Goal: Task Accomplishment & Management: Manage account settings

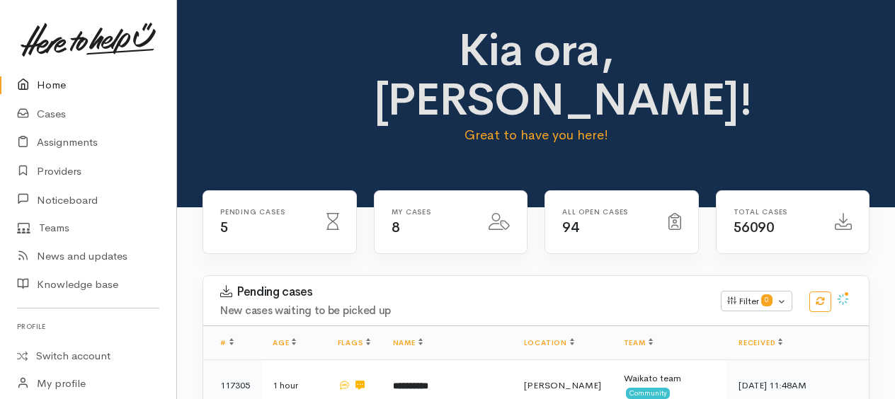
scroll to position [754, 0]
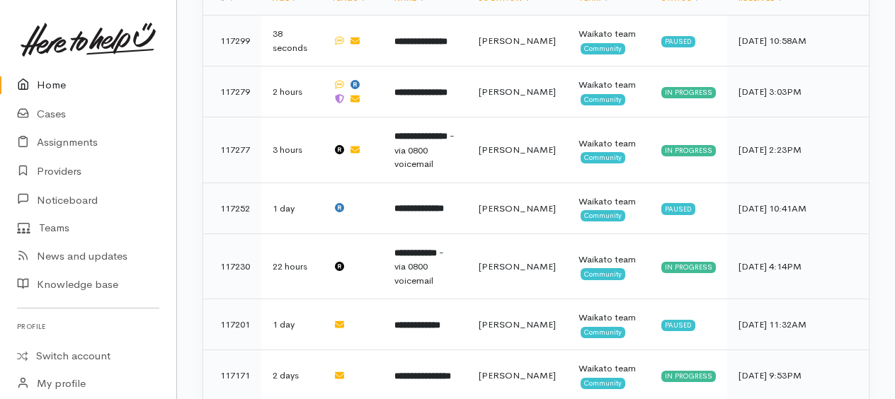
click at [40, 88] on link "Home" at bounding box center [88, 85] width 176 height 29
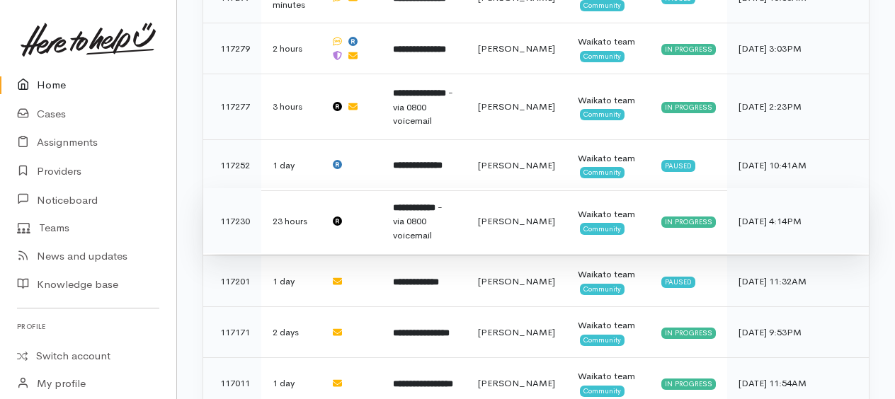
scroll to position [775, 0]
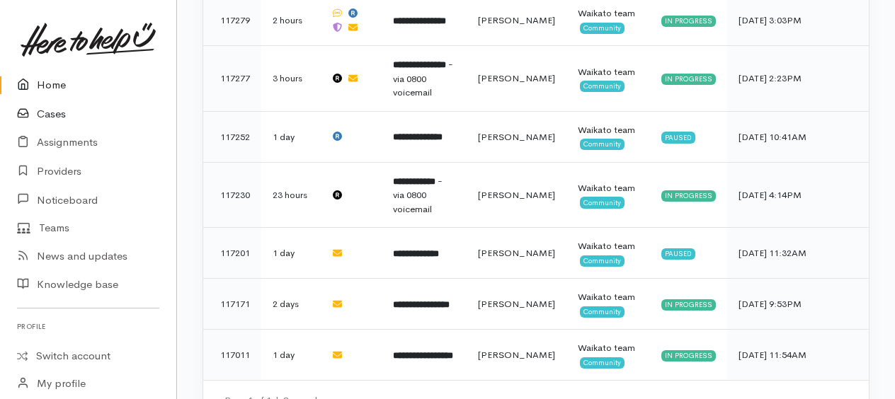
click at [50, 115] on link "Cases" at bounding box center [88, 114] width 176 height 29
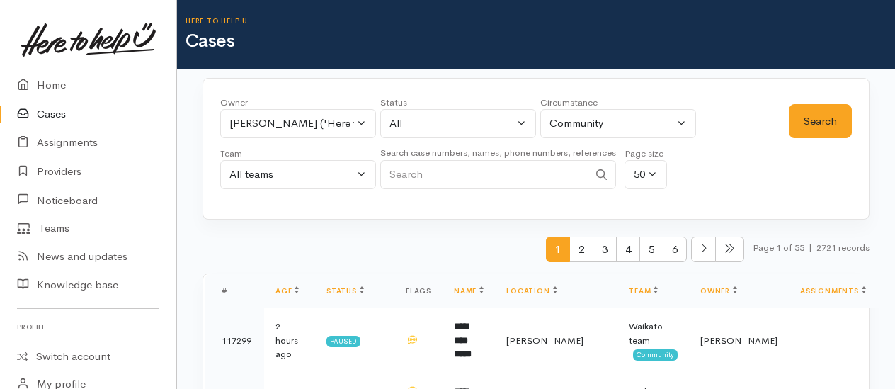
click at [783, 122] on div "Owner All My cases [PERSON_NAME] ('Here to help u') [PERSON_NAME] ('Here to hel…" at bounding box center [504, 147] width 569 height 102
click at [813, 130] on button "Search" at bounding box center [820, 121] width 63 height 35
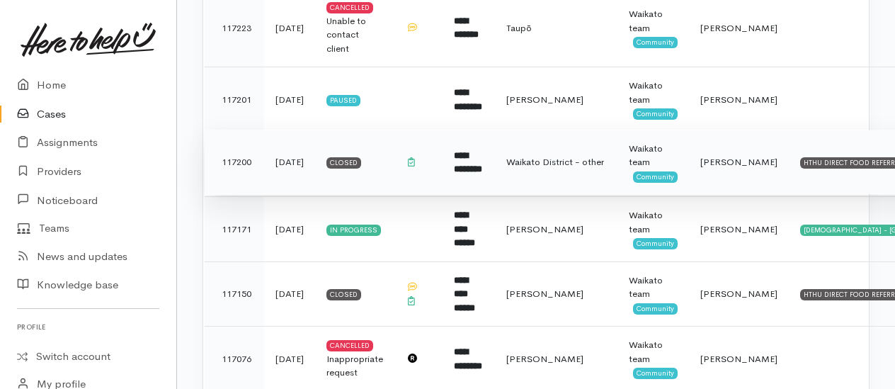
scroll to position [779, 0]
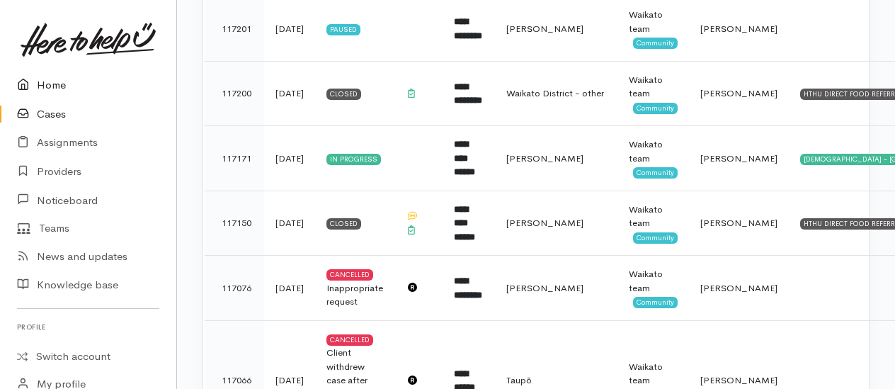
click at [58, 86] on link "Home" at bounding box center [88, 85] width 176 height 29
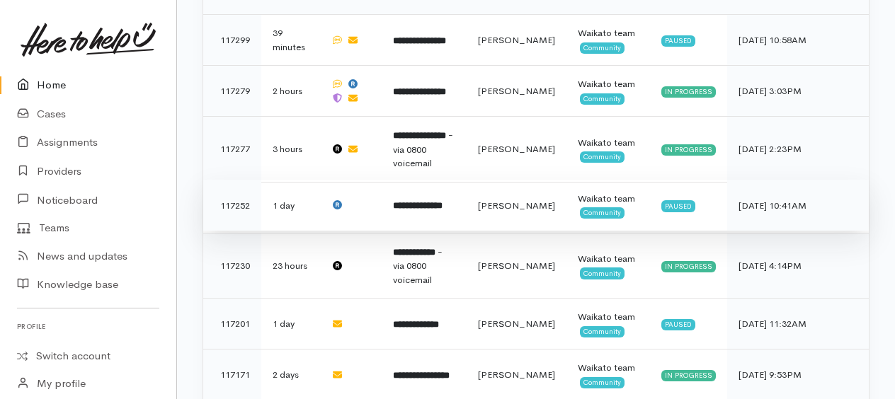
scroll to position [775, 0]
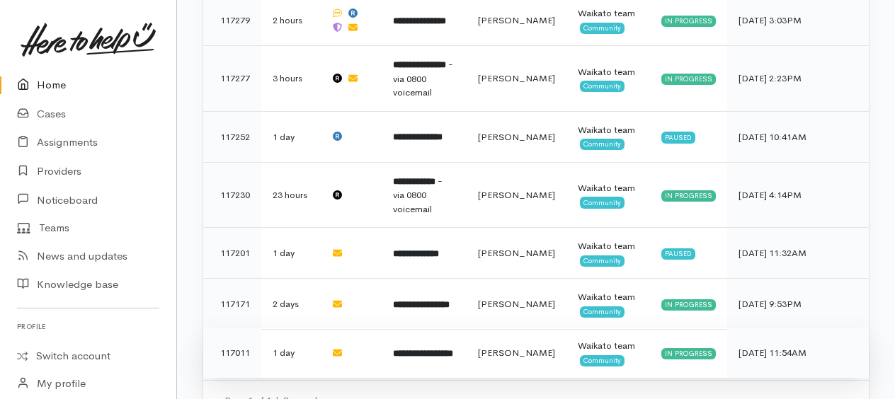
click at [453, 349] on b "**********" at bounding box center [423, 353] width 60 height 9
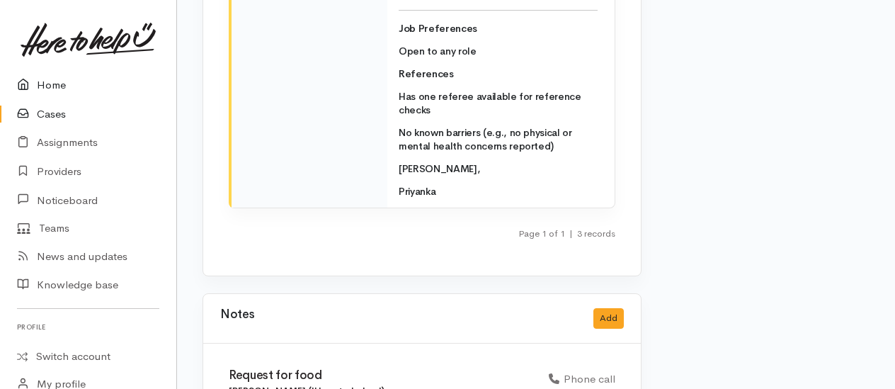
scroll to position [4037, 0]
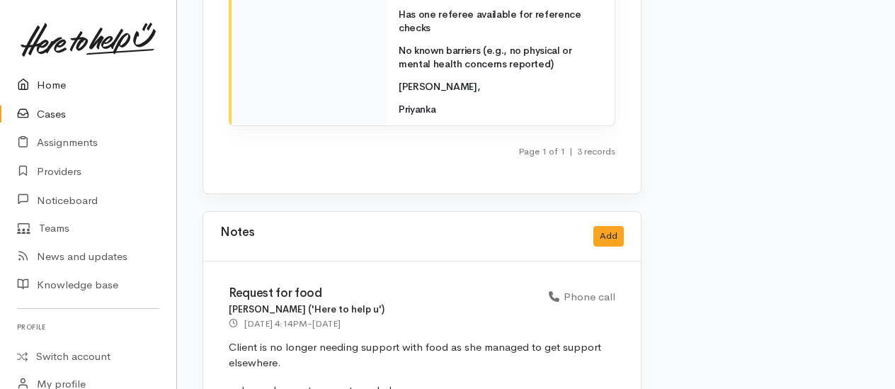
click at [48, 82] on link "Home" at bounding box center [88, 85] width 176 height 29
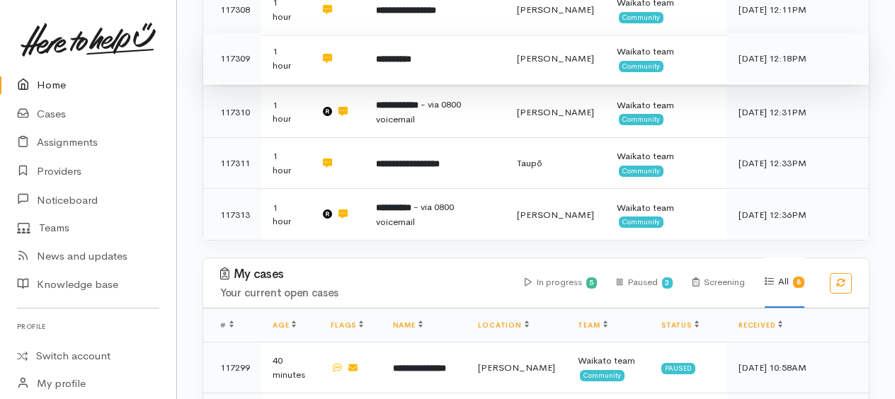
scroll to position [212, 0]
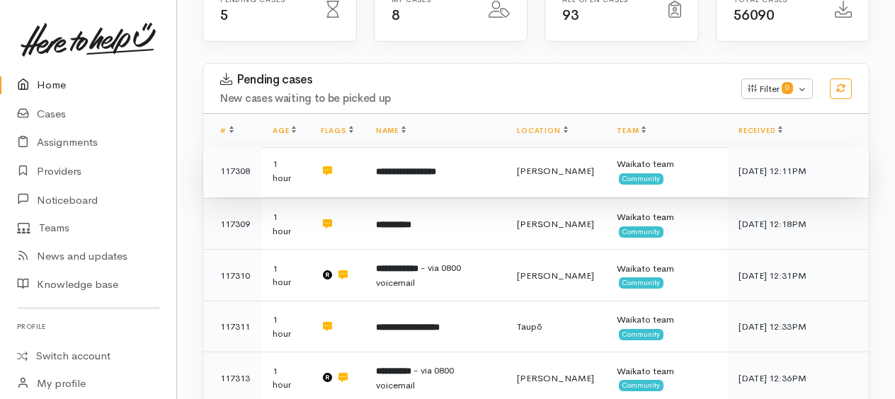
click at [402, 167] on b "**********" at bounding box center [406, 171] width 60 height 9
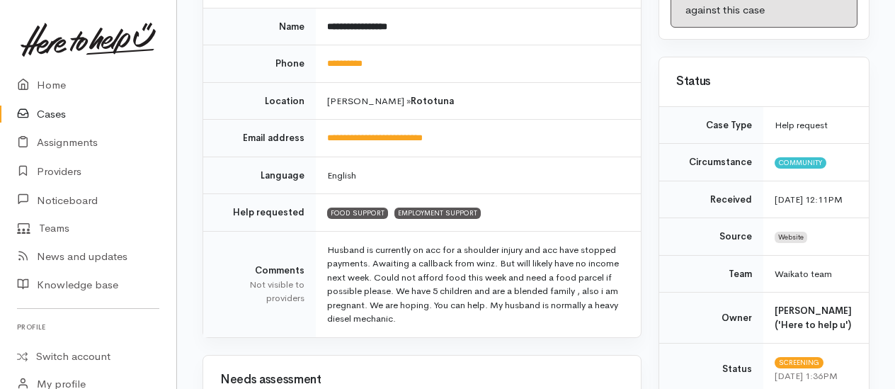
scroll to position [283, 0]
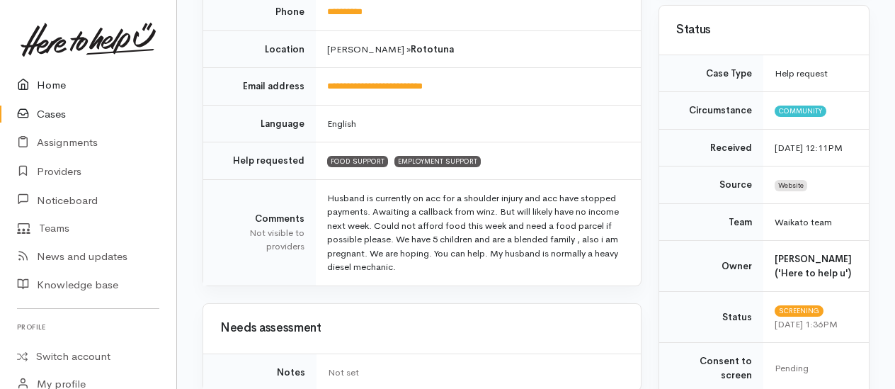
click at [44, 86] on link "Home" at bounding box center [88, 85] width 176 height 29
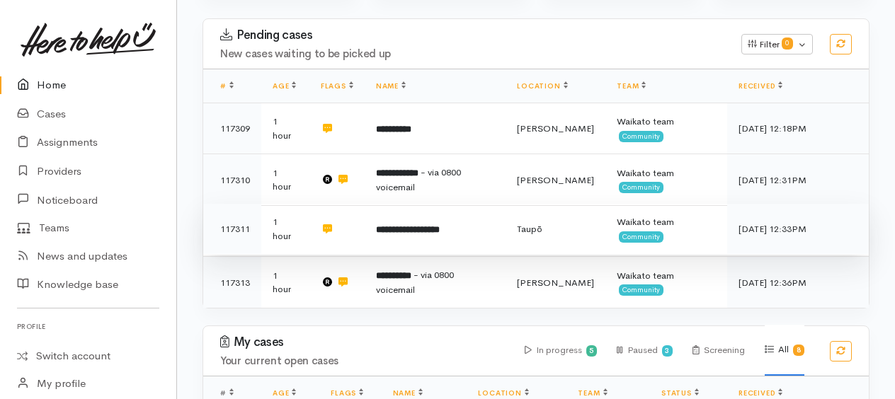
scroll to position [283, 0]
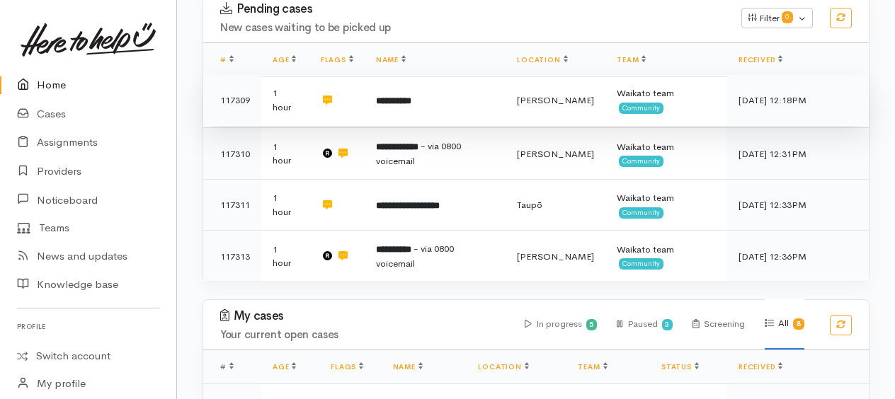
click at [411, 96] on b "**********" at bounding box center [393, 100] width 35 height 9
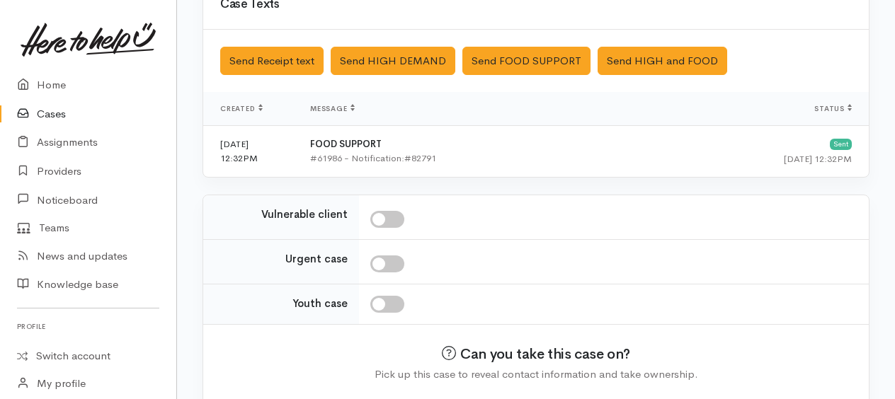
scroll to position [499, 0]
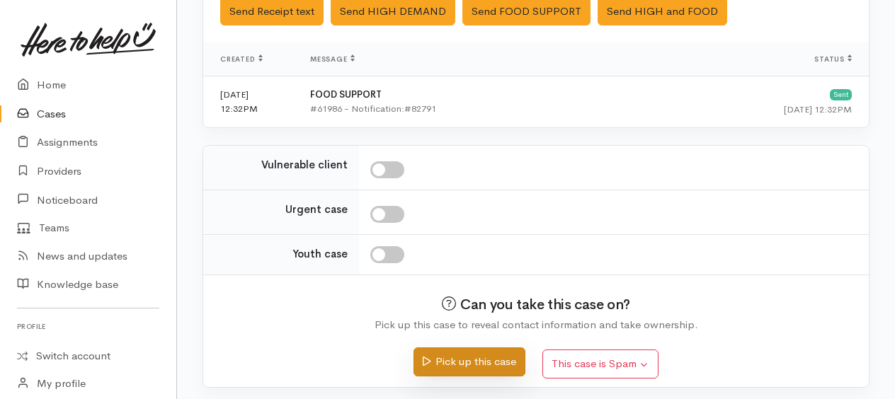
click at [467, 352] on button "Pick up this case" at bounding box center [469, 362] width 111 height 29
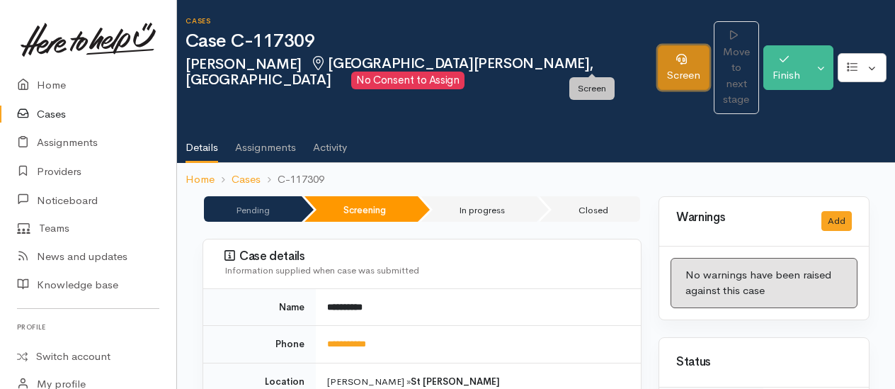
click at [658, 64] on link "Screen" at bounding box center [684, 67] width 52 height 45
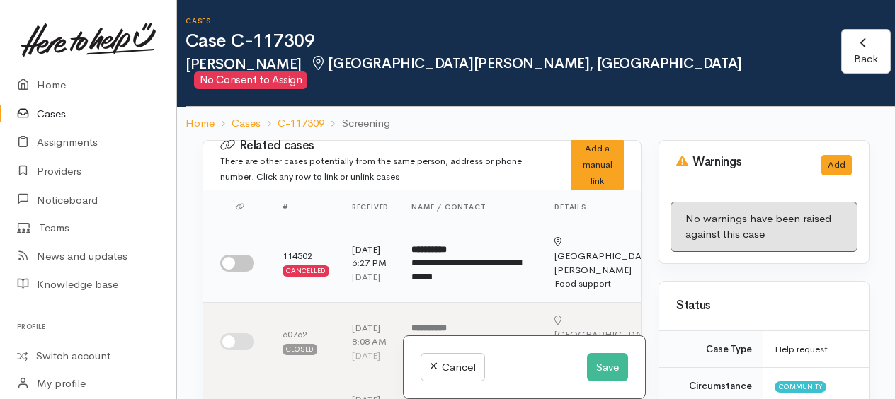
drag, startPoint x: 217, startPoint y: 251, endPoint x: 295, endPoint y: 248, distance: 77.2
click at [219, 249] on td at bounding box center [237, 263] width 68 height 79
click at [599, 370] on button "Save" at bounding box center [607, 367] width 41 height 29
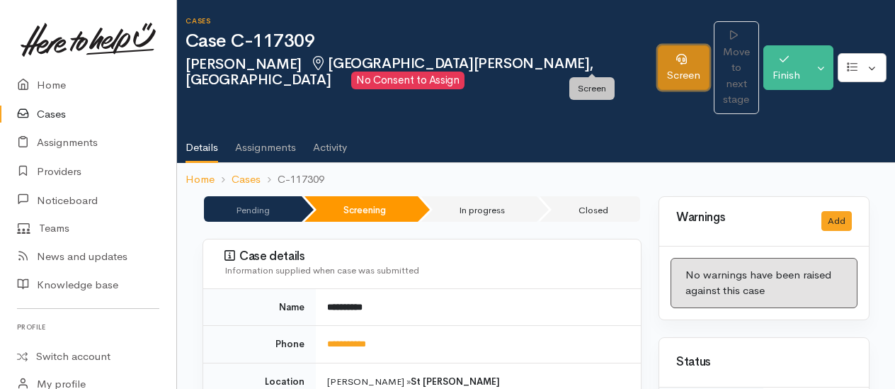
click at [658, 49] on link "Screen" at bounding box center [684, 67] width 52 height 45
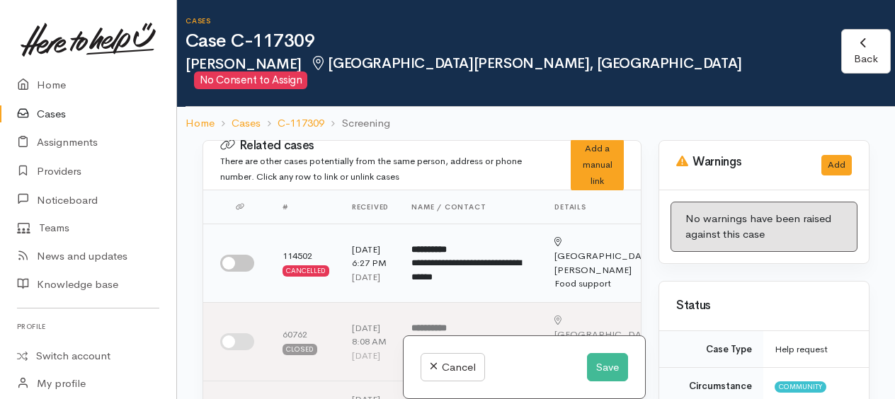
click at [228, 255] on input "checkbox" at bounding box center [237, 263] width 34 height 17
checkbox input "true"
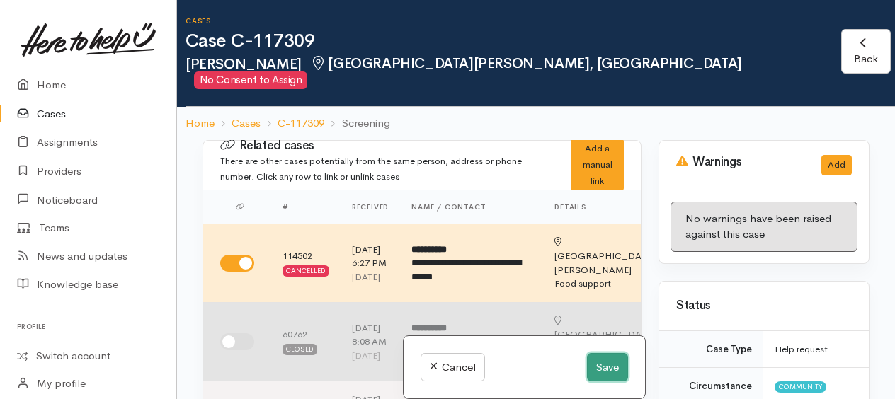
drag, startPoint x: 606, startPoint y: 365, endPoint x: 610, endPoint y: 333, distance: 32.8
click at [606, 365] on button "Save" at bounding box center [607, 367] width 41 height 29
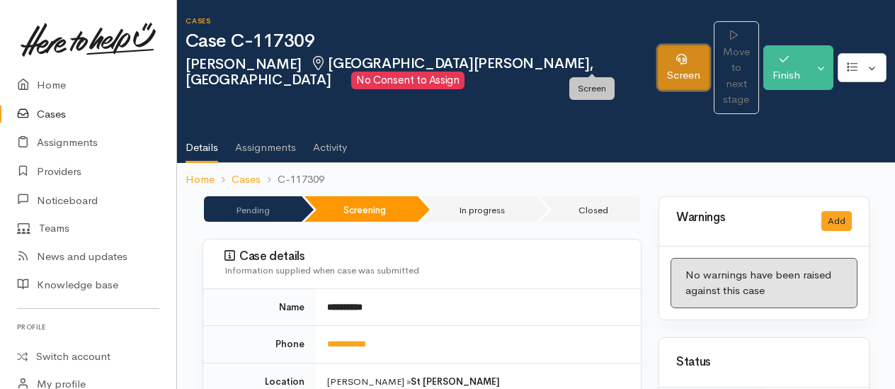
drag, startPoint x: 591, startPoint y: 56, endPoint x: 615, endPoint y: 75, distance: 30.2
click at [658, 57] on link "Screen" at bounding box center [684, 67] width 52 height 45
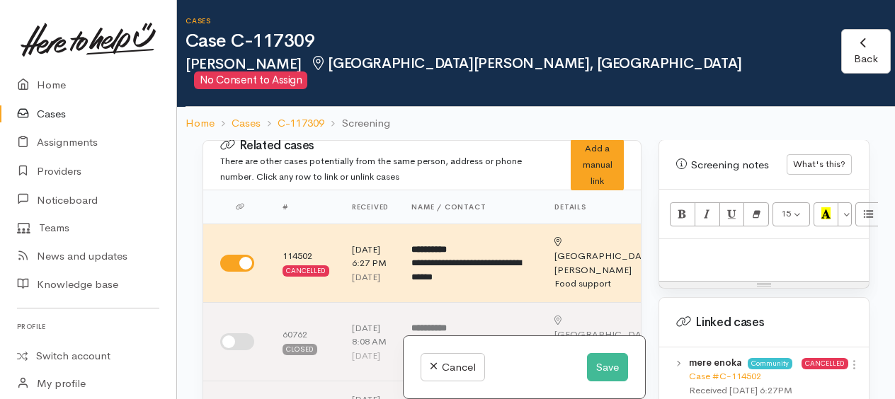
scroll to position [991, 0]
click at [695, 246] on p at bounding box center [763, 254] width 195 height 16
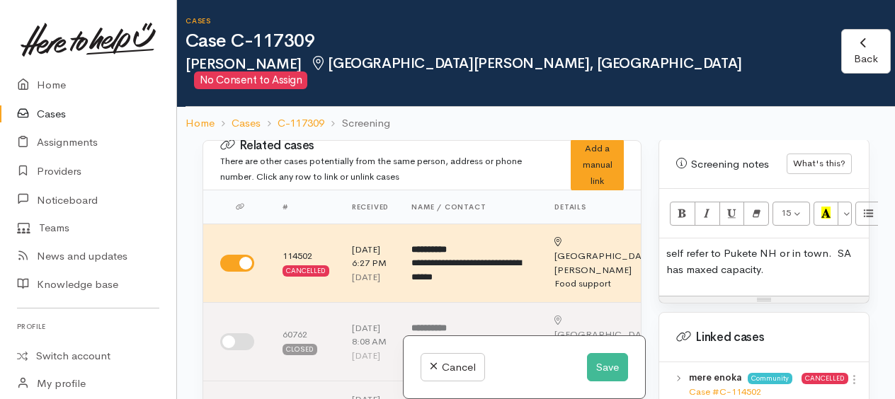
drag, startPoint x: 666, startPoint y: 231, endPoint x: 674, endPoint y: 228, distance: 9.0
click at [829, 252] on p "Need to self refer to Pukete NH or in town. SA has maxed capacity." at bounding box center [763, 262] width 195 height 32
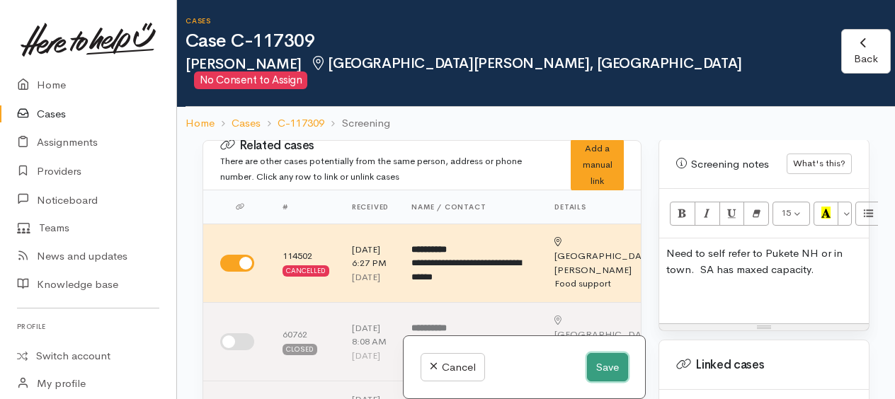
click at [610, 375] on button "Save" at bounding box center [607, 367] width 41 height 29
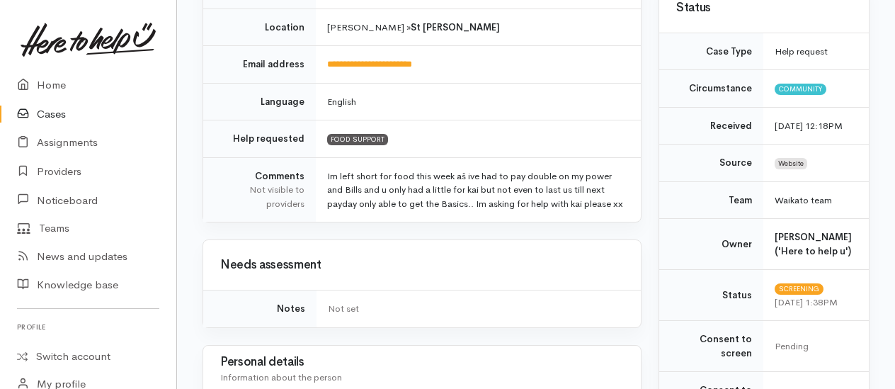
scroll to position [637, 0]
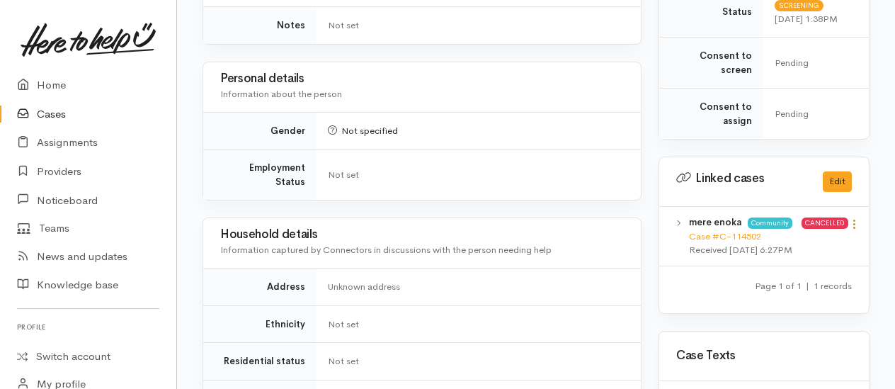
click at [856, 218] on icon at bounding box center [854, 224] width 12 height 12
click at [798, 241] on link "View case" at bounding box center [804, 252] width 112 height 22
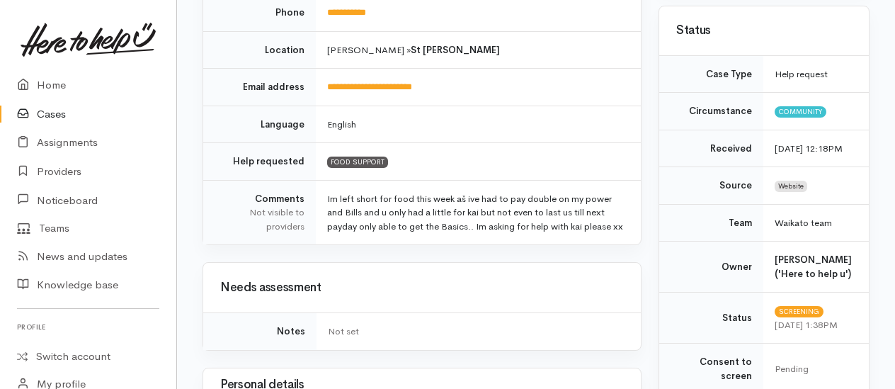
scroll to position [496, 0]
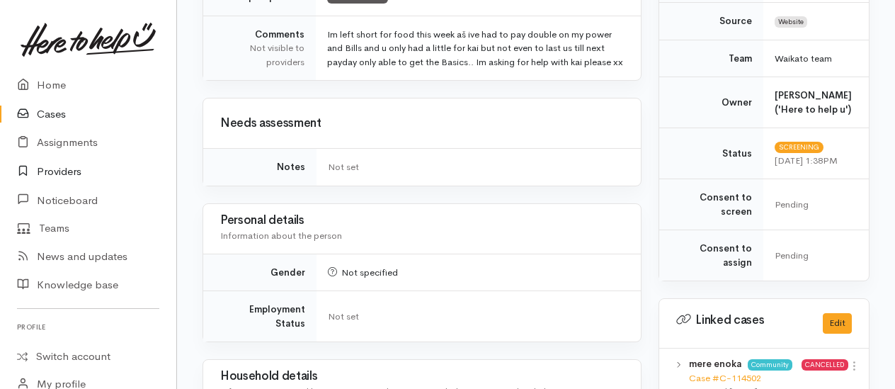
click at [74, 169] on link "Providers" at bounding box center [88, 171] width 176 height 29
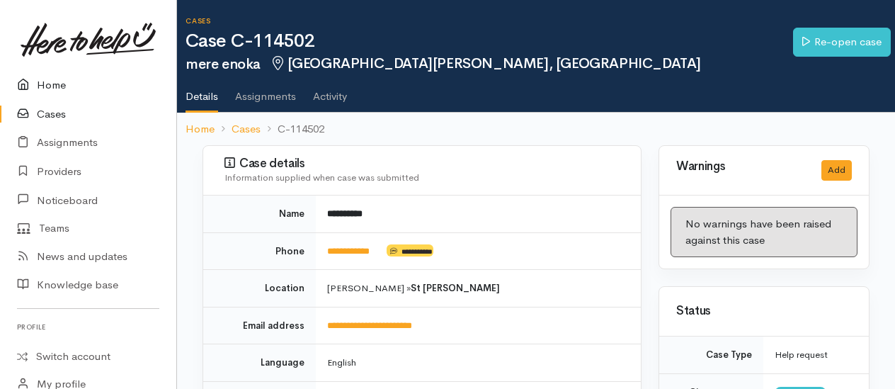
click at [51, 81] on link "Home" at bounding box center [88, 85] width 176 height 29
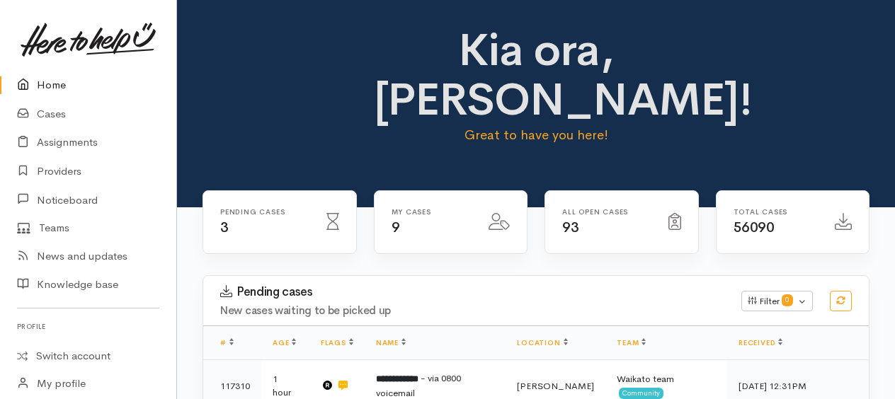
click at [54, 87] on link "Home" at bounding box center [88, 85] width 176 height 29
click at [64, 167] on link "Providers" at bounding box center [88, 171] width 176 height 29
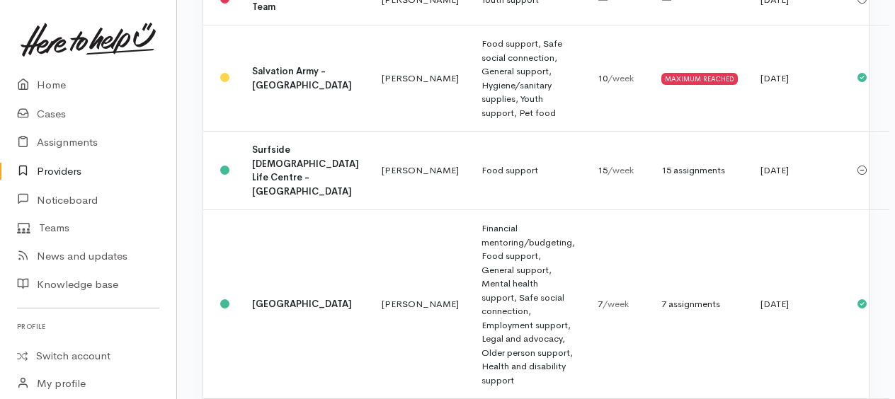
scroll to position [1841, 0]
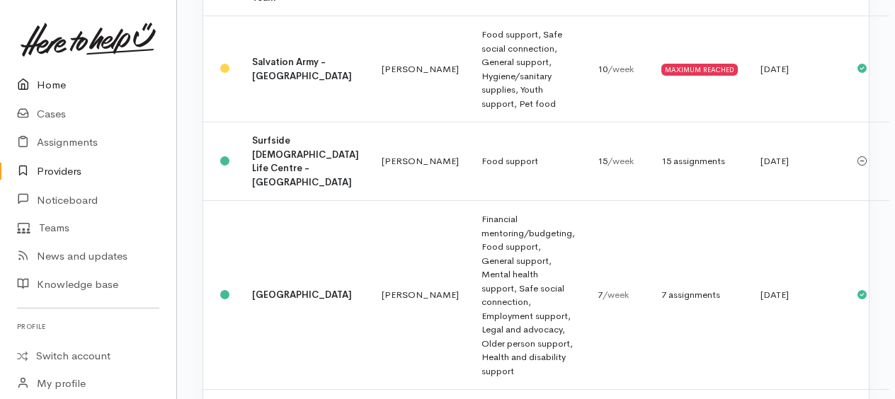
drag, startPoint x: 51, startPoint y: 85, endPoint x: 44, endPoint y: 84, distance: 7.2
click at [52, 85] on link "Home" at bounding box center [88, 85] width 176 height 29
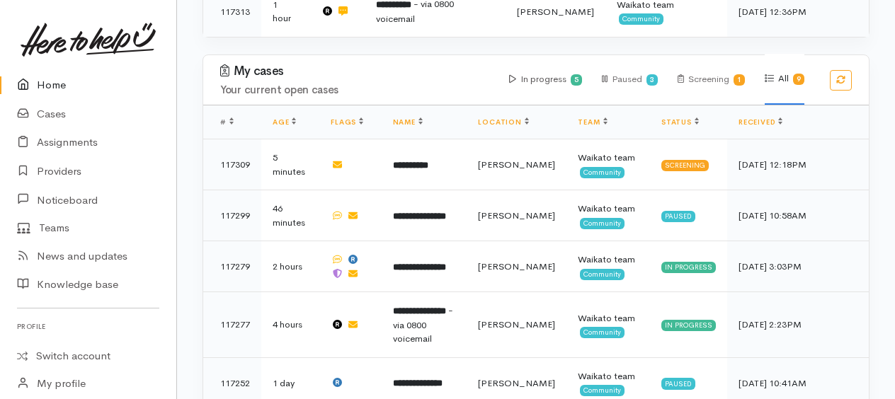
scroll to position [496, 0]
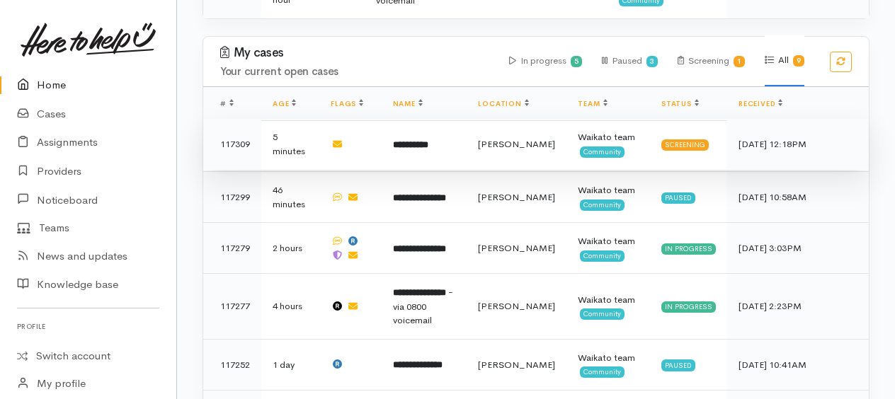
click at [428, 140] on b "**********" at bounding box center [410, 144] width 35 height 9
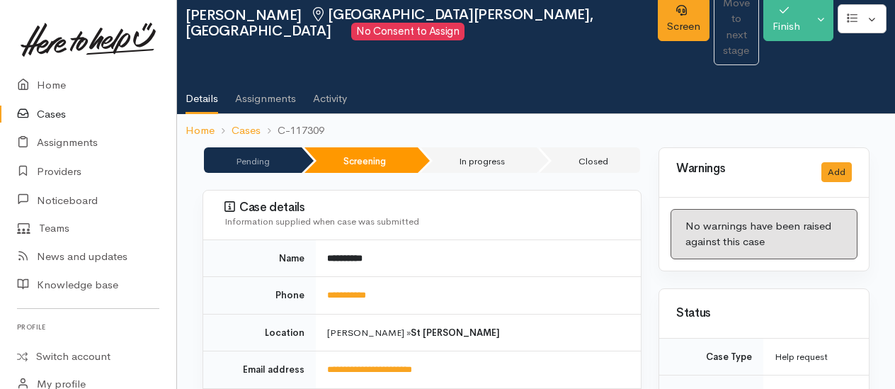
scroll to position [212, 0]
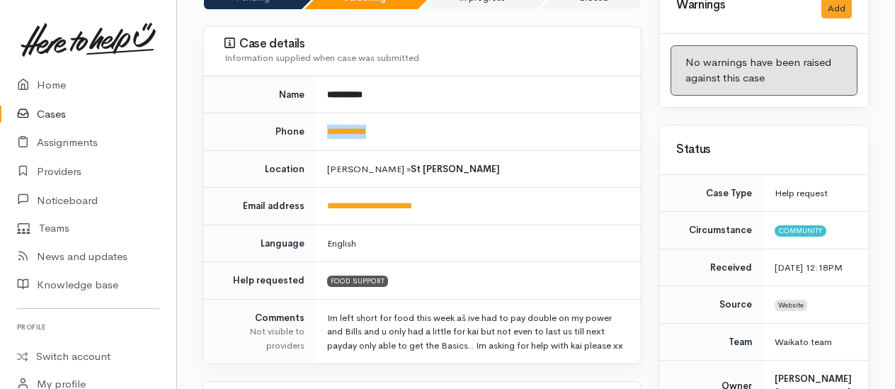
drag, startPoint x: 394, startPoint y: 89, endPoint x: 326, endPoint y: 96, distance: 68.3
click at [326, 113] on td "**********" at bounding box center [478, 132] width 325 height 38
drag, startPoint x: 326, startPoint y: 96, endPoint x: 339, endPoint y: 99, distance: 13.2
copy link "**********"
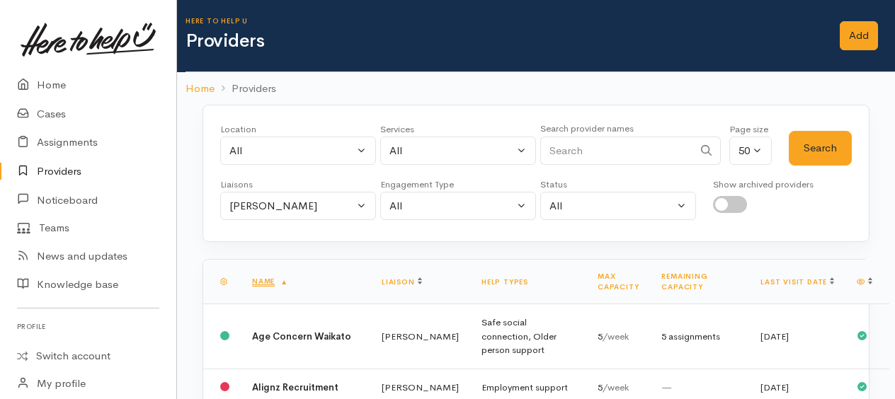
click at [67, 171] on link "Providers" at bounding box center [88, 171] width 176 height 29
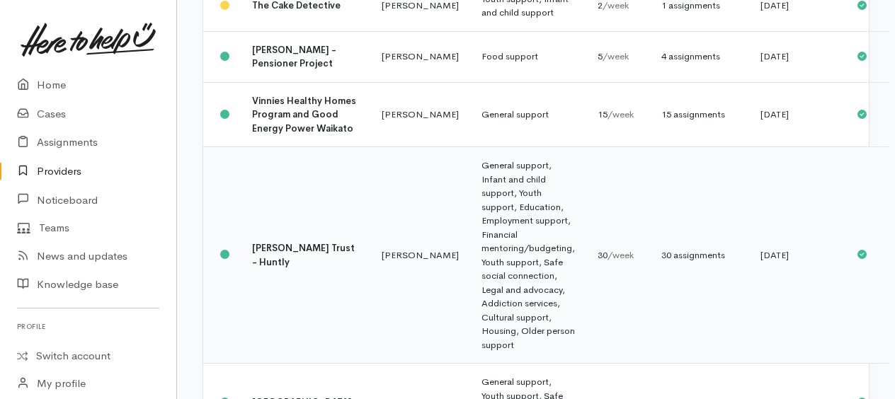
scroll to position [2549, 0]
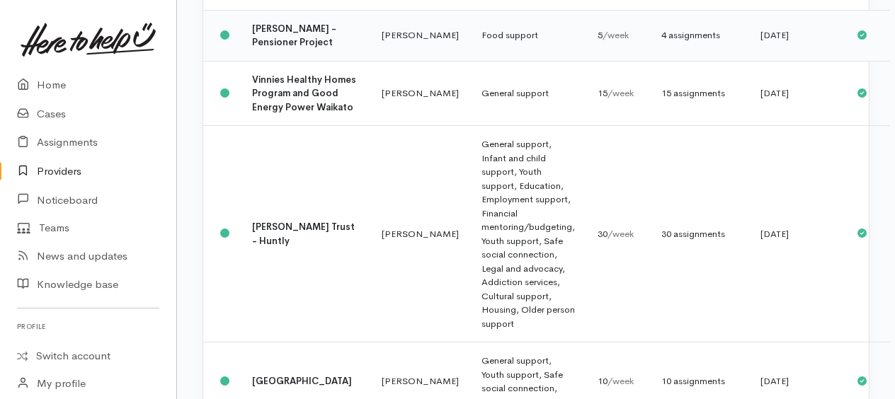
click at [264, 49] on b "[PERSON_NAME] - Pensioner Project" at bounding box center [294, 36] width 84 height 26
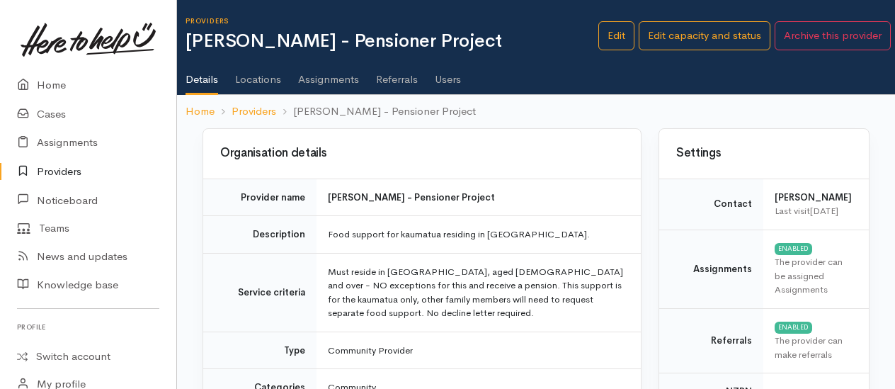
click at [334, 76] on link "Assignments" at bounding box center [328, 75] width 61 height 40
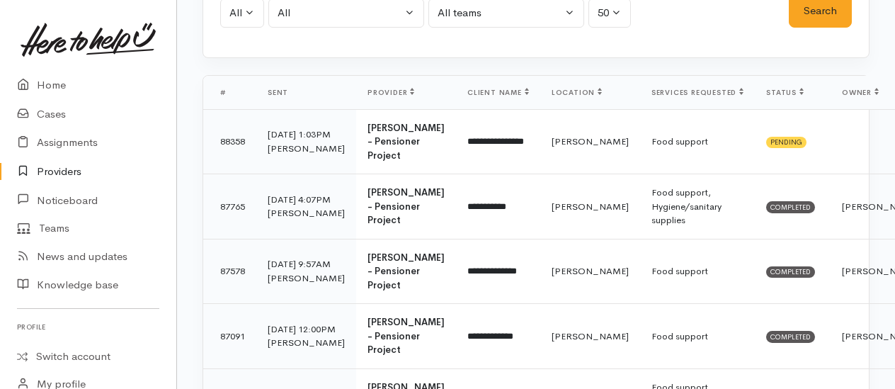
scroll to position [212, 0]
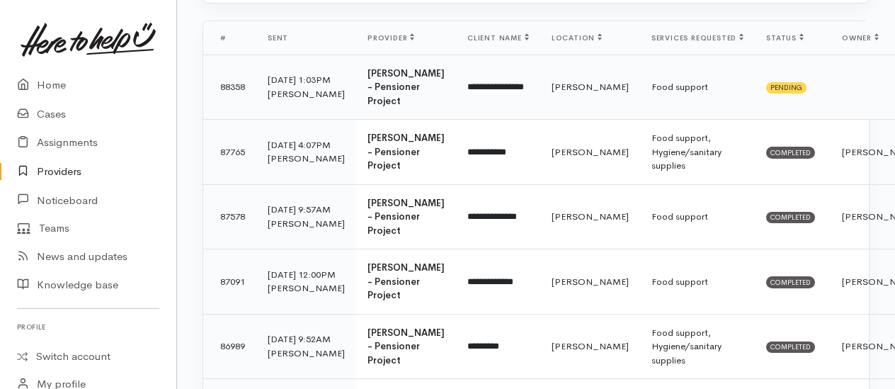
click at [273, 101] on div "[PERSON_NAME]" at bounding box center [306, 94] width 77 height 14
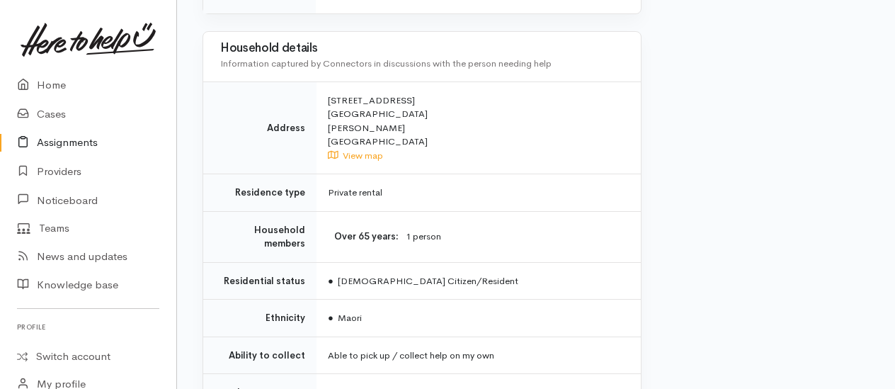
scroll to position [1033, 0]
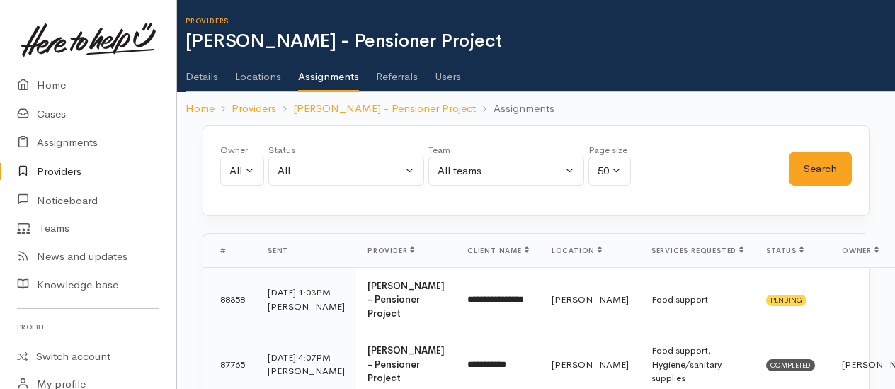
scroll to position [212, 0]
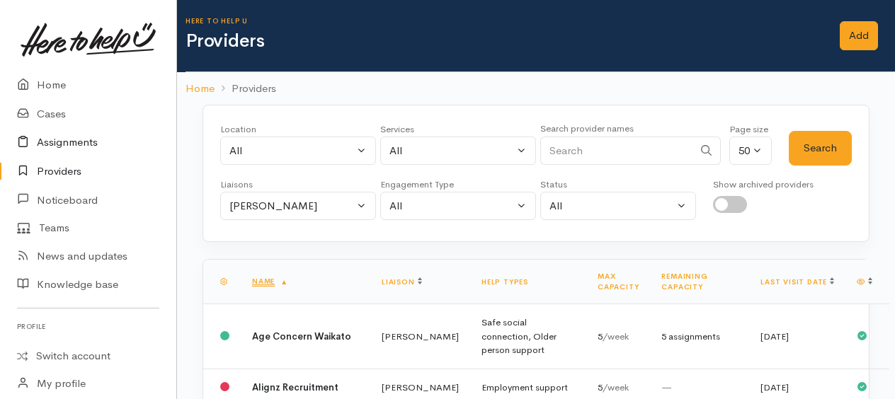
click at [55, 145] on link "Assignments" at bounding box center [88, 142] width 176 height 29
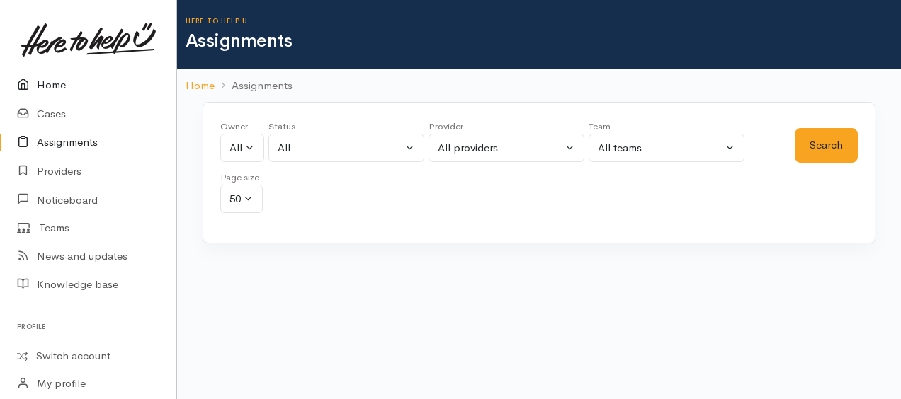
click at [54, 82] on link "Home" at bounding box center [88, 85] width 176 height 29
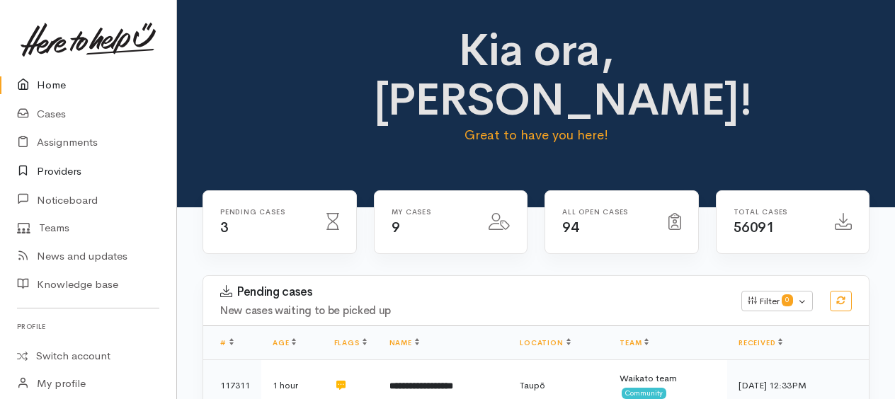
click at [62, 168] on link "Providers" at bounding box center [88, 171] width 176 height 29
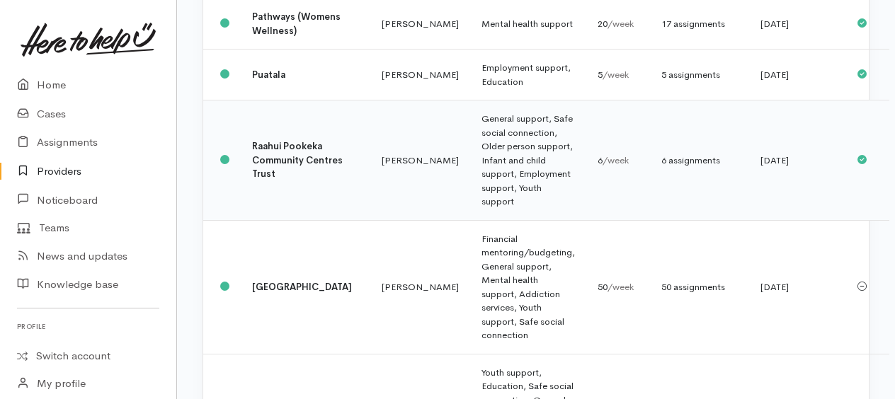
scroll to position [1133, 0]
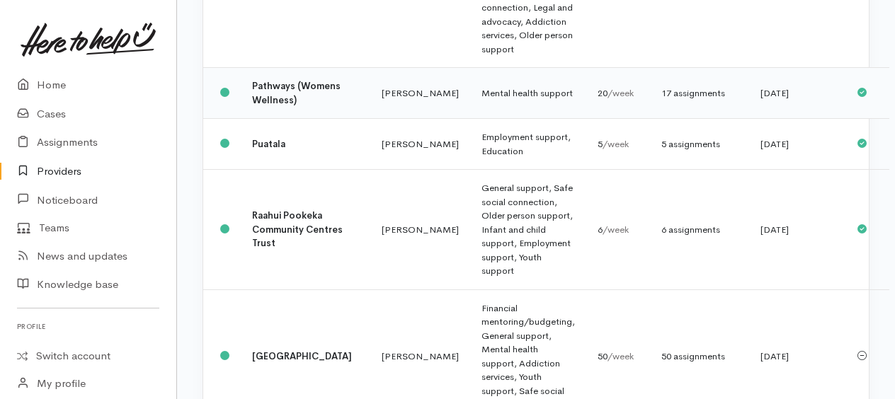
click at [470, 119] on td "Mental health support" at bounding box center [528, 93] width 116 height 51
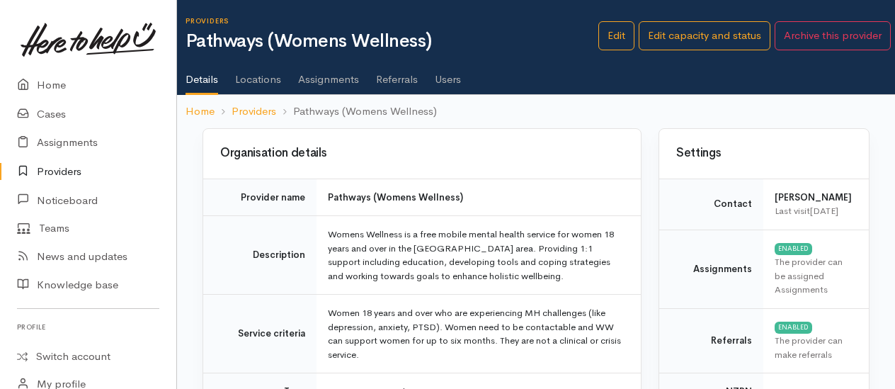
click at [328, 76] on link "Assignments" at bounding box center [328, 75] width 61 height 40
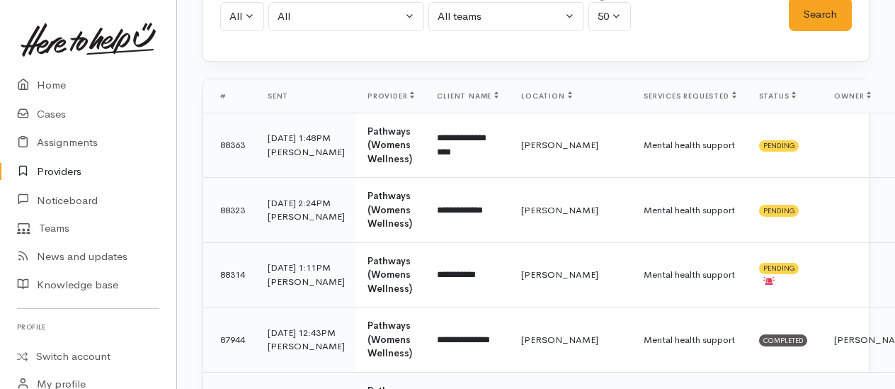
scroll to position [142, 0]
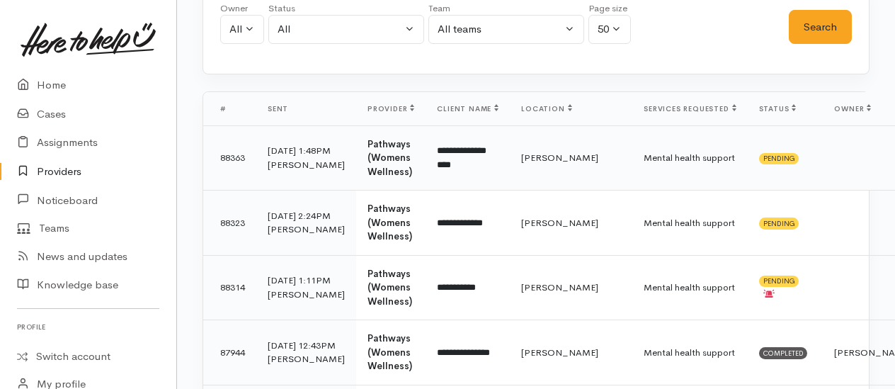
click at [426, 154] on td "**********" at bounding box center [468, 157] width 84 height 65
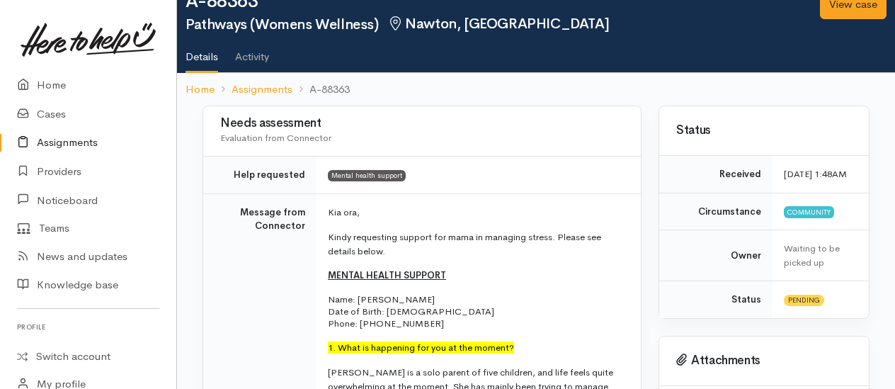
scroll to position [71, 0]
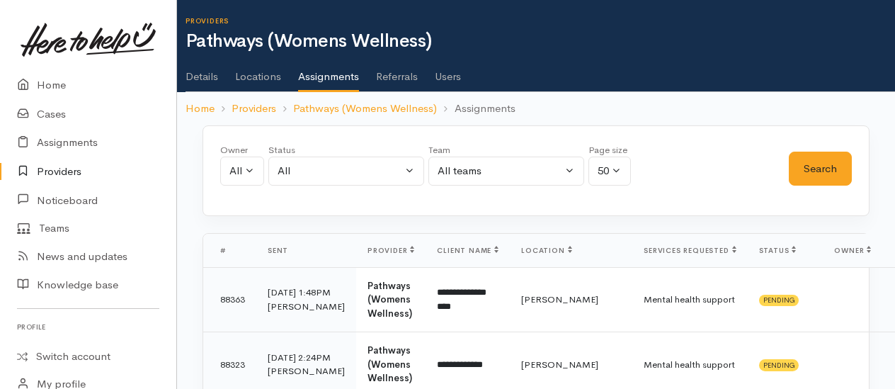
scroll to position [142, 0]
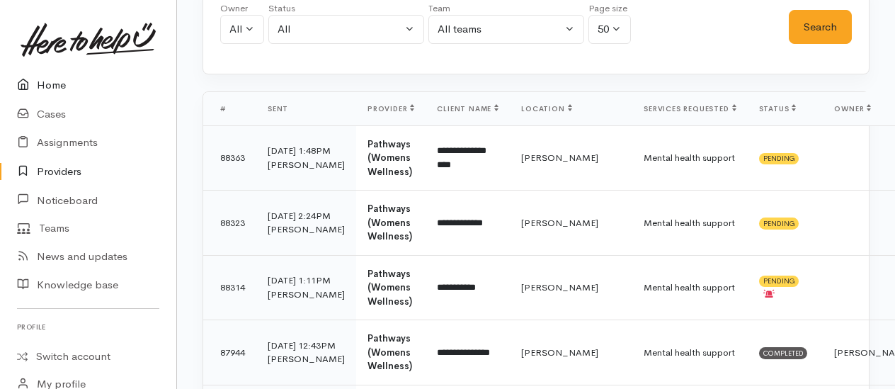
click at [56, 77] on link "Home" at bounding box center [88, 85] width 176 height 29
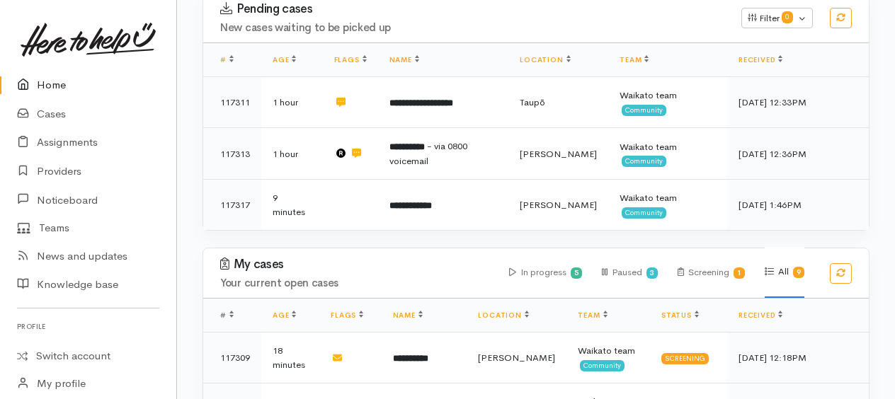
scroll to position [496, 0]
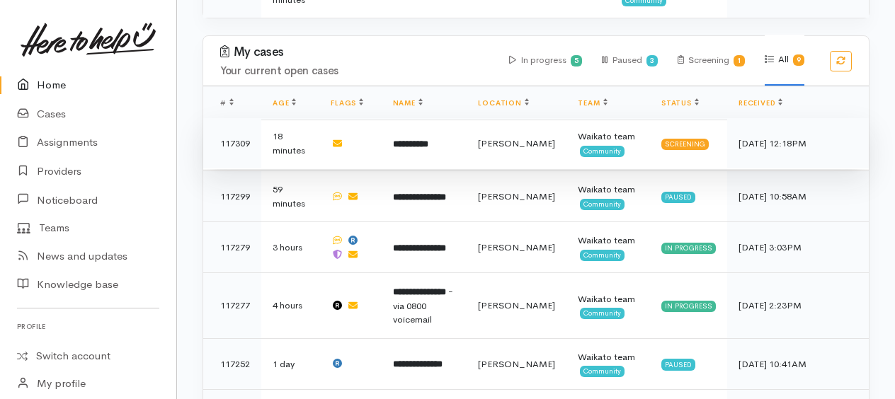
click at [415, 141] on b "**********" at bounding box center [410, 144] width 35 height 9
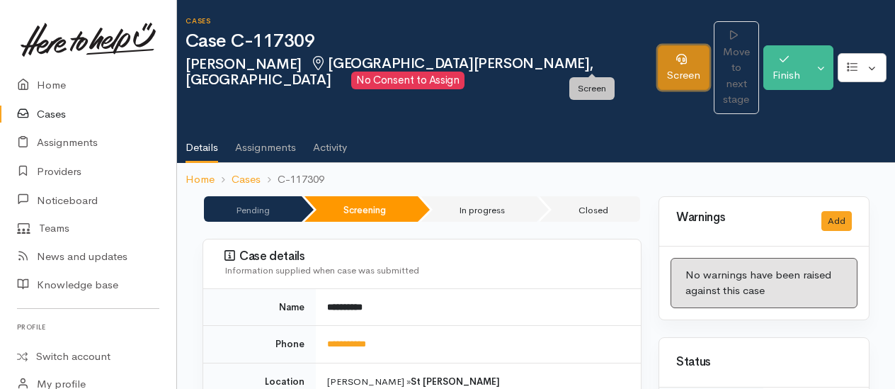
click at [658, 55] on link "Screen" at bounding box center [684, 67] width 52 height 45
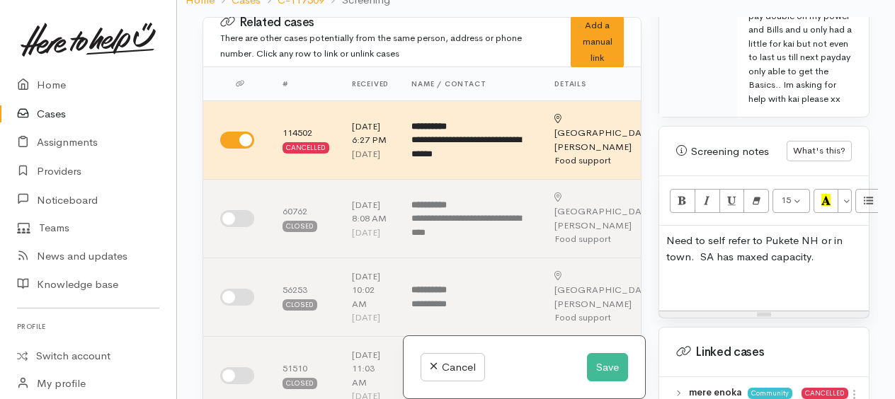
scroll to position [891, 0]
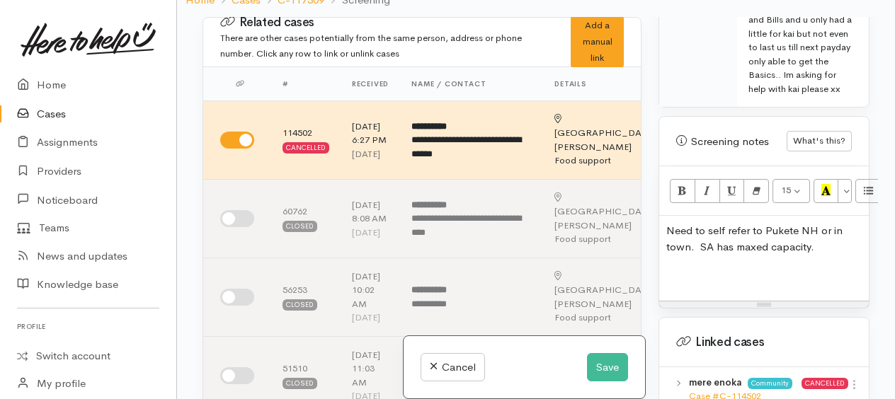
click at [666, 223] on p "Need to self refer to Pukete NH or in town. SA has maxed capacity." at bounding box center [763, 239] width 195 height 32
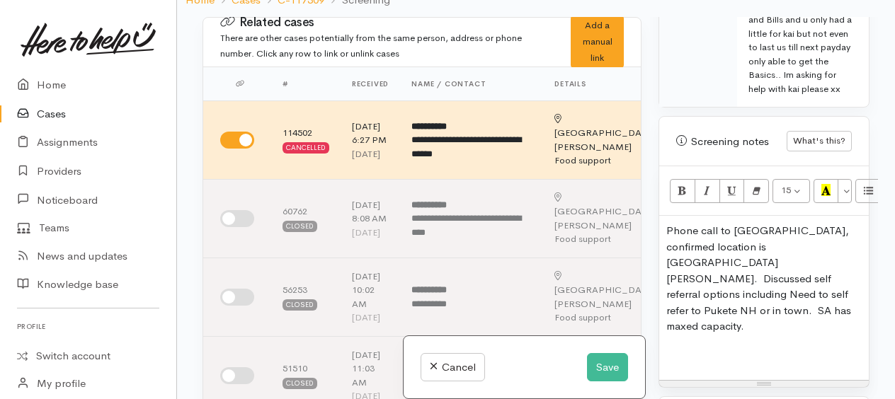
drag, startPoint x: 666, startPoint y: 259, endPoint x: 684, endPoint y: 251, distance: 20.3
click at [669, 258] on p "Phone call to Mere, confirmed location is St Andrews. Discussed self referral o…" at bounding box center [763, 279] width 195 height 112
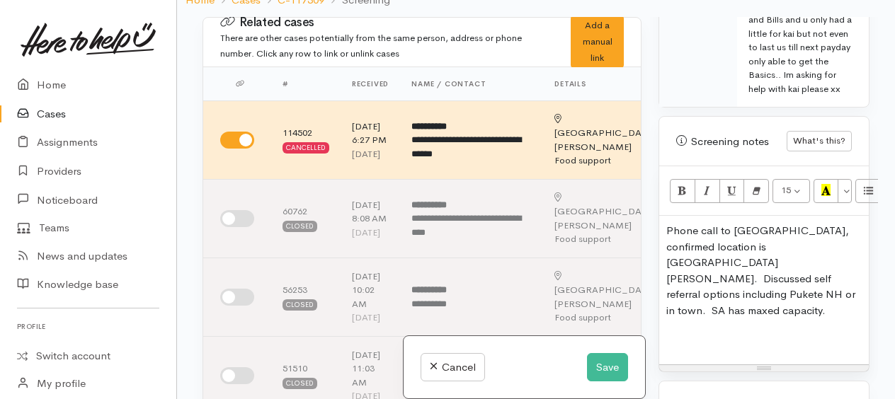
click at [808, 234] on p "Phone call to Mere, confirmed location is St Andrews. Discussed self referral o…" at bounding box center [763, 271] width 195 height 96
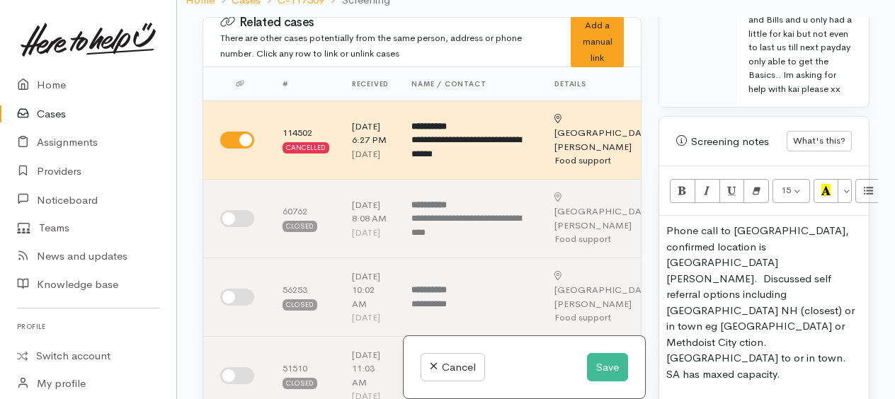
drag, startPoint x: 817, startPoint y: 252, endPoint x: 796, endPoint y: 293, distance: 45.9
click at [742, 327] on div "Phone call to Mere, confirmed location is St Andrews. Discussed self referral o…" at bounding box center [764, 322] width 210 height 212
click at [756, 272] on p "Phone call to Mere, confirmed location is St Andrews. Discussed self referral o…" at bounding box center [763, 302] width 195 height 159
click at [814, 269] on p "Phone call to Mere, confirmed location is St Andrews. Discussed self referral o…" at bounding box center [763, 302] width 195 height 159
click at [795, 307] on p "Phone call to Mere, confirmed location is St Andrews. Discussed self referral o…" at bounding box center [763, 311] width 195 height 176
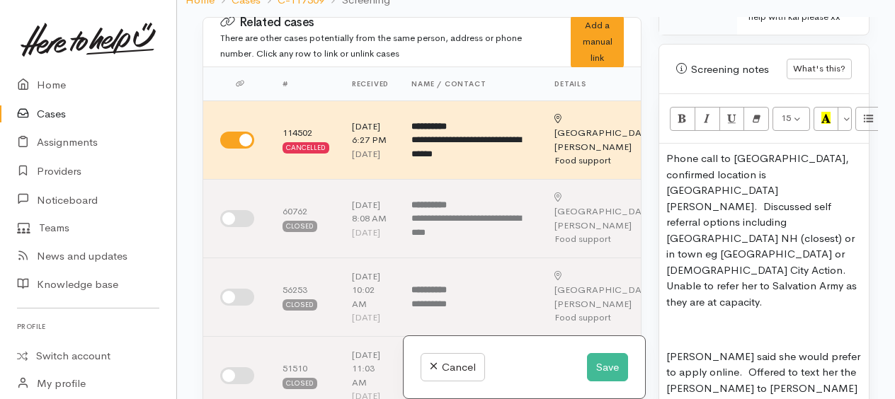
scroll to position [1042, 0]
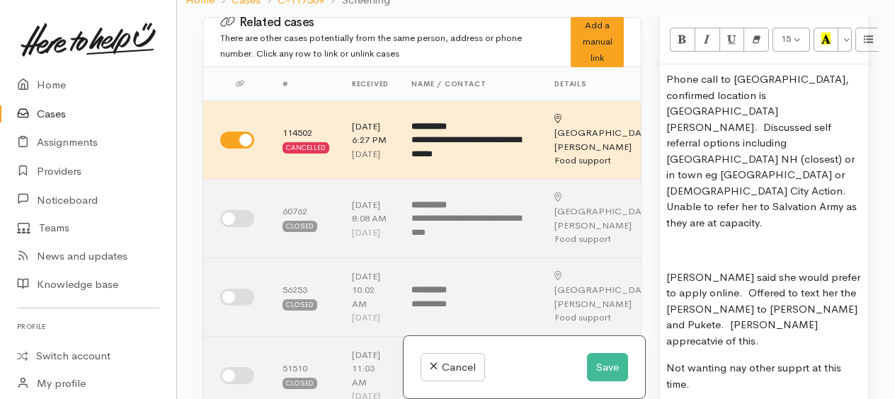
click at [746, 360] on p "Not wanting nay other supprt at this time." at bounding box center [763, 376] width 195 height 32
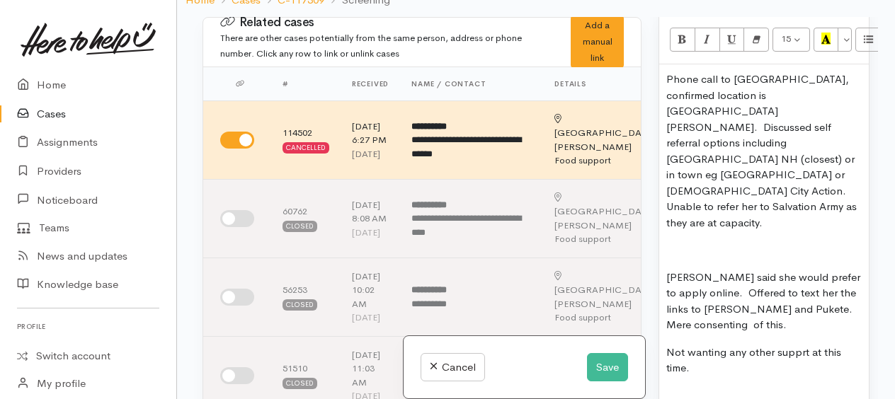
click at [799, 345] on p "Not wanting any other supprt at this time." at bounding box center [763, 361] width 195 height 32
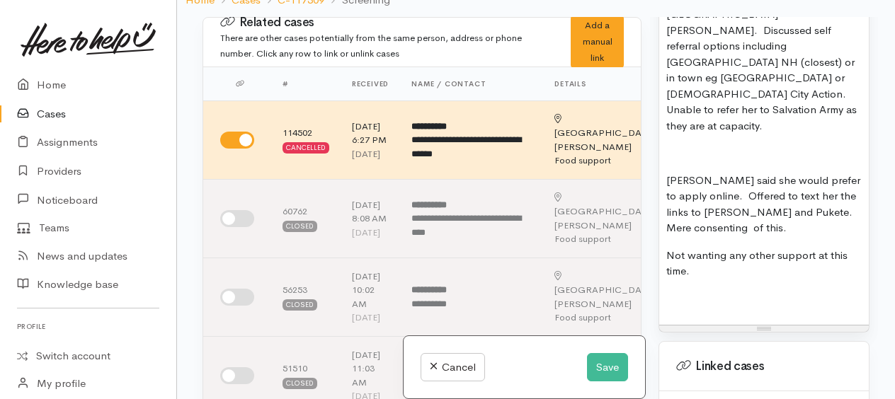
scroll to position [1184, 0]
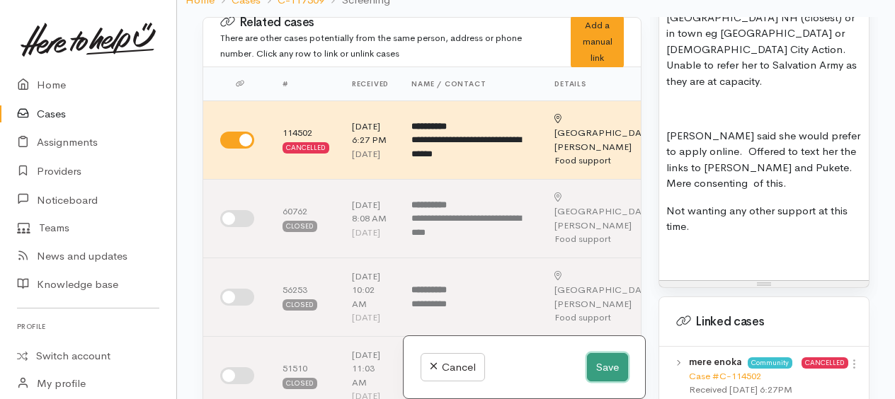
drag, startPoint x: 593, startPoint y: 370, endPoint x: 598, endPoint y: 363, distance: 8.3
click at [594, 369] on button "Save" at bounding box center [607, 367] width 41 height 29
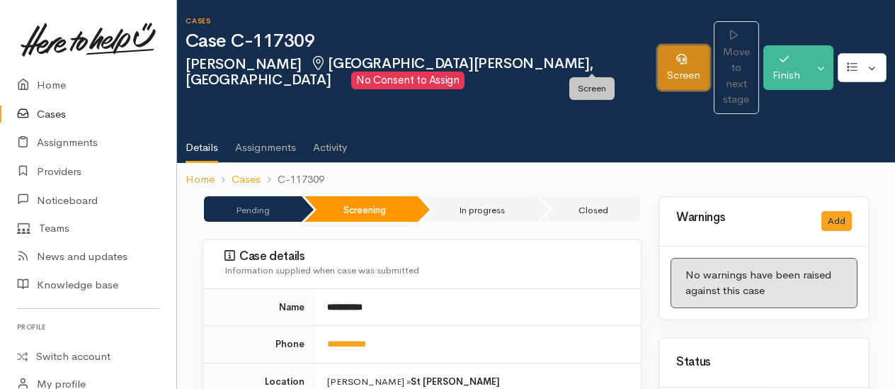
click at [658, 59] on link "Screen" at bounding box center [684, 67] width 52 height 45
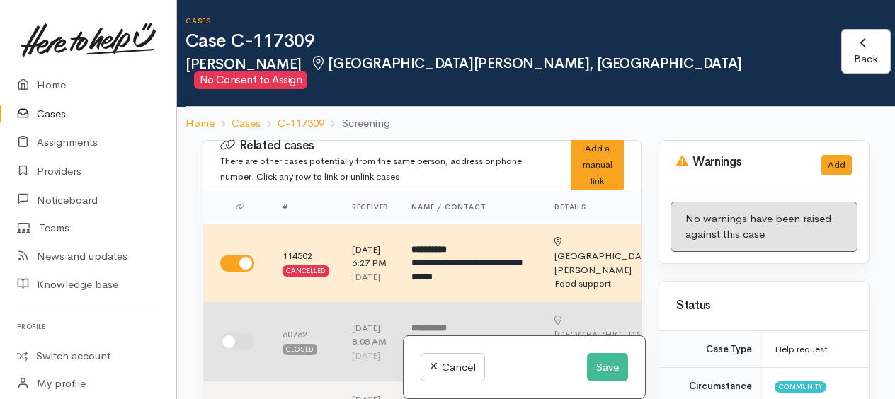
click at [229, 340] on input "checkbox" at bounding box center [237, 342] width 34 height 17
checkbox input "true"
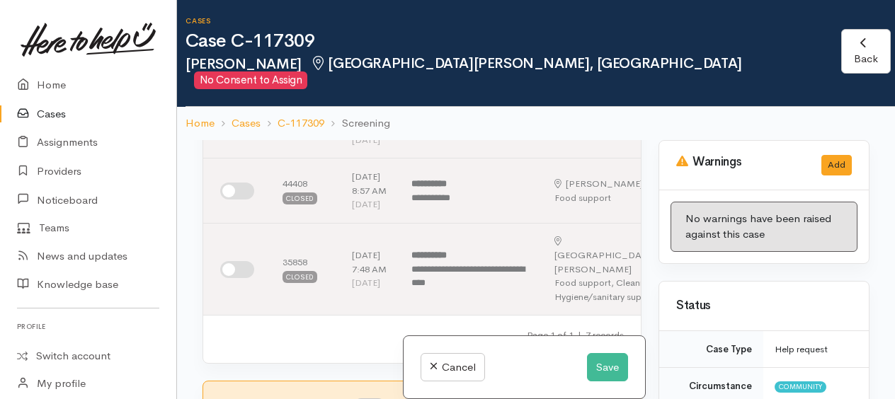
scroll to position [496, 0]
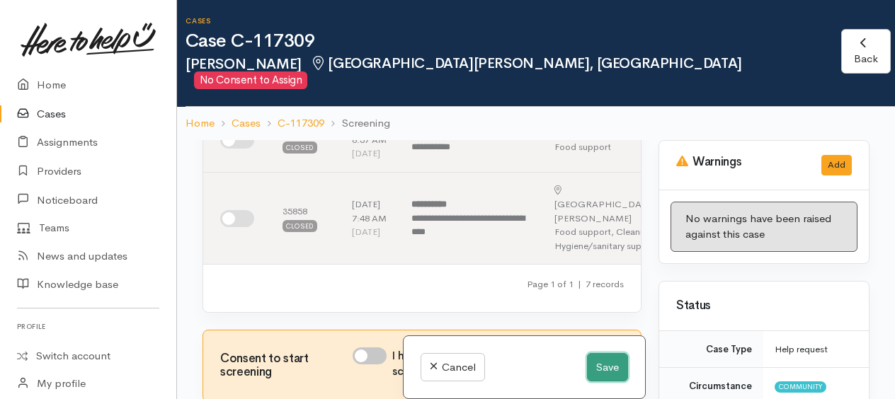
click at [606, 366] on button "Save" at bounding box center [607, 367] width 41 height 29
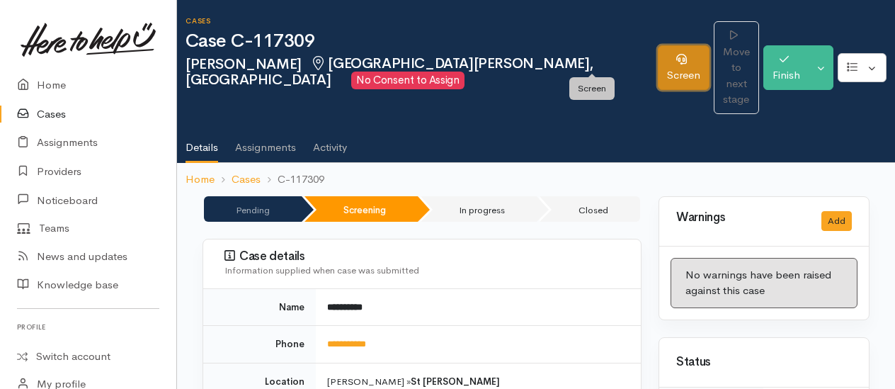
click at [658, 62] on link "Screen" at bounding box center [684, 67] width 52 height 45
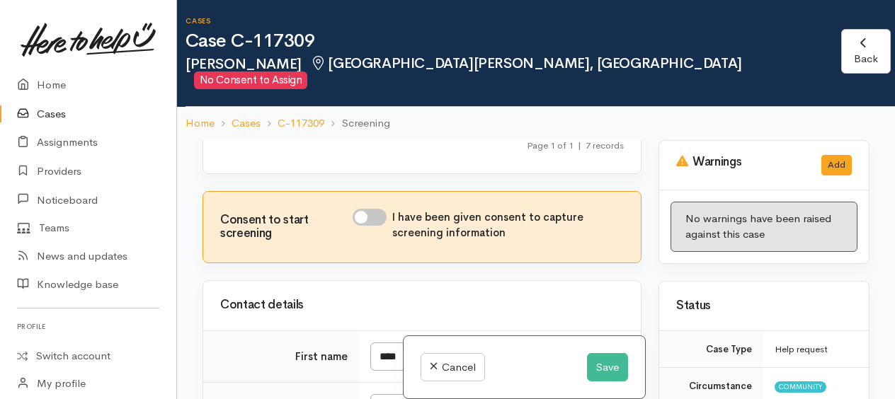
scroll to position [637, 0]
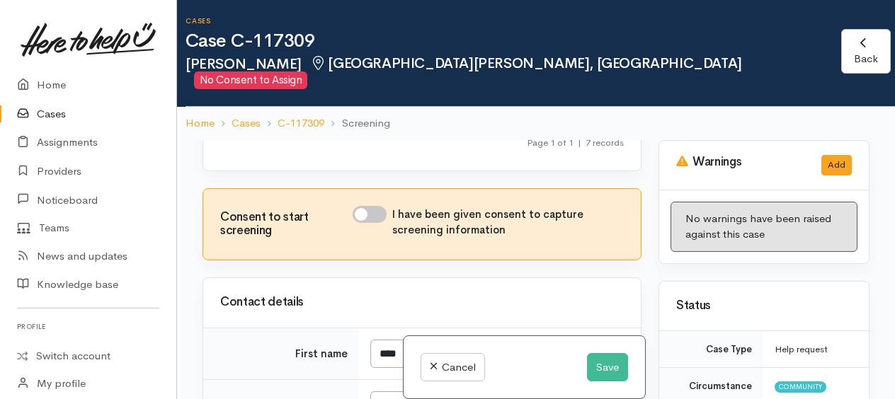
drag, startPoint x: 364, startPoint y: 307, endPoint x: 367, endPoint y: 298, distance: 9.6
click at [364, 223] on input "I have been given consent to capture screening information" at bounding box center [370, 214] width 34 height 17
checkbox input "true"
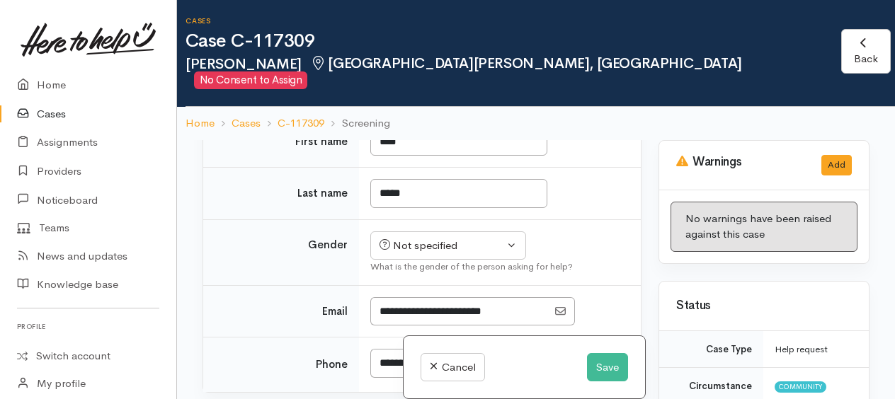
scroll to position [921, 0]
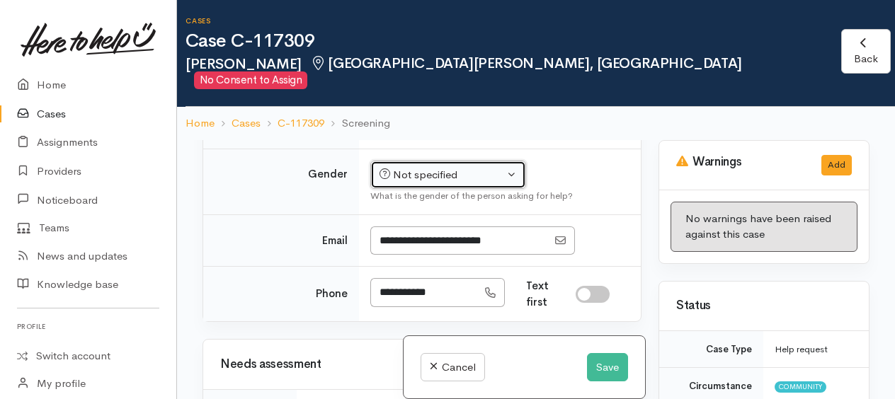
click at [395, 183] on div "Not specified" at bounding box center [442, 175] width 125 height 16
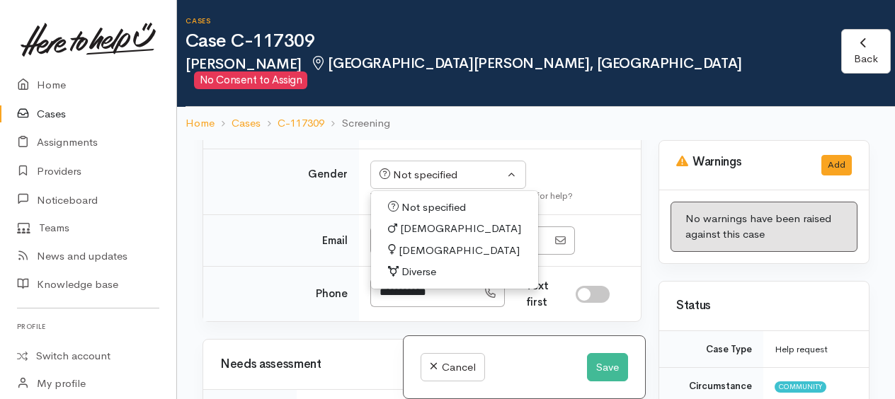
drag, startPoint x: 399, startPoint y: 331, endPoint x: 402, endPoint y: 322, distance: 9.6
click at [401, 259] on span "Female" at bounding box center [459, 251] width 121 height 16
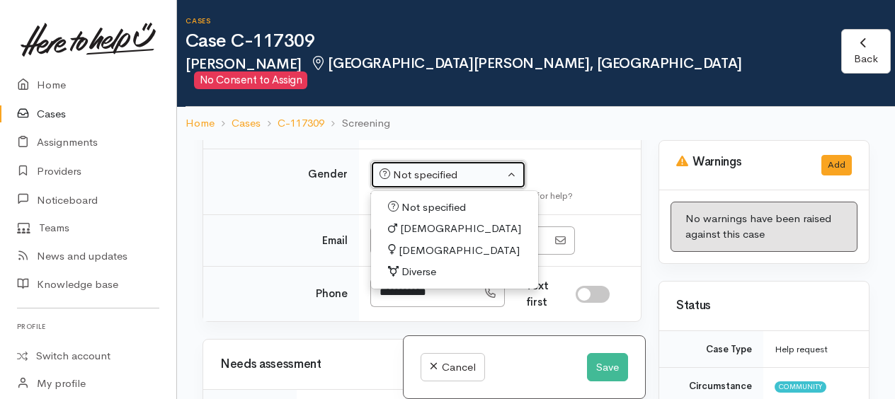
select select "Female"
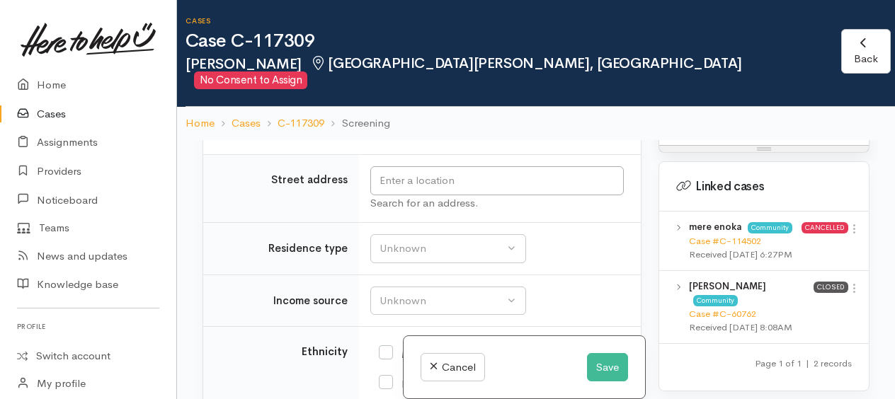
scroll to position [1385, 0]
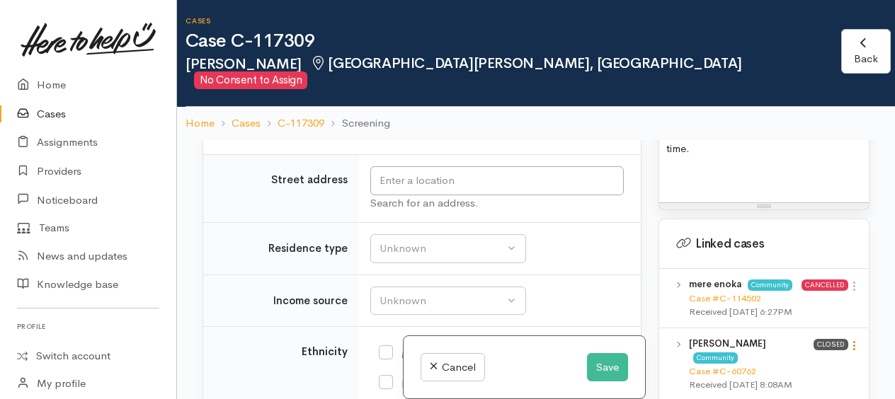
click at [851, 340] on icon at bounding box center [854, 346] width 12 height 12
click at [785, 363] on link "View case" at bounding box center [804, 374] width 112 height 22
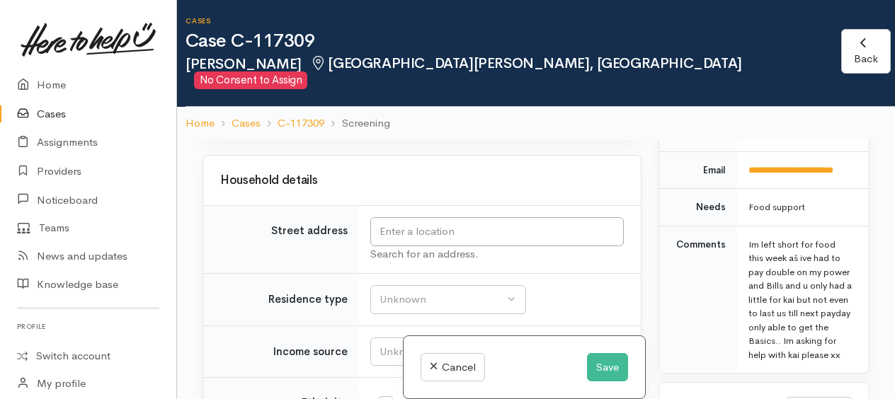
scroll to position [2125, 0]
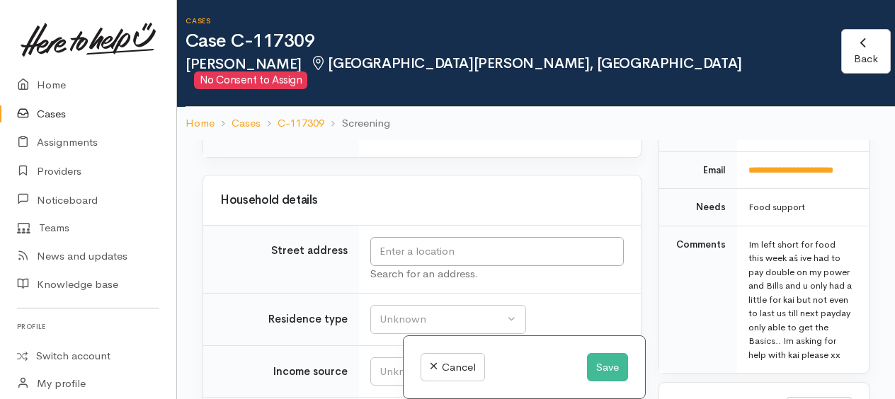
click at [406, 132] on div "Choose..." at bounding box center [426, 123] width 99 height 16
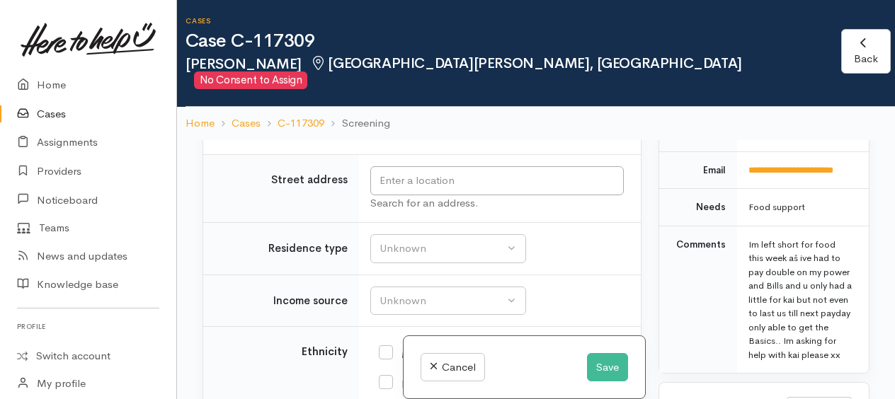
drag, startPoint x: 404, startPoint y: 309, endPoint x: 404, endPoint y: 300, distance: 8.5
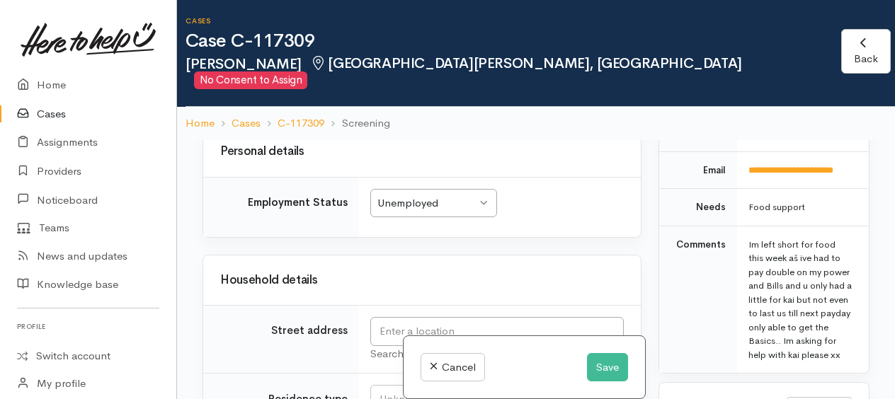
scroll to position [2120, 0]
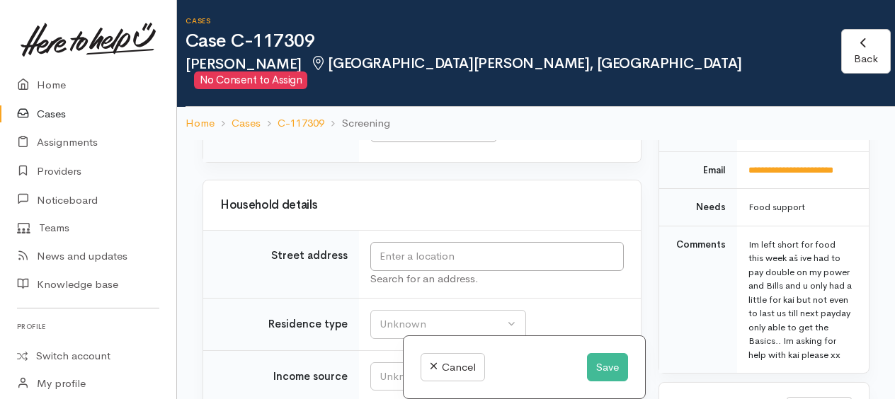
click at [411, 137] on div "Unemployed" at bounding box center [426, 128] width 99 height 16
drag, startPoint x: 412, startPoint y: 290, endPoint x: 404, endPoint y: 233, distance: 58.0
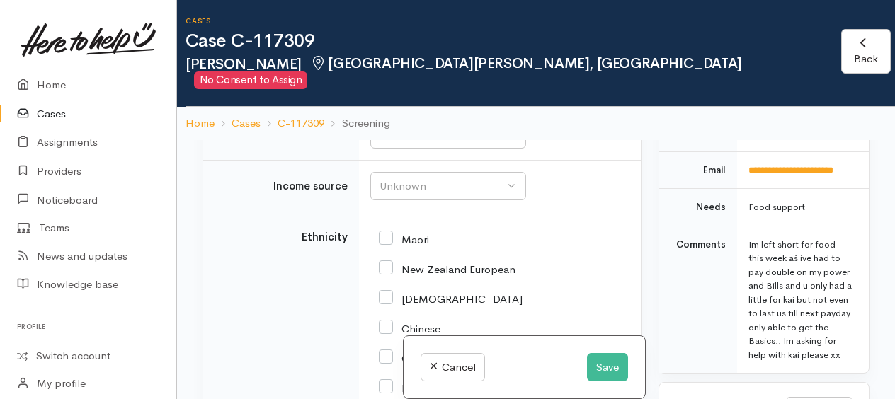
scroll to position [2332, 0]
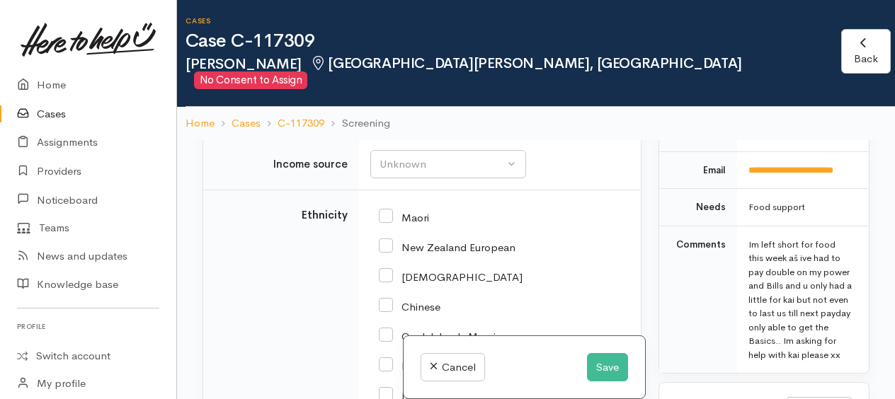
click at [392, 120] on div "Unknown" at bounding box center [442, 112] width 125 height 16
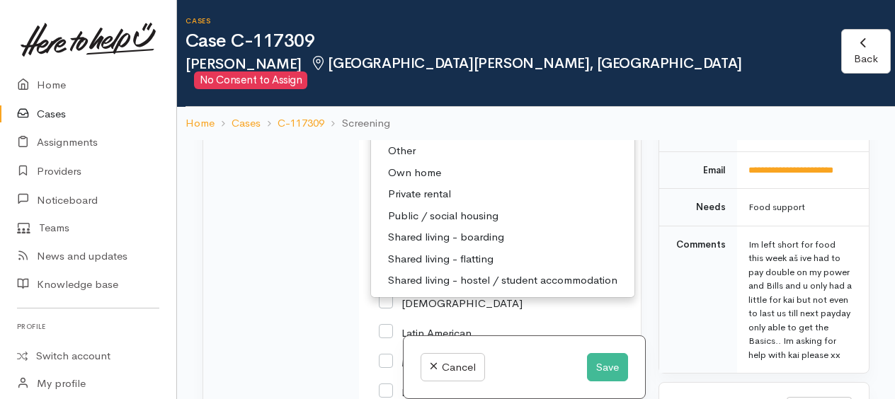
scroll to position [2403, 0]
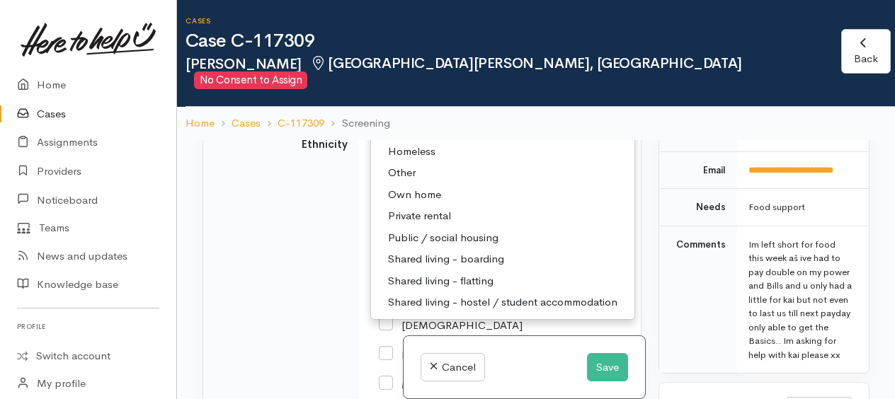
click at [398, 117] on span "Unknown" at bounding box center [411, 109] width 47 height 16
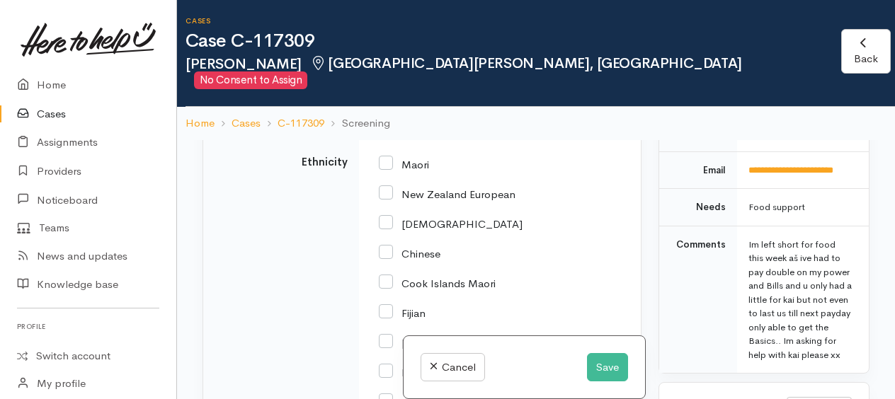
click at [397, 120] on div "Unknown" at bounding box center [442, 111] width 125 height 16
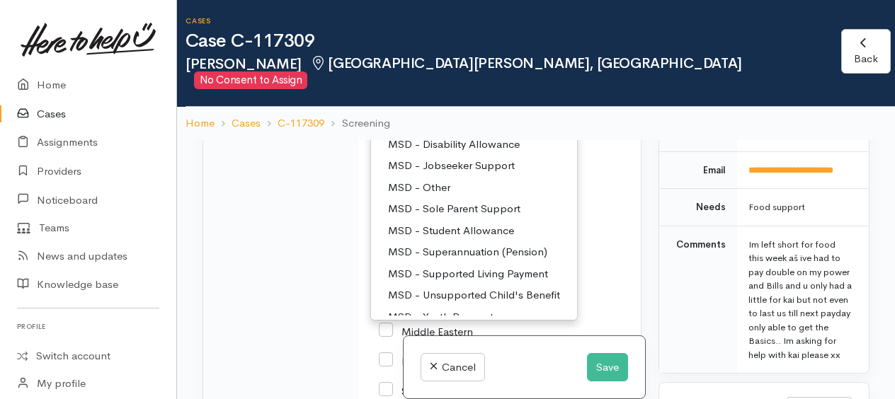
scroll to position [142, 0]
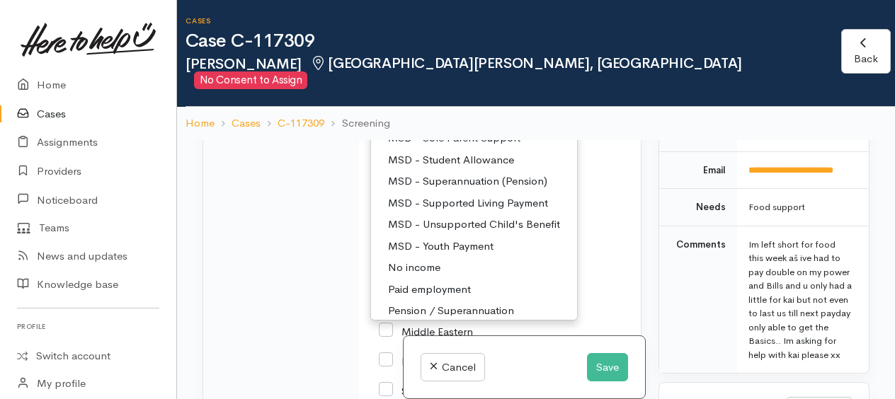
click at [455, 147] on span "MSD - Sole Parent Support" at bounding box center [454, 138] width 132 height 16
select select "7"
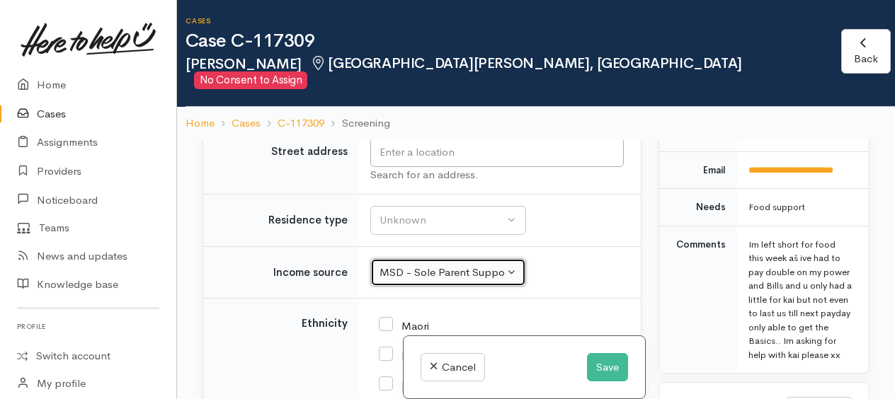
scroll to position [2365, 0]
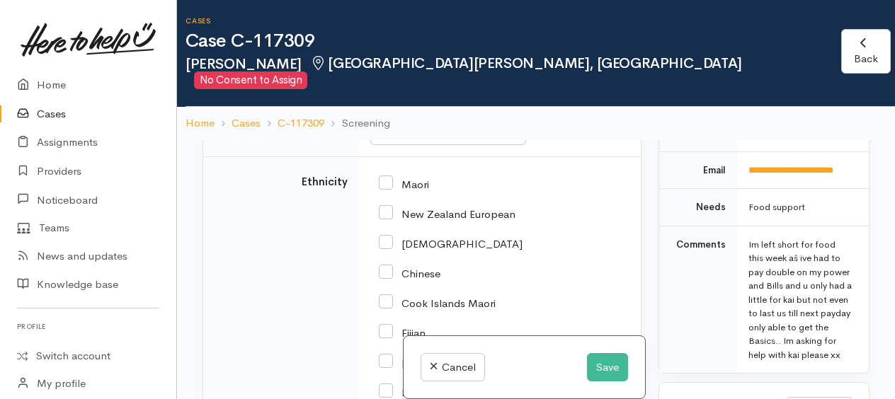
click at [410, 87] on div "Unknown" at bounding box center [442, 79] width 125 height 16
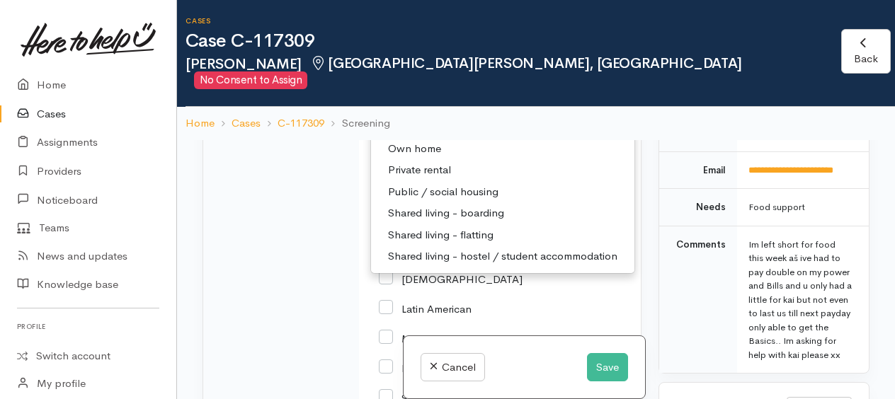
scroll to position [2507, 0]
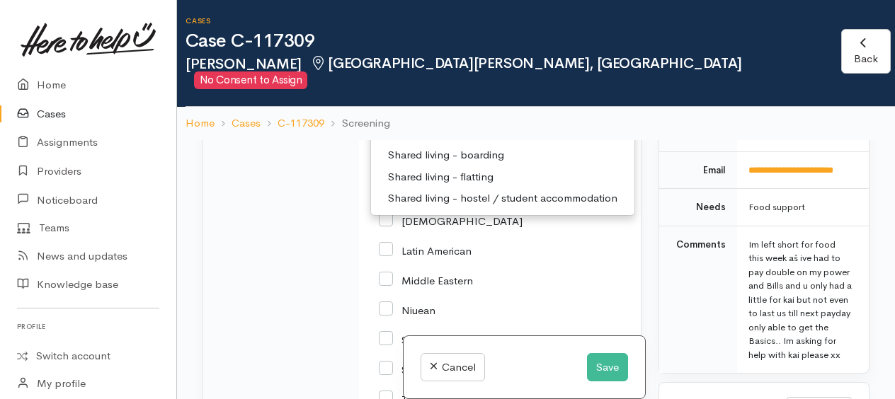
click at [421, 120] on span "Private rental" at bounding box center [419, 112] width 63 height 16
select select "2"
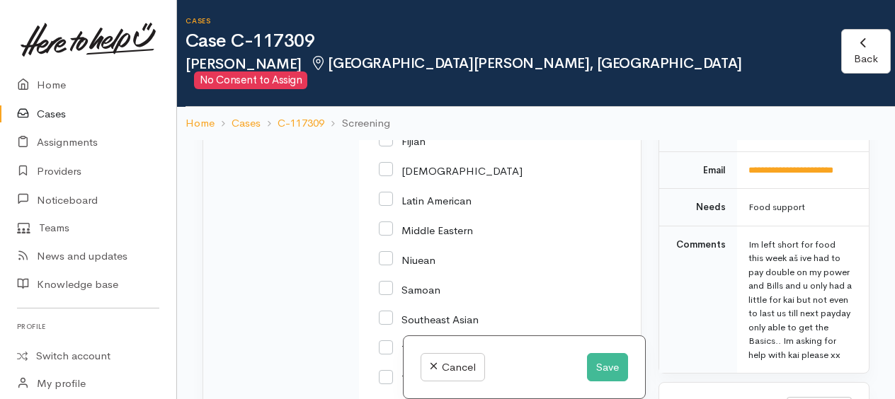
scroll to position [2412, 0]
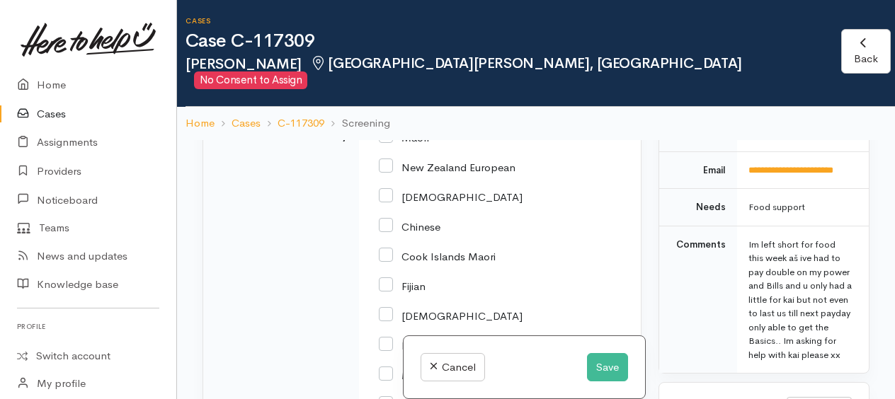
click at [390, 143] on input "Maori" at bounding box center [404, 136] width 50 height 13
checkbox input "true"
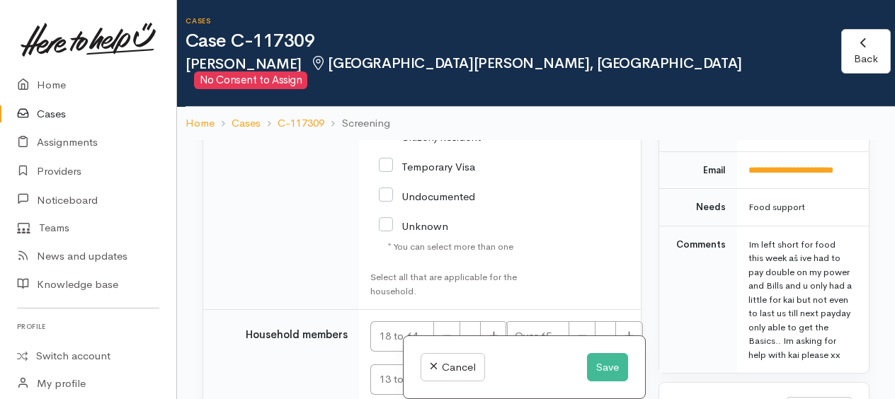
scroll to position [3120, 0]
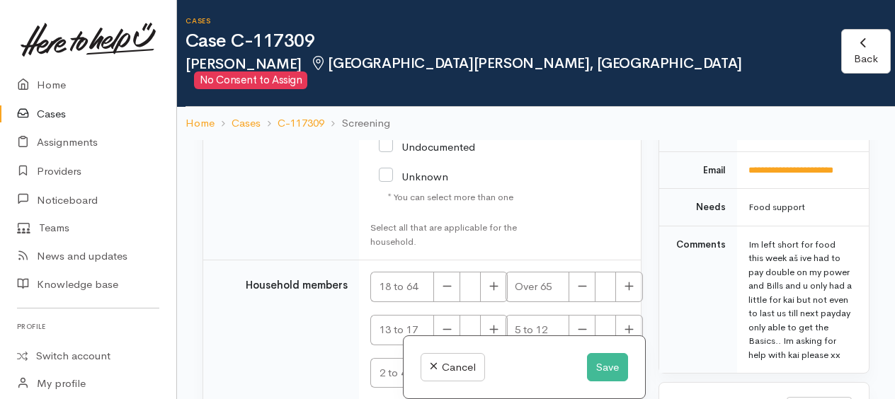
click at [387, 93] on input "NZ Citizen/Resident" at bounding box center [451, 80] width 144 height 23
checkbox input "true"
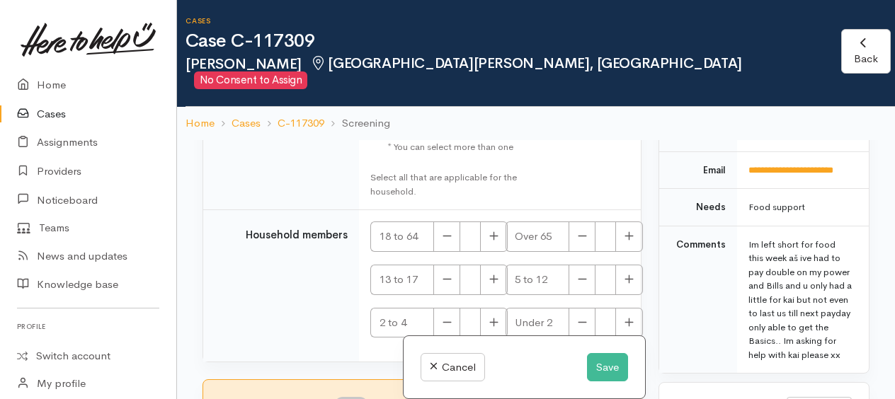
scroll to position [3251, 0]
click at [496, 231] on icon "button" at bounding box center [493, 236] width 9 height 11
type input "1"
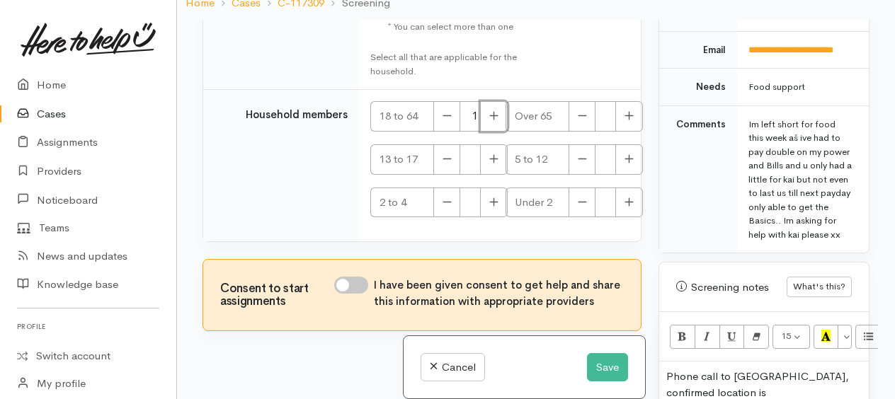
scroll to position [123, 0]
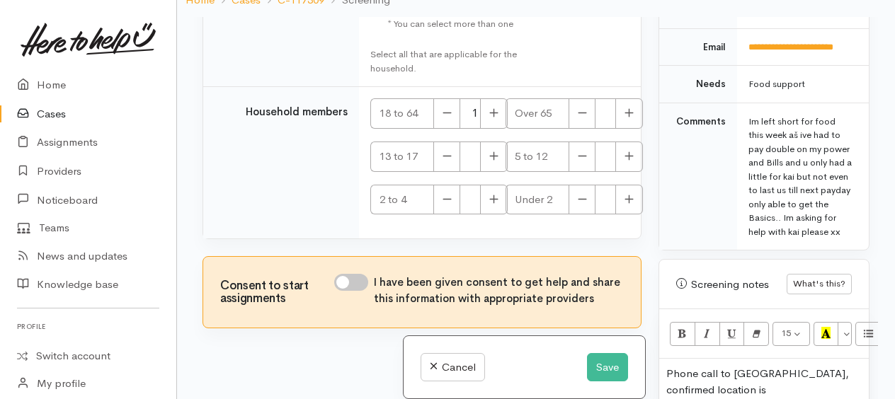
click at [342, 274] on input "I have been given consent to get help and share this information with appropria…" at bounding box center [351, 282] width 34 height 17
checkbox input "true"
click at [601, 364] on button "Save" at bounding box center [607, 367] width 41 height 29
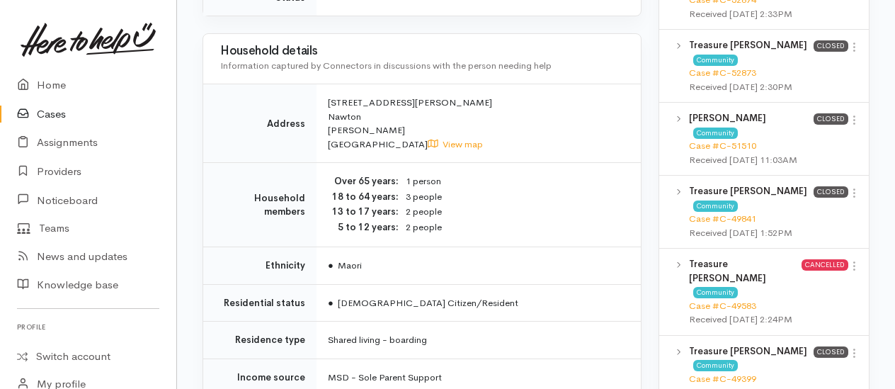
scroll to position [1133, 0]
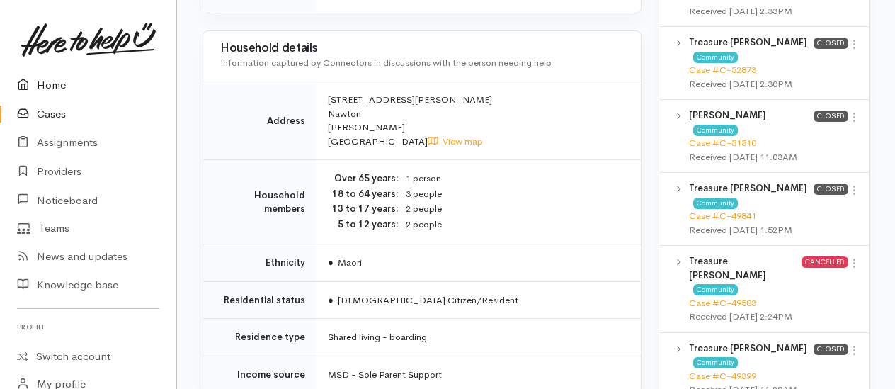
click at [55, 82] on link "Home" at bounding box center [88, 85] width 176 height 29
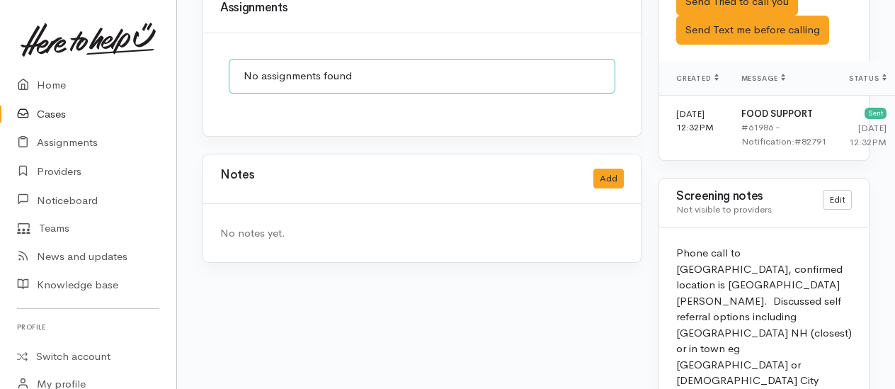
scroll to position [1275, 0]
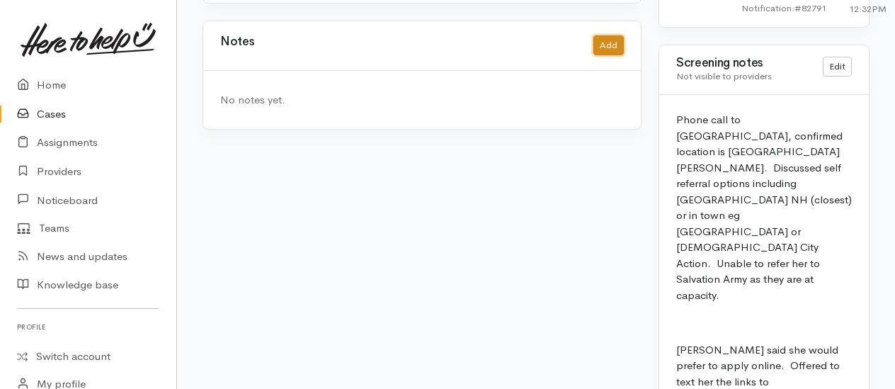
click at [599, 35] on button "Add" at bounding box center [608, 45] width 30 height 21
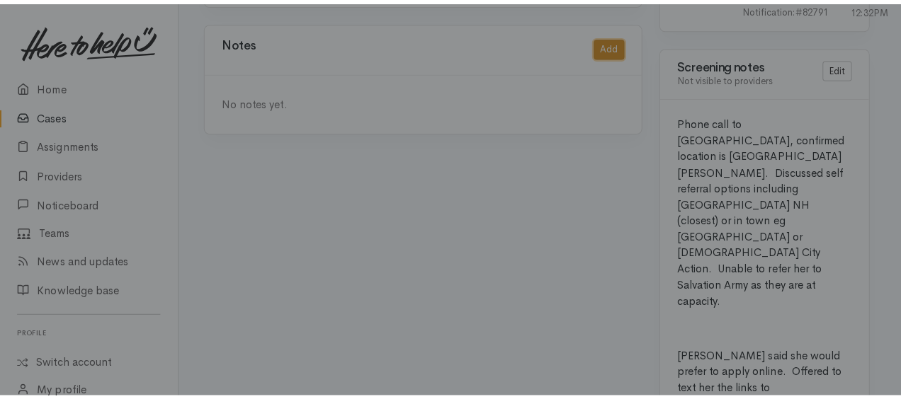
scroll to position [1261, 0]
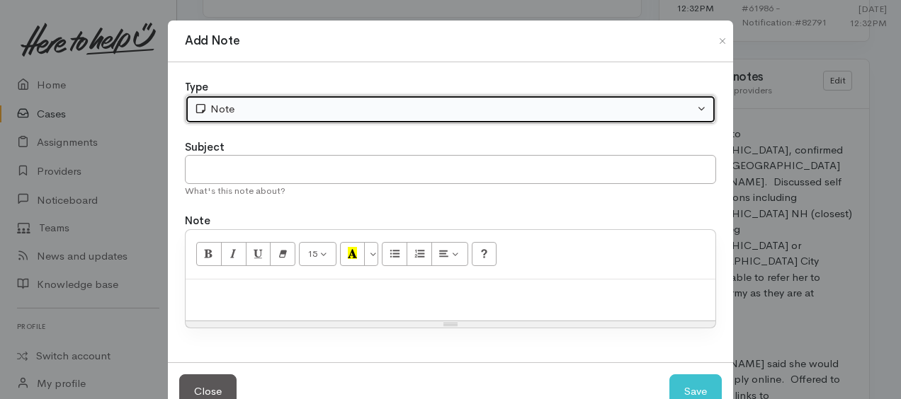
click at [333, 113] on div "Note" at bounding box center [444, 109] width 500 height 16
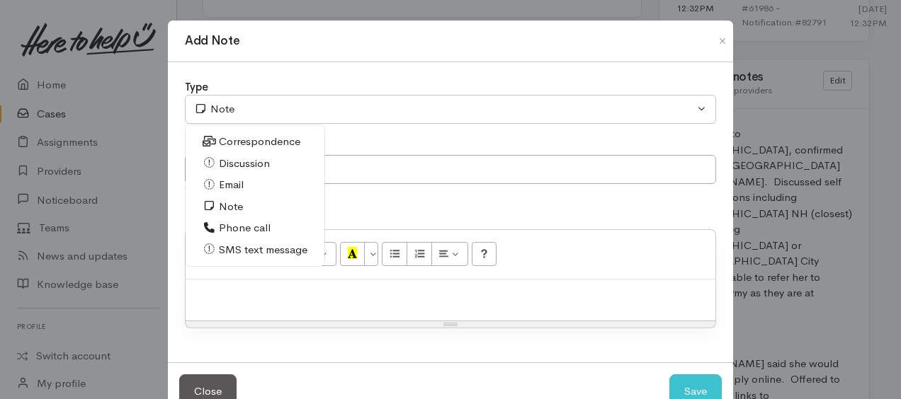
click at [227, 231] on span "Phone call" at bounding box center [245, 228] width 52 height 16
select select "3"
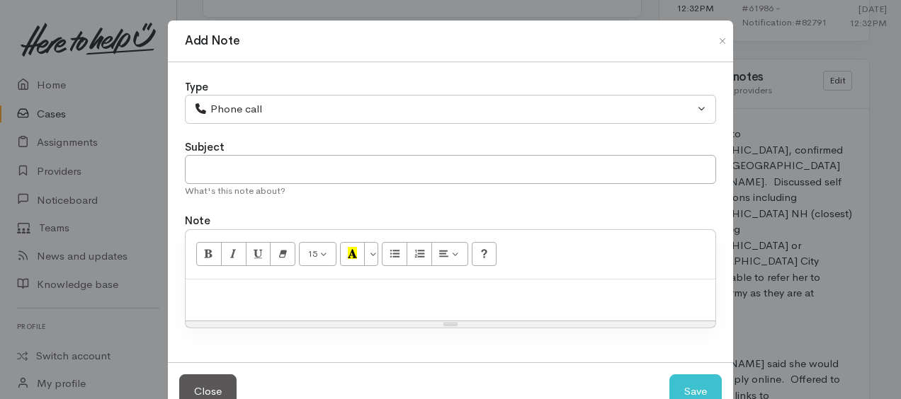
click at [245, 287] on p at bounding box center [451, 295] width 516 height 16
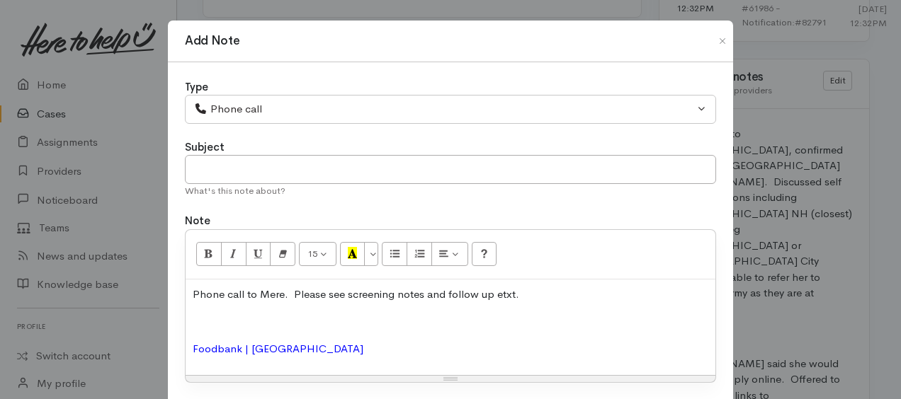
drag, startPoint x: 190, startPoint y: 319, endPoint x: 305, endPoint y: 335, distance: 115.9
click at [193, 319] on p at bounding box center [451, 322] width 516 height 16
click at [193, 319] on span "Do You Need Help With Food Assistance?" at bounding box center [294, 320] width 203 height 13
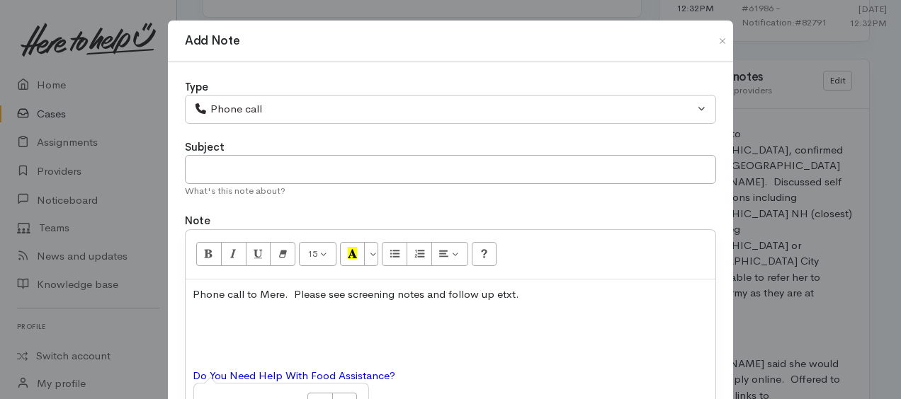
click at [194, 317] on p at bounding box center [451, 322] width 516 height 16
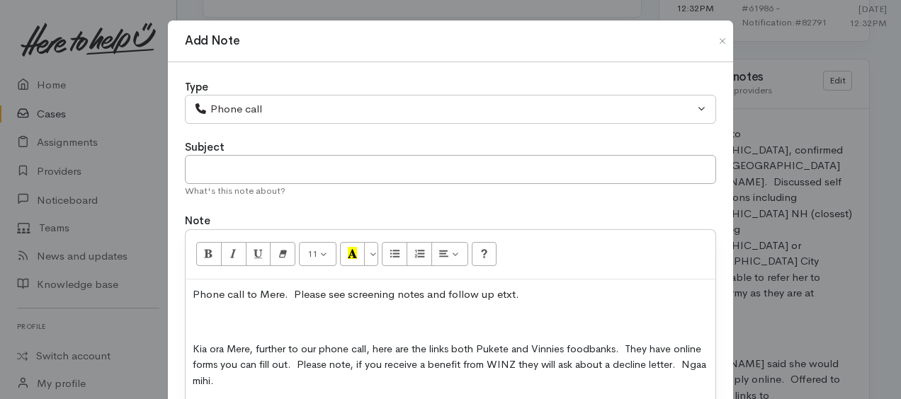
click at [199, 314] on p at bounding box center [451, 322] width 516 height 16
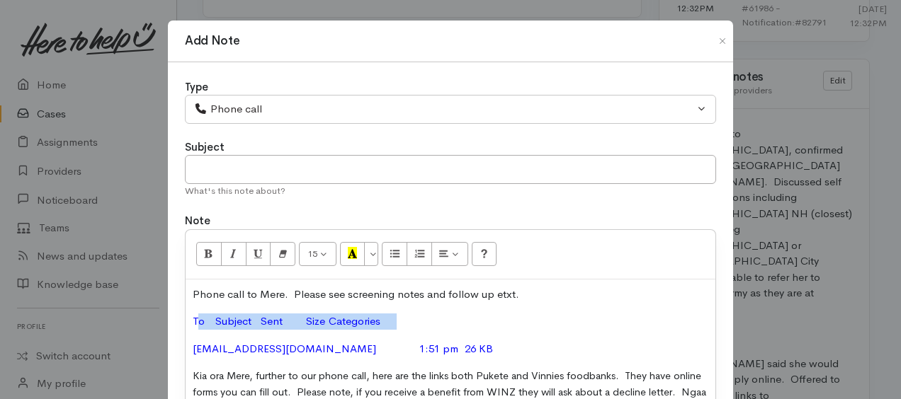
drag, startPoint x: 215, startPoint y: 317, endPoint x: 450, endPoint y: 316, distance: 235.1
click at [450, 316] on p "To Subject Sent Size Categories" at bounding box center [451, 322] width 516 height 16
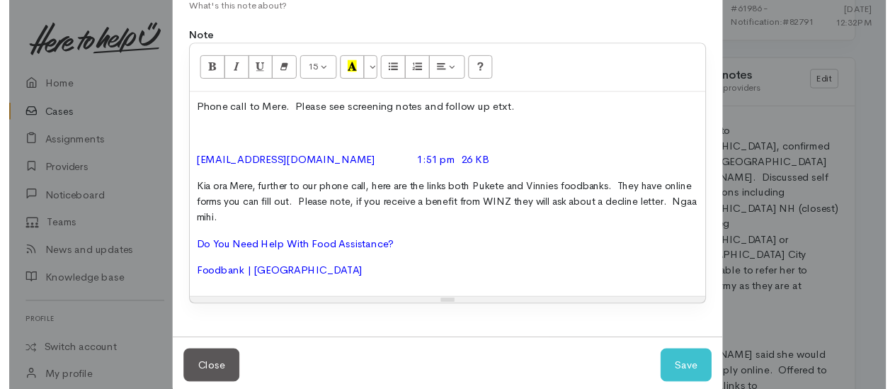
scroll to position [207, 0]
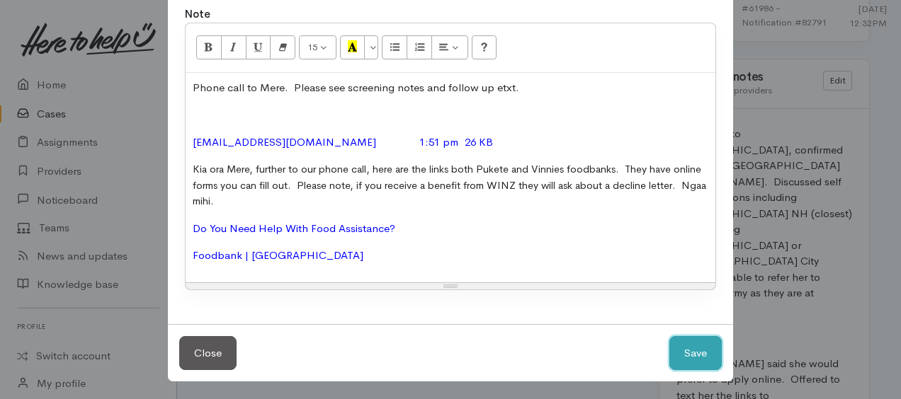
click at [710, 358] on button "Save" at bounding box center [695, 353] width 52 height 35
select select "1"
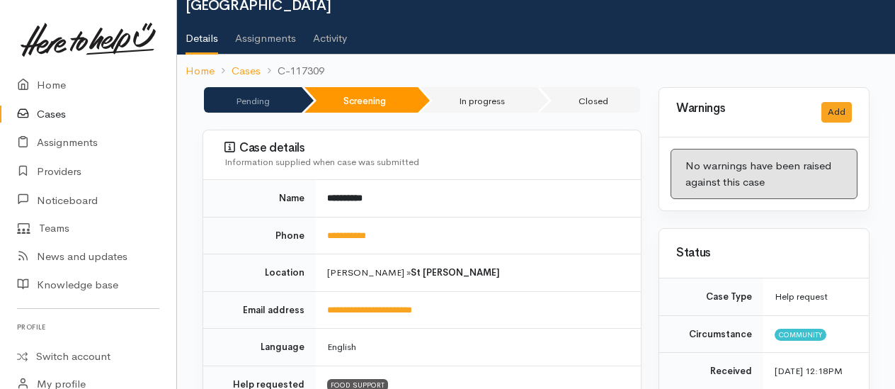
scroll to position [0, 0]
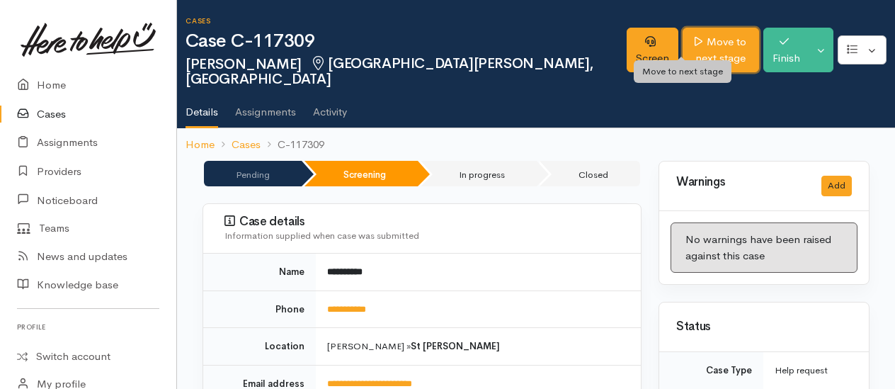
click at [705, 44] on link "Move to next stage" at bounding box center [721, 50] width 76 height 45
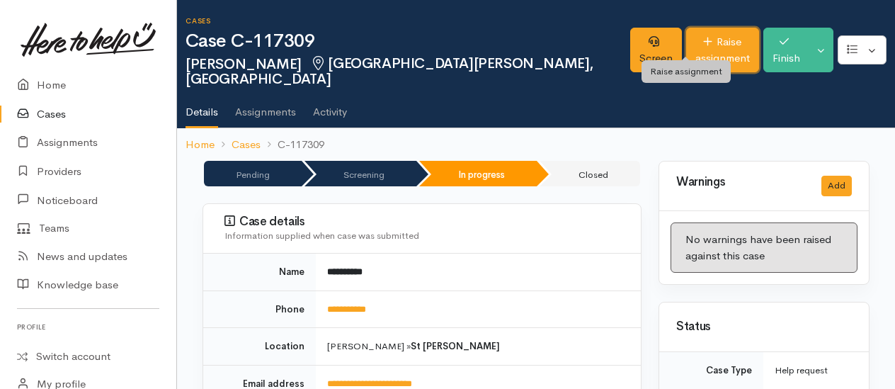
click at [686, 54] on link "Raise assignment" at bounding box center [722, 50] width 73 height 45
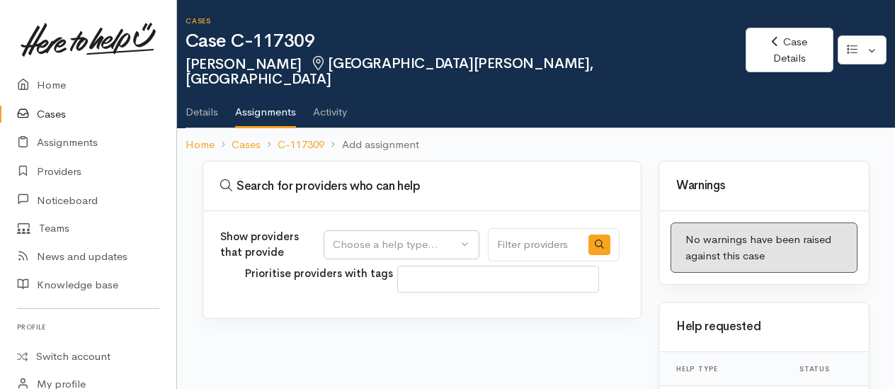
select select
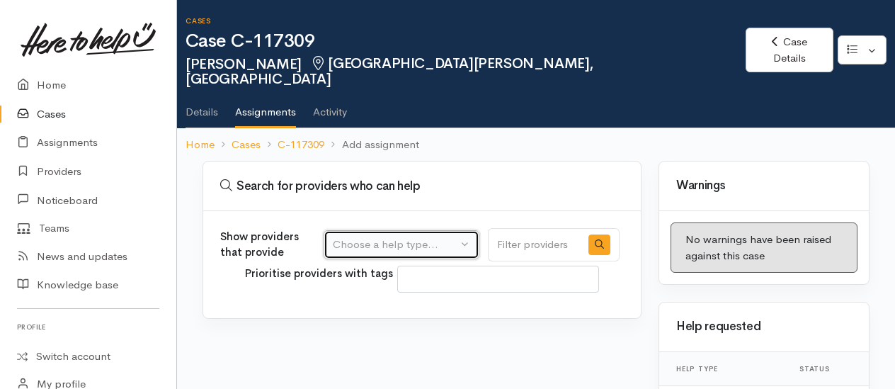
click at [399, 237] on div "Choose a help type..." at bounding box center [395, 245] width 125 height 16
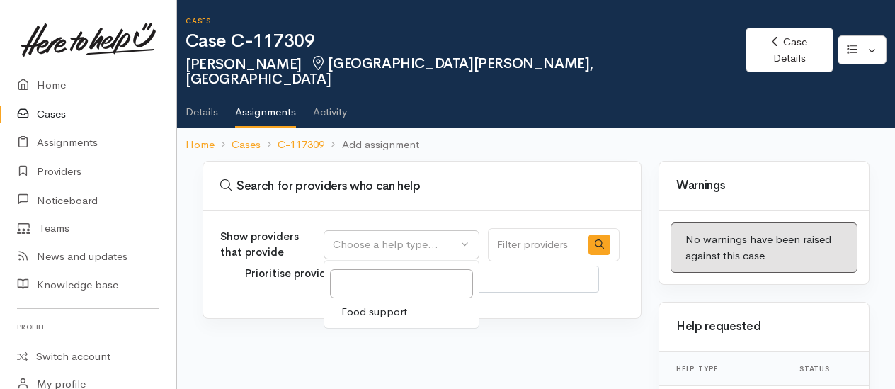
click at [390, 304] on span "Food support" at bounding box center [374, 312] width 66 height 16
select select "3"
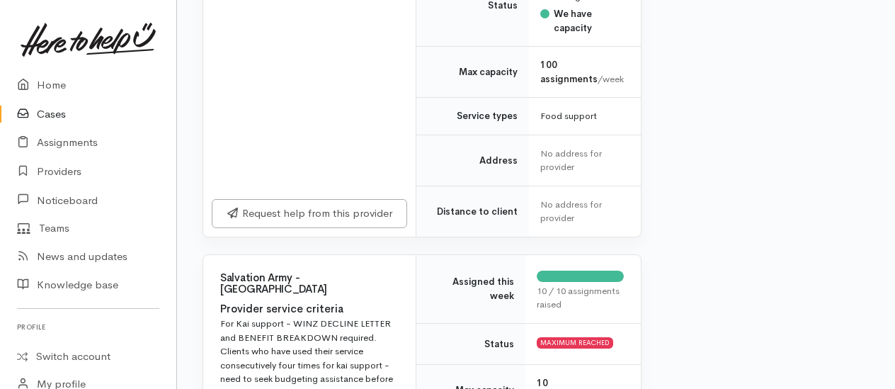
scroll to position [1558, 0]
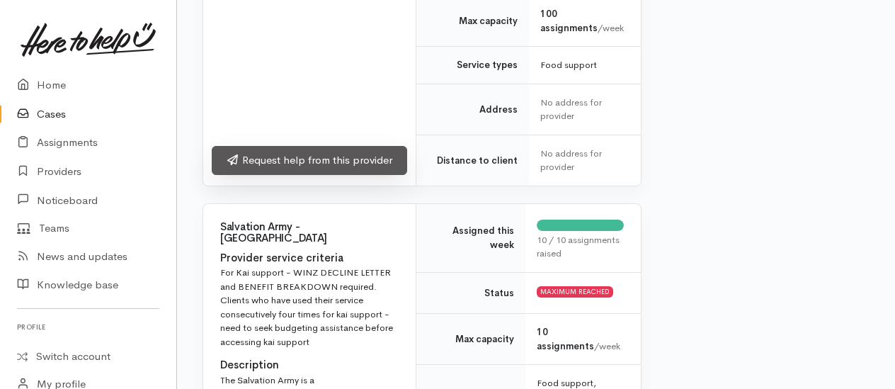
click at [324, 175] on link "Request help from this provider" at bounding box center [309, 160] width 195 height 29
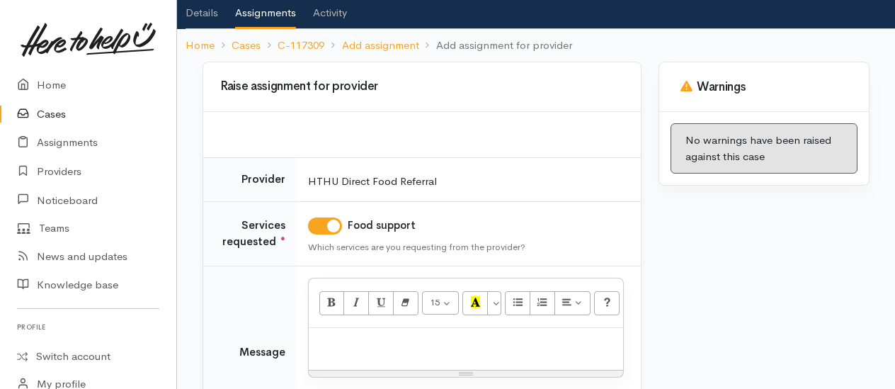
scroll to position [204, 0]
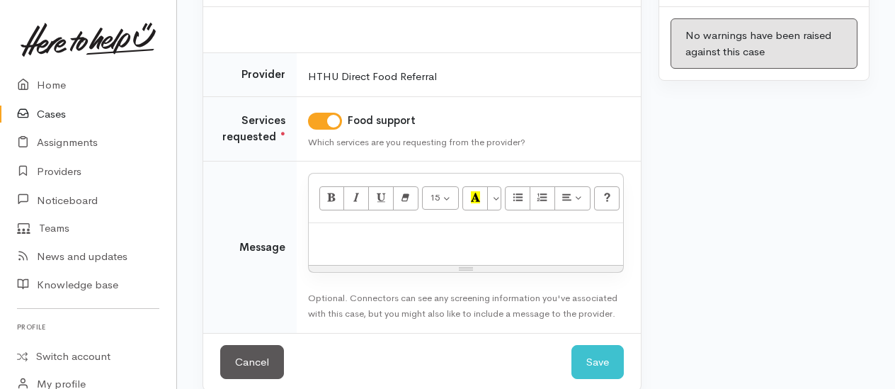
click at [356, 230] on p at bounding box center [466, 238] width 300 height 16
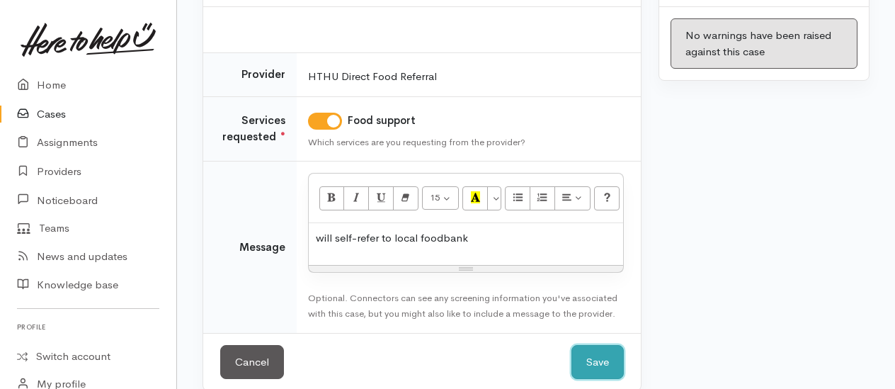
drag, startPoint x: 605, startPoint y: 347, endPoint x: 624, endPoint y: 320, distance: 33.0
click at [605, 347] on button "Save" at bounding box center [598, 362] width 52 height 35
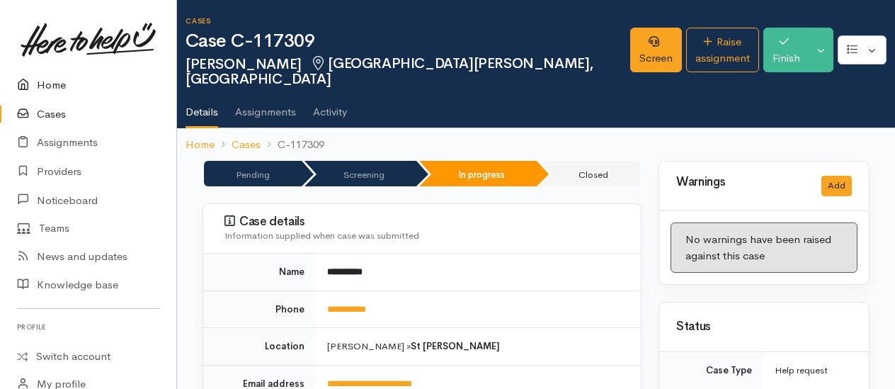
click at [52, 85] on link "Home" at bounding box center [88, 85] width 176 height 29
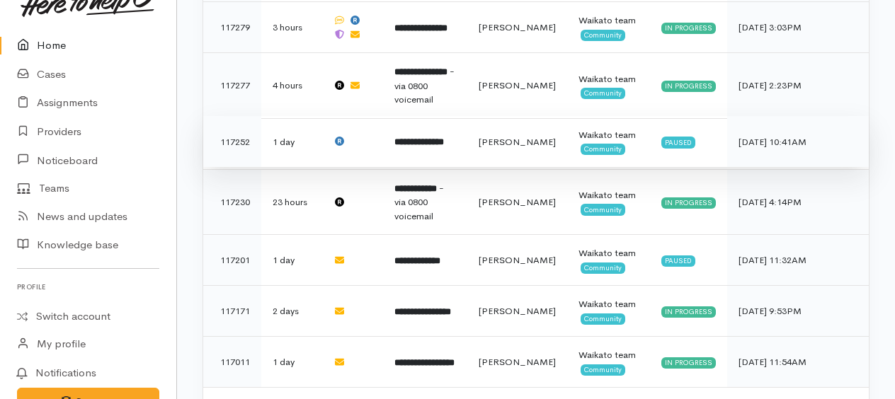
scroll to position [724, 0]
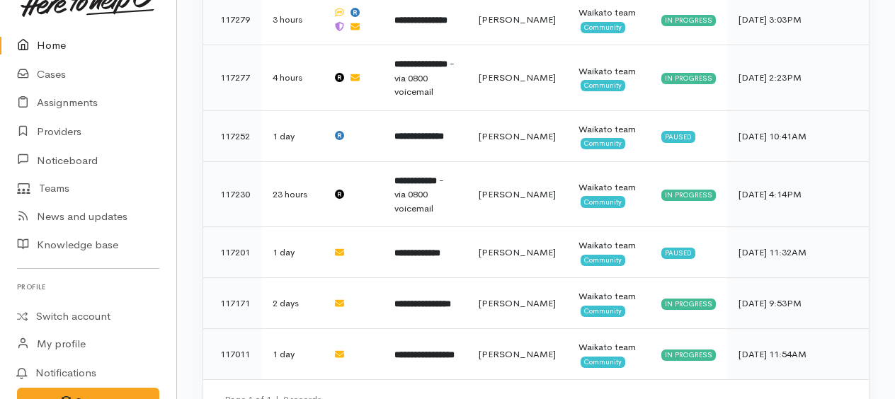
click at [55, 42] on link "Home" at bounding box center [88, 45] width 176 height 29
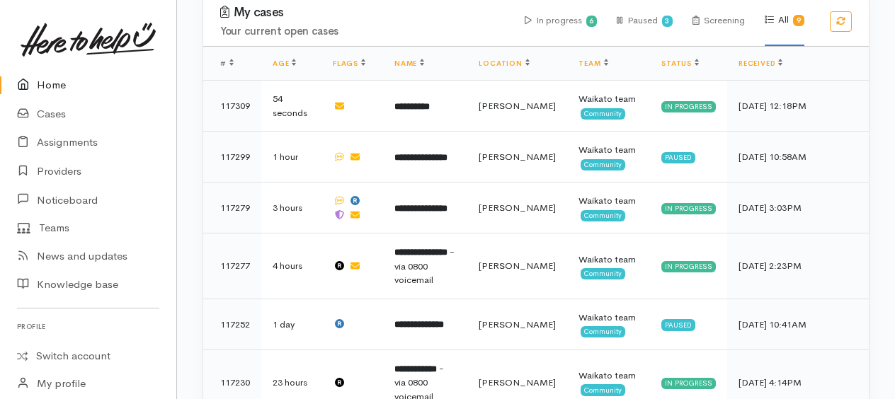
scroll to position [496, 0]
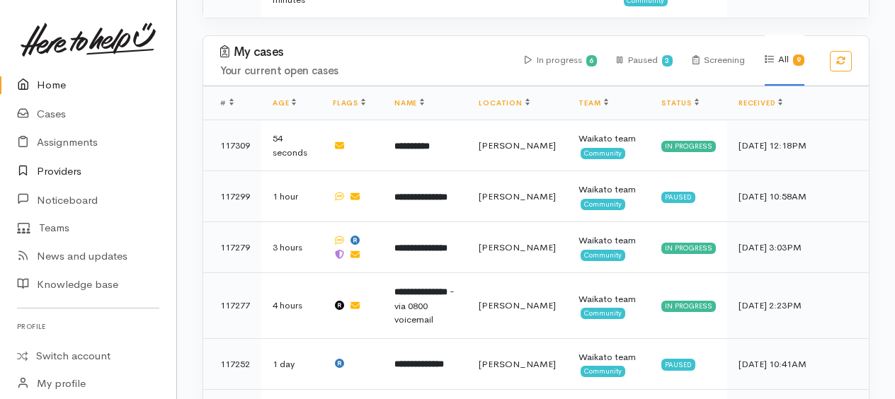
click at [69, 171] on link "Providers" at bounding box center [88, 171] width 176 height 29
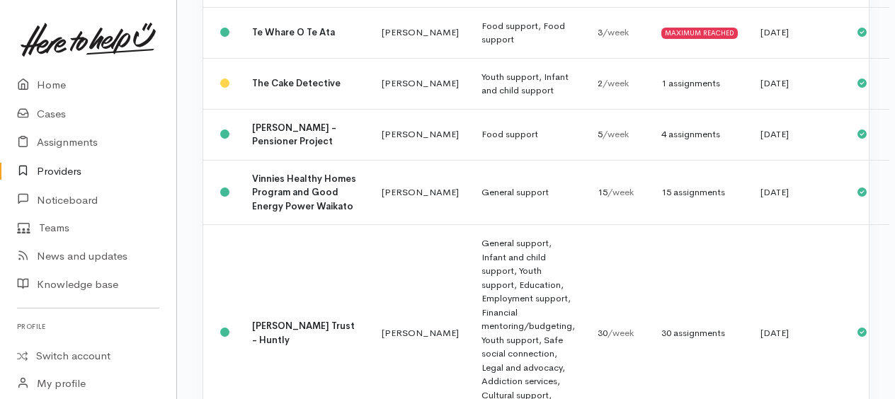
scroll to position [2549, 0]
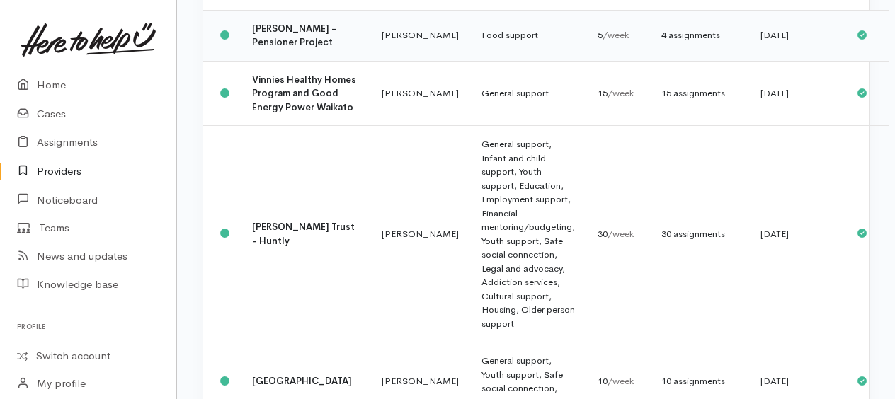
click at [279, 49] on b "[PERSON_NAME] - Pensioner Project" at bounding box center [294, 36] width 84 height 26
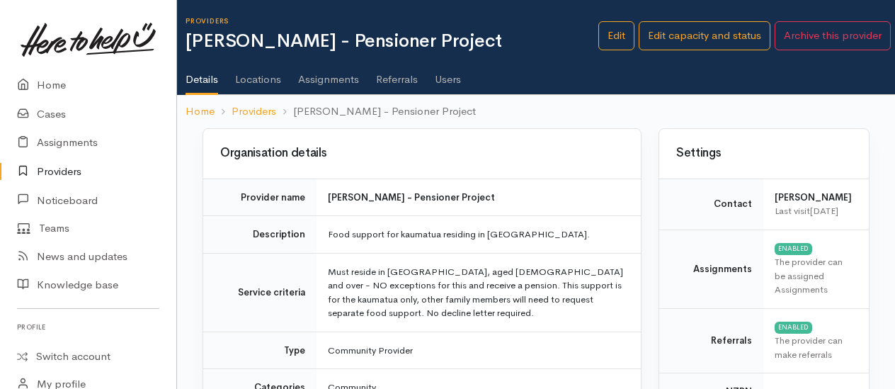
click at [331, 79] on link "Assignments" at bounding box center [328, 75] width 61 height 40
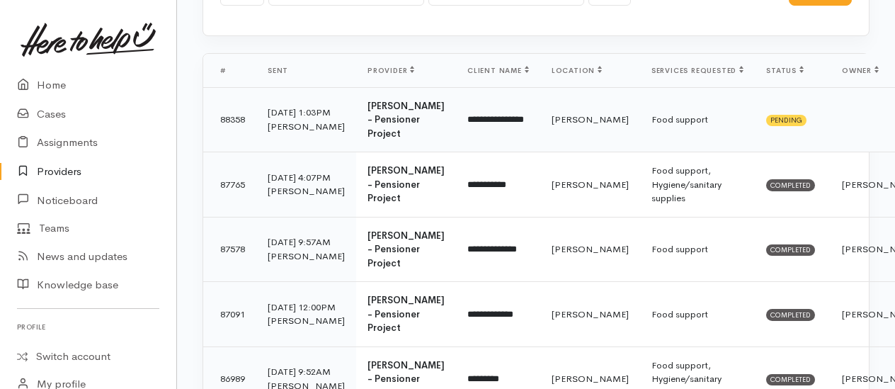
scroll to position [212, 0]
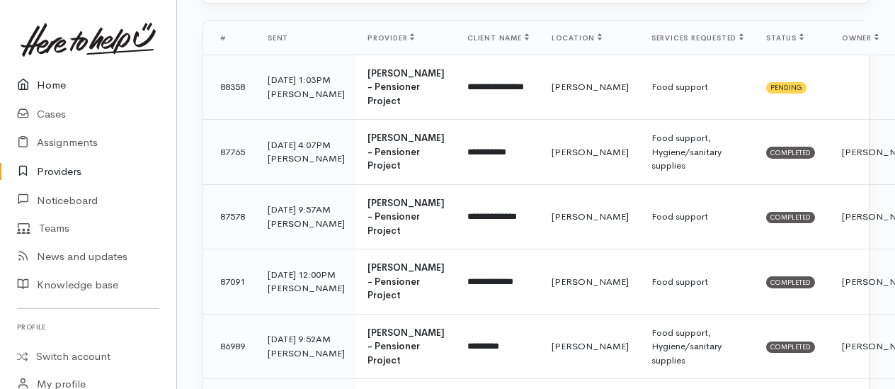
click at [51, 84] on link "Home" at bounding box center [88, 85] width 176 height 29
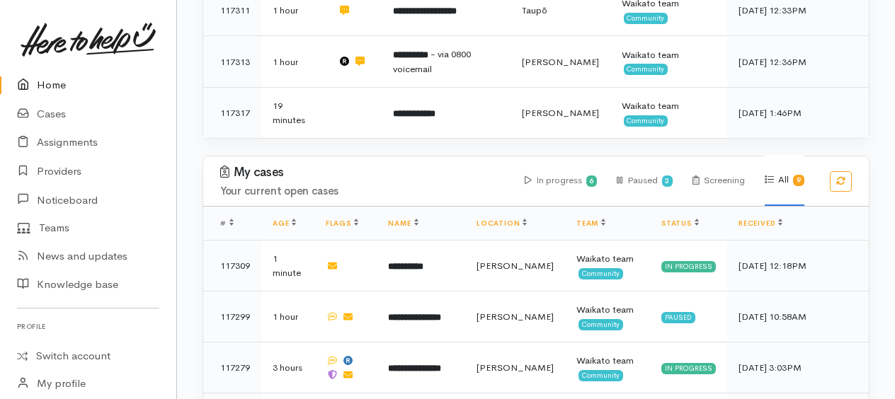
scroll to position [370, 0]
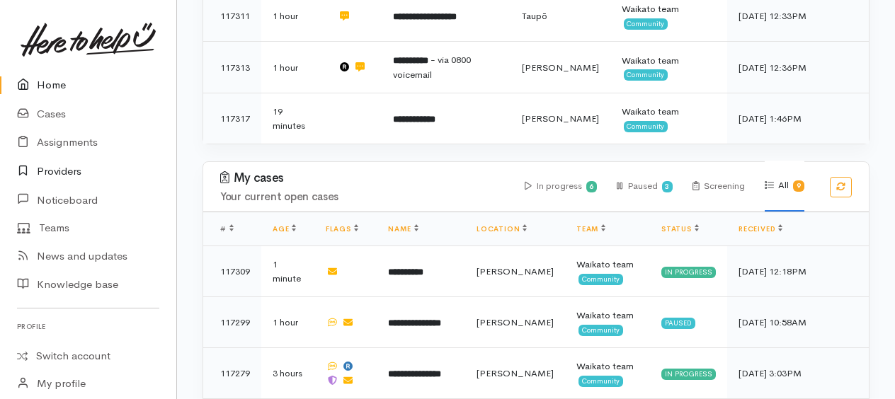
click at [63, 169] on link "Providers" at bounding box center [88, 171] width 176 height 29
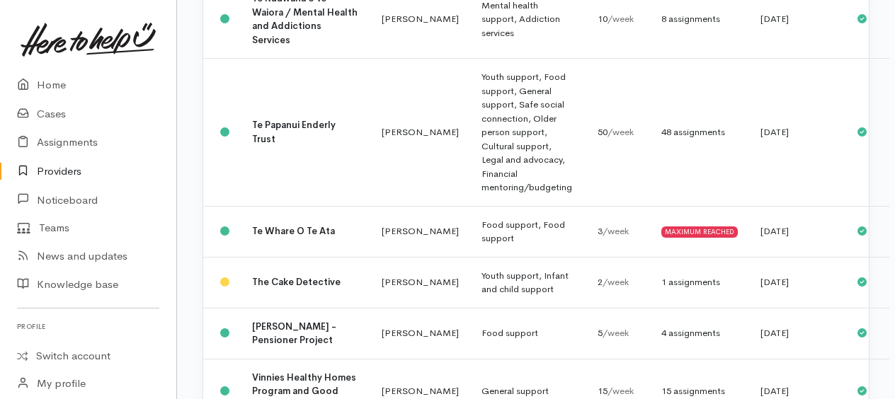
scroll to position [2337, 0]
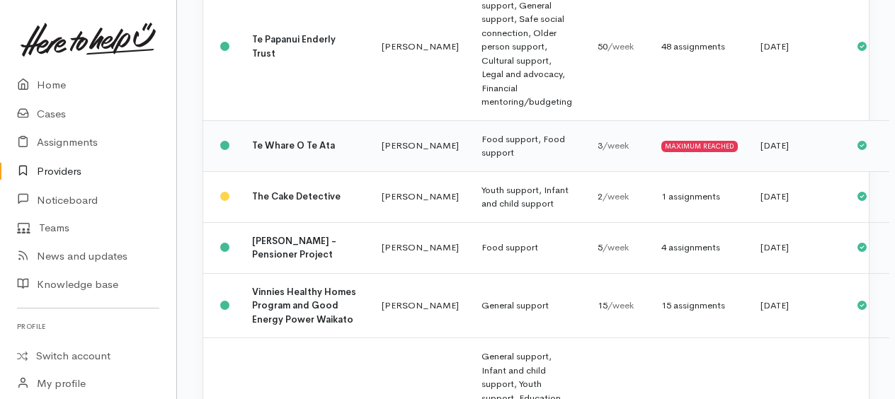
click at [289, 152] on b "Te Whare O Te Ata" at bounding box center [293, 146] width 83 height 12
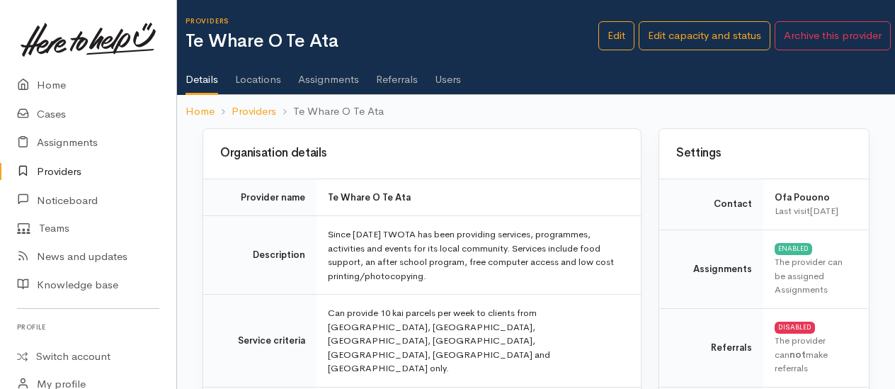
click at [321, 80] on link "Assignments" at bounding box center [328, 75] width 61 height 40
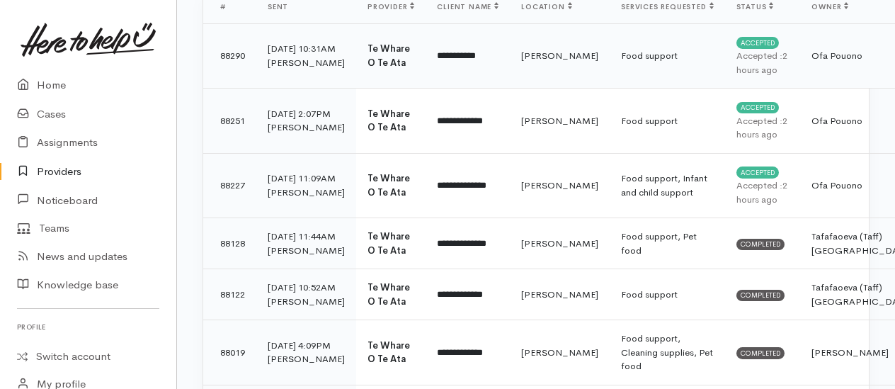
scroll to position [283, 0]
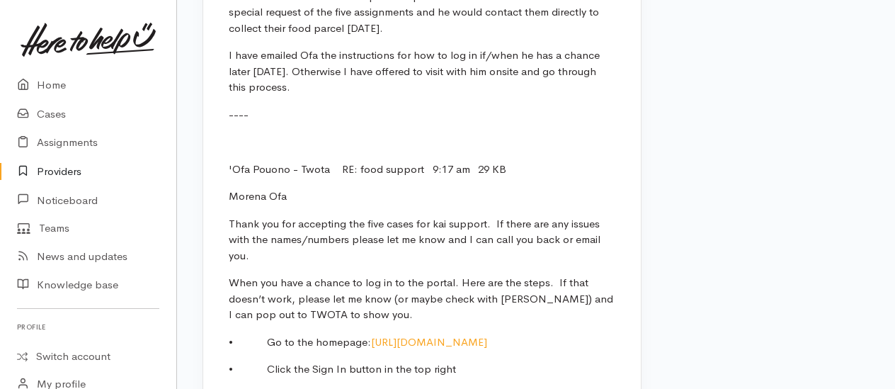
scroll to position [1841, 0]
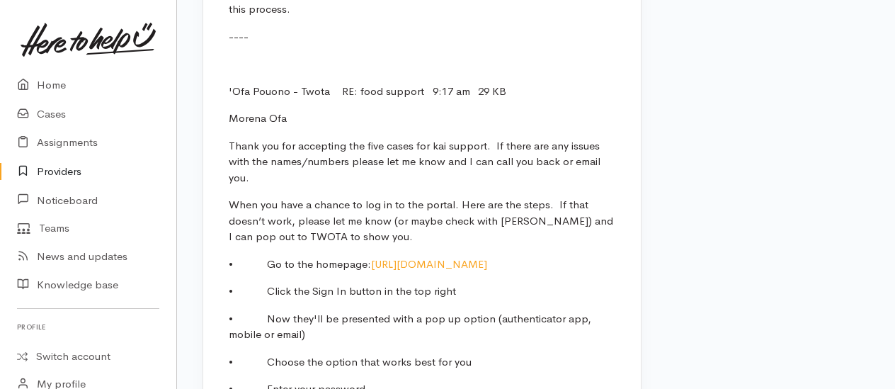
click at [72, 171] on link "Providers" at bounding box center [88, 171] width 176 height 29
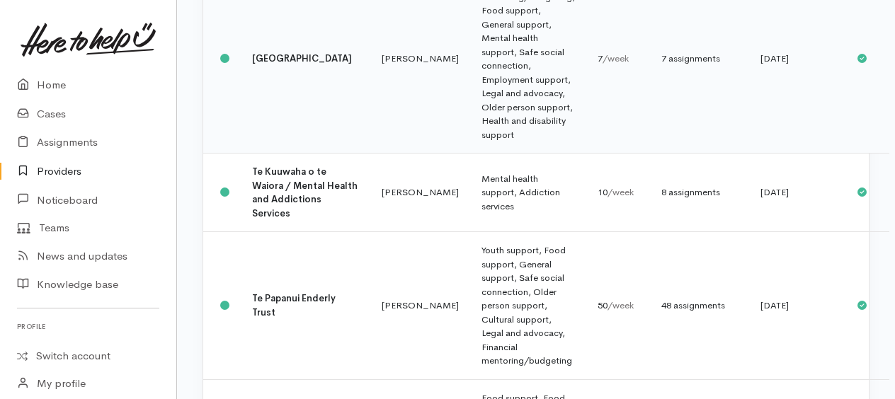
scroll to position [2125, 0]
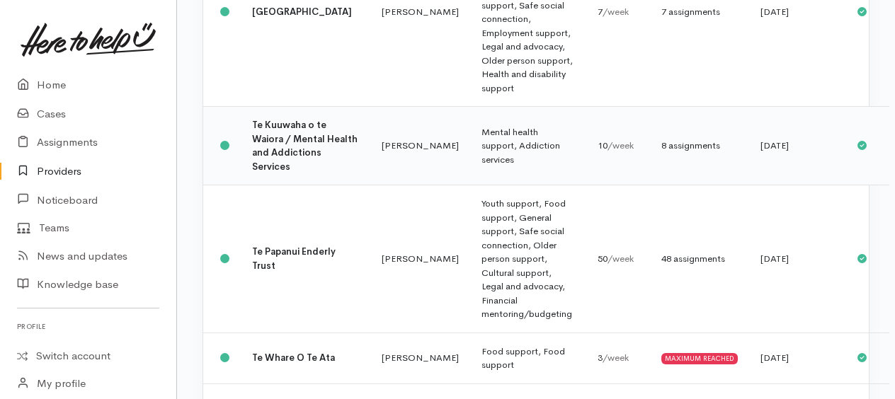
click at [470, 186] on td "Mental health support, Addiction services" at bounding box center [528, 146] width 116 height 79
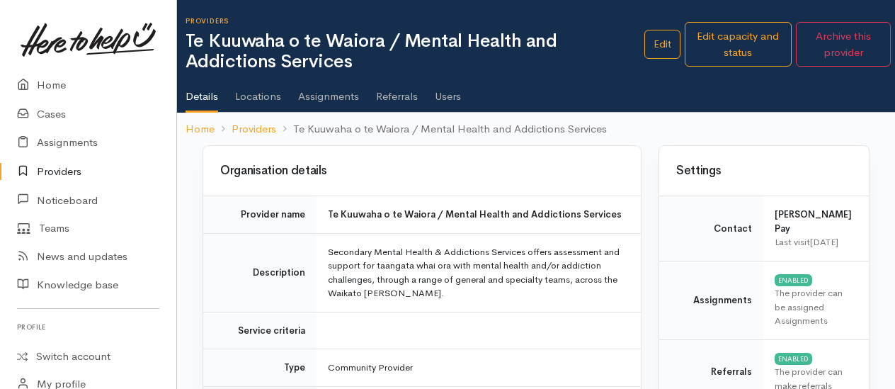
click at [339, 95] on link "Assignments" at bounding box center [328, 92] width 61 height 40
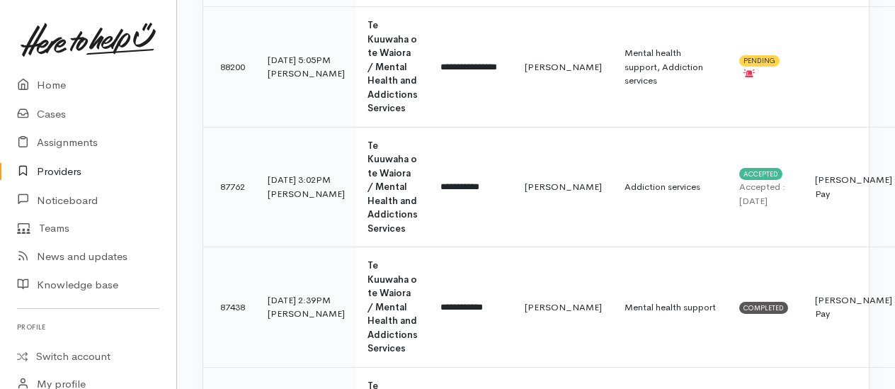
scroll to position [779, 0]
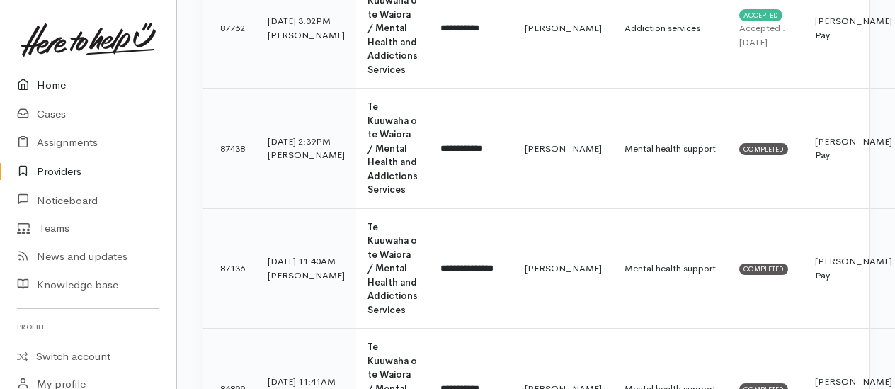
click at [42, 86] on link "Home" at bounding box center [88, 85] width 176 height 29
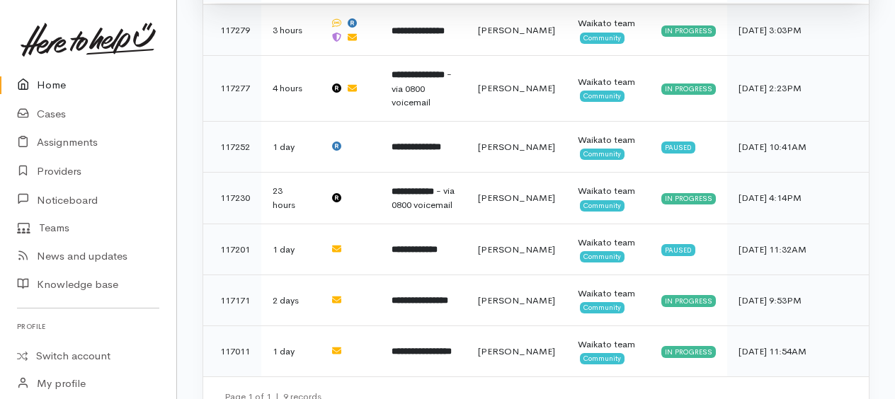
scroll to position [724, 0]
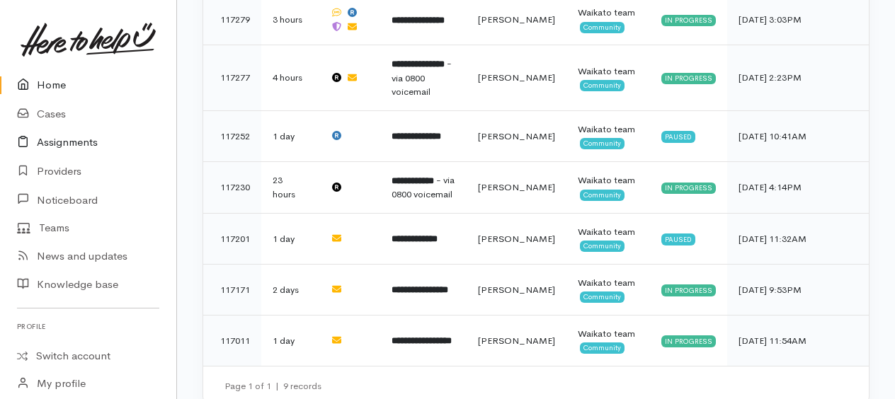
click at [67, 138] on link "Assignments" at bounding box center [88, 142] width 176 height 29
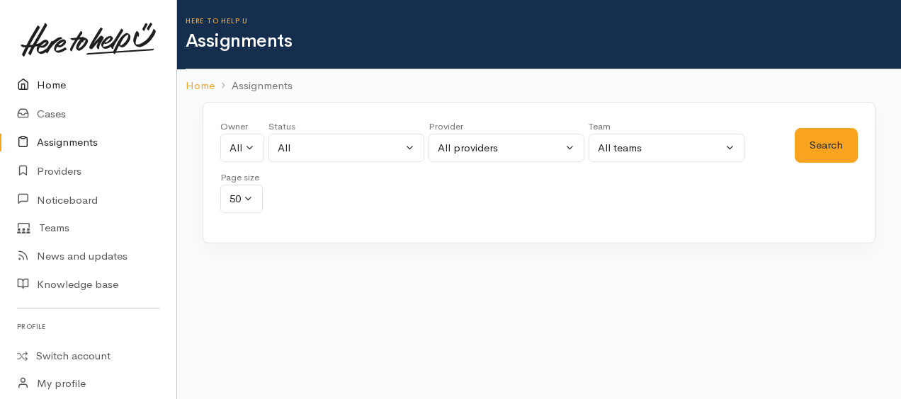
click at [49, 84] on link "Home" at bounding box center [88, 85] width 176 height 29
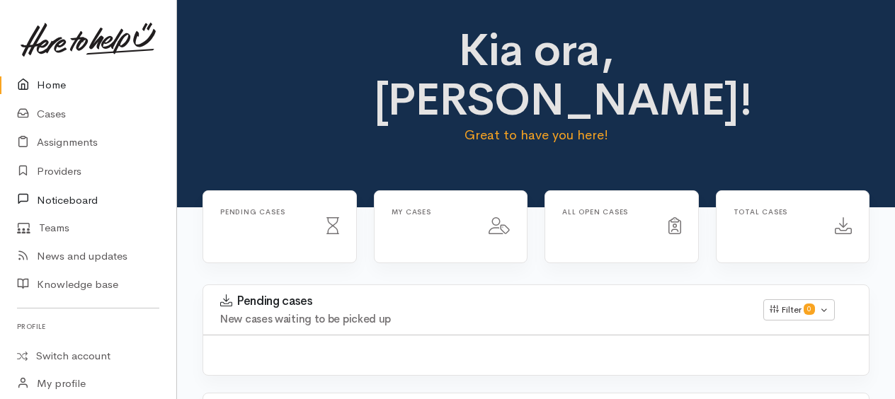
click at [61, 191] on link "Noticeboard" at bounding box center [88, 200] width 176 height 29
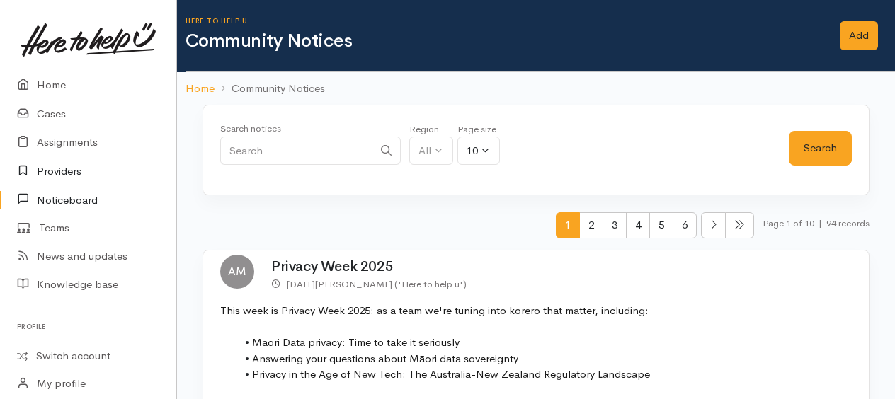
drag, startPoint x: 0, startPoint y: 0, endPoint x: 58, endPoint y: 173, distance: 182.3
click at [58, 173] on link "Providers" at bounding box center [88, 171] width 176 height 29
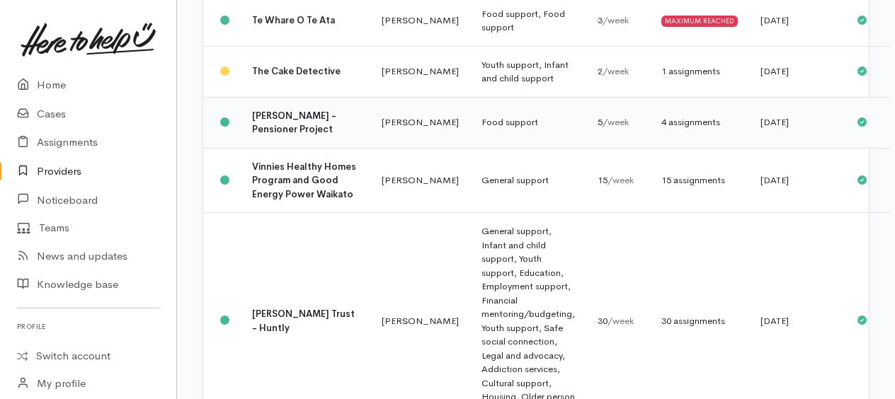
scroll to position [2620, 0]
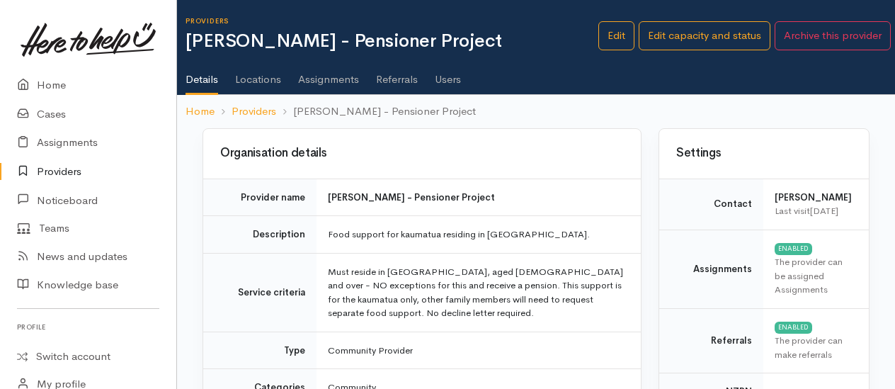
click at [322, 76] on link "Assignments" at bounding box center [328, 75] width 61 height 40
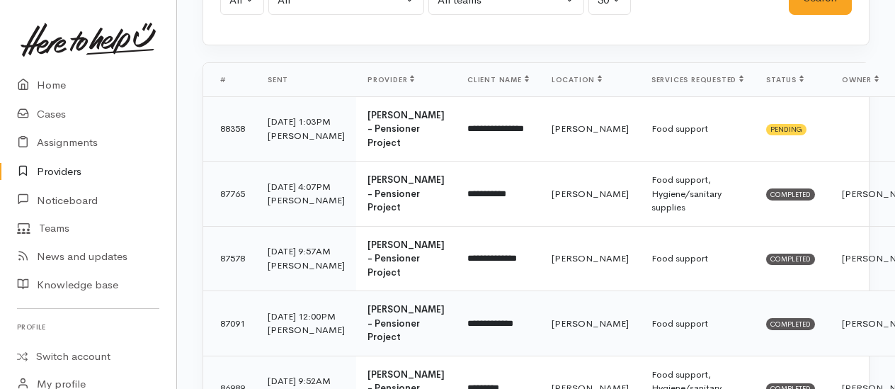
scroll to position [212, 0]
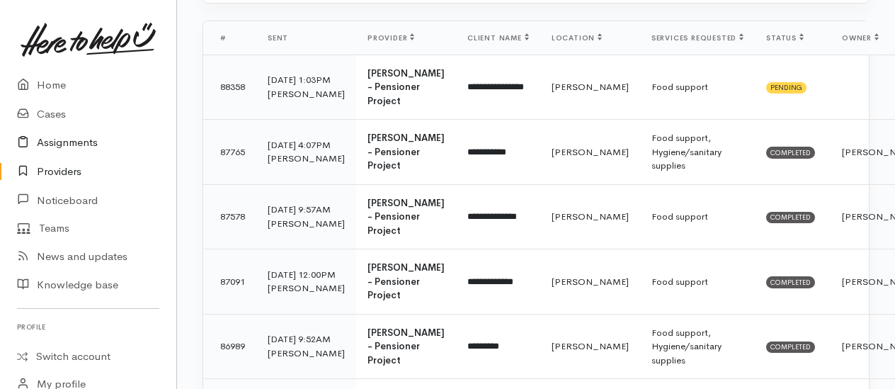
click at [51, 147] on link "Assignments" at bounding box center [88, 142] width 176 height 29
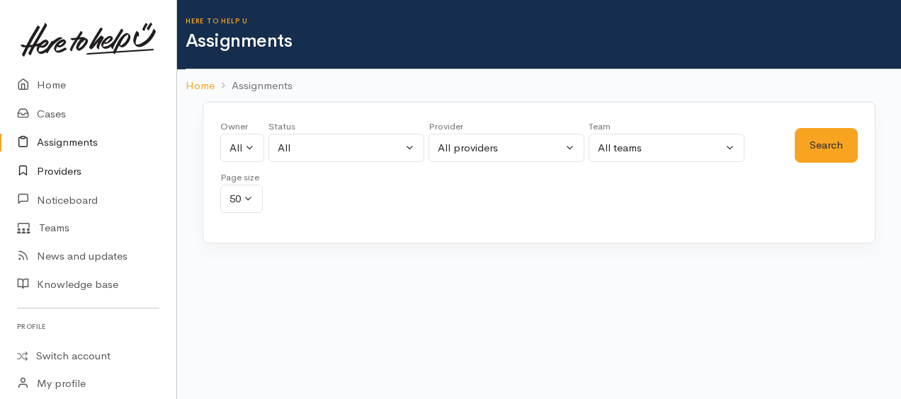
drag, startPoint x: 69, startPoint y: 170, endPoint x: 76, endPoint y: 164, distance: 9.1
click at [69, 170] on link "Providers" at bounding box center [88, 171] width 176 height 29
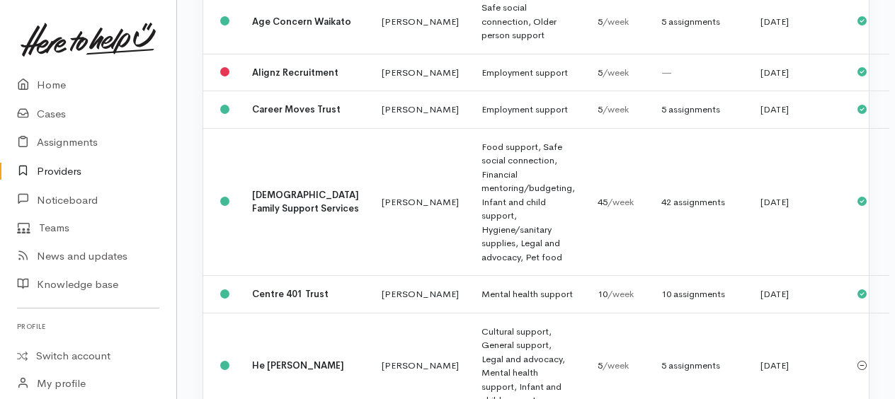
scroll to position [71, 0]
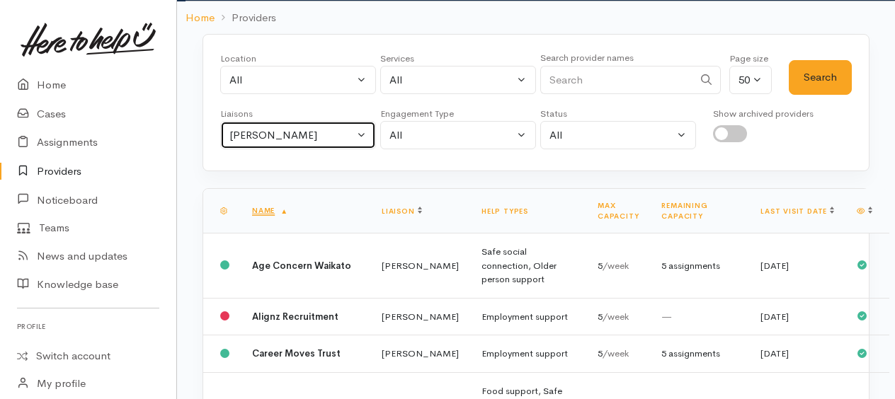
click at [272, 133] on div "[PERSON_NAME]" at bounding box center [291, 135] width 125 height 16
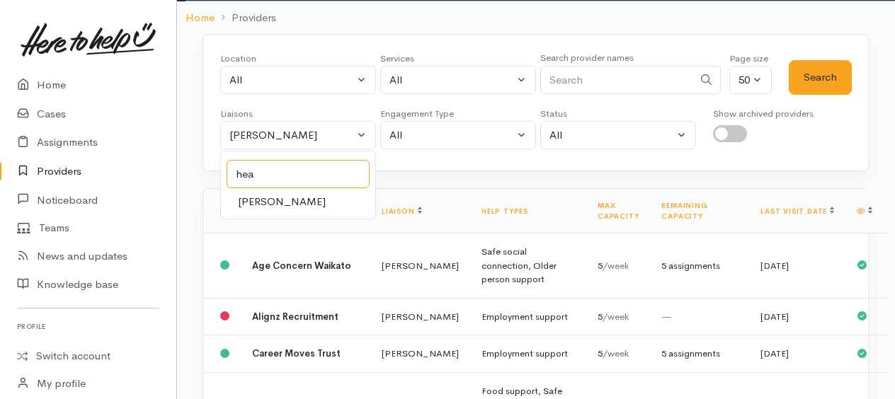
type input "hea"
click at [254, 201] on span "Heather Moore" at bounding box center [282, 202] width 88 height 16
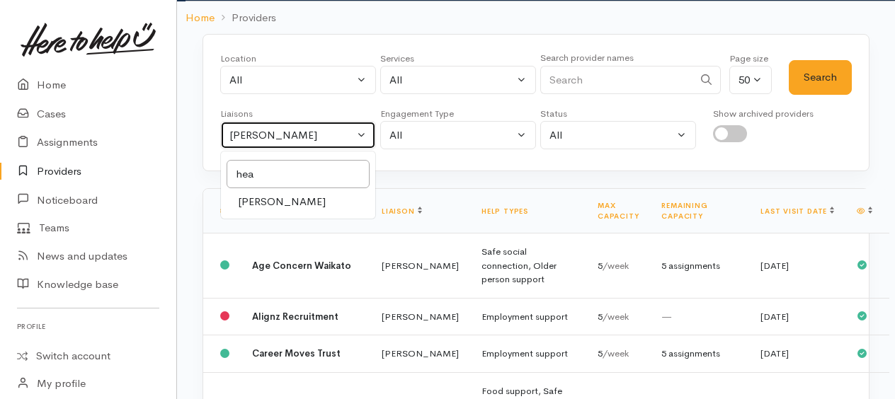
select select "1076"
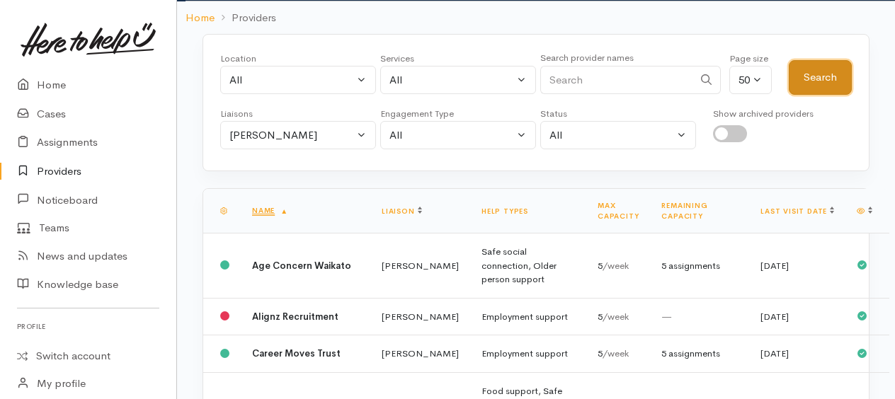
click at [831, 76] on button "Search" at bounding box center [820, 77] width 63 height 35
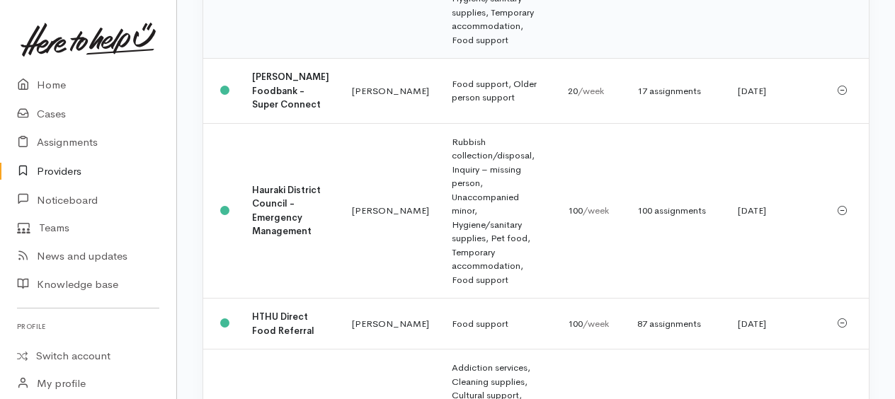
scroll to position [354, 0]
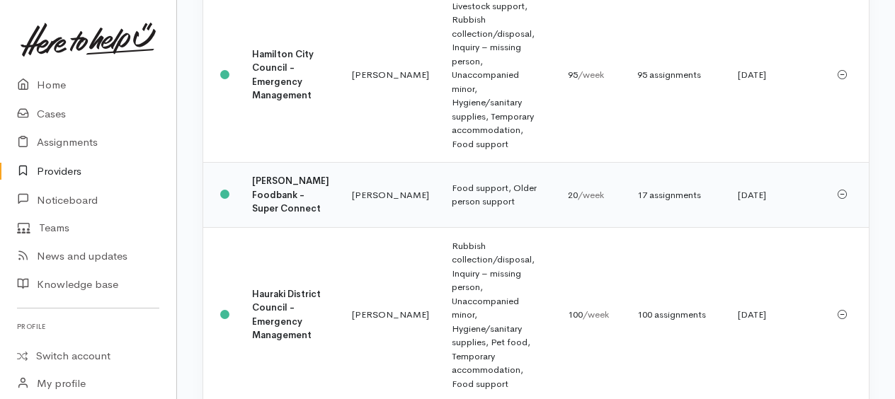
click at [278, 198] on td "Hamilton Foodbank - Super Connect" at bounding box center [291, 195] width 100 height 65
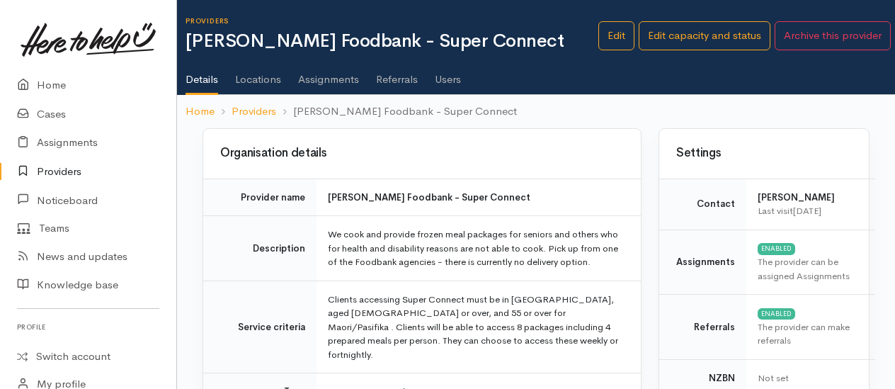
click at [327, 79] on link "Assignments" at bounding box center [328, 75] width 61 height 40
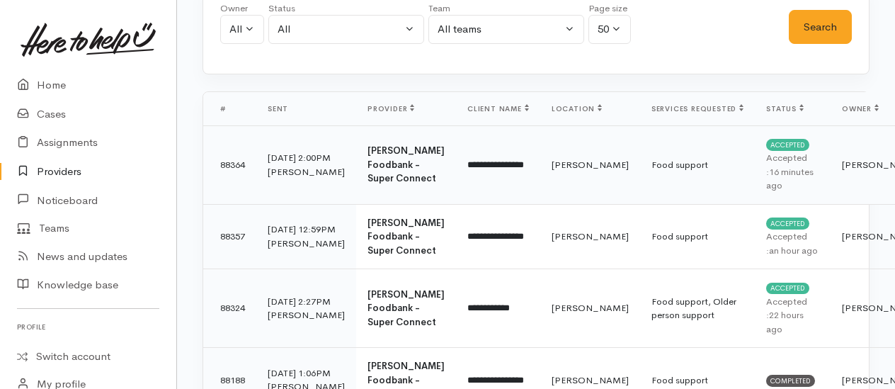
scroll to position [212, 0]
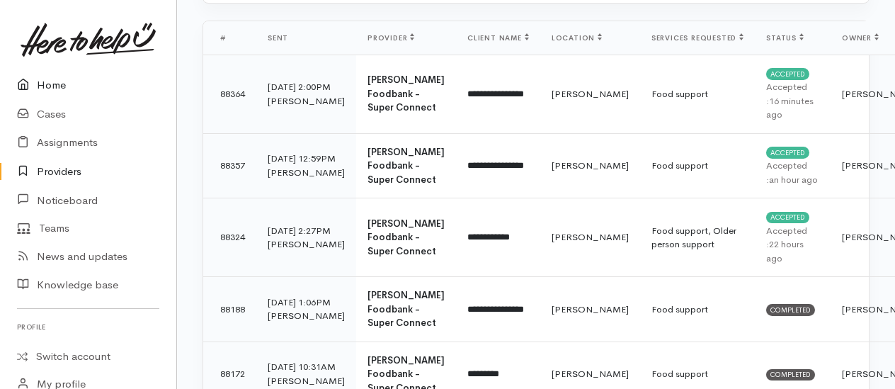
click at [50, 85] on link "Home" at bounding box center [88, 85] width 176 height 29
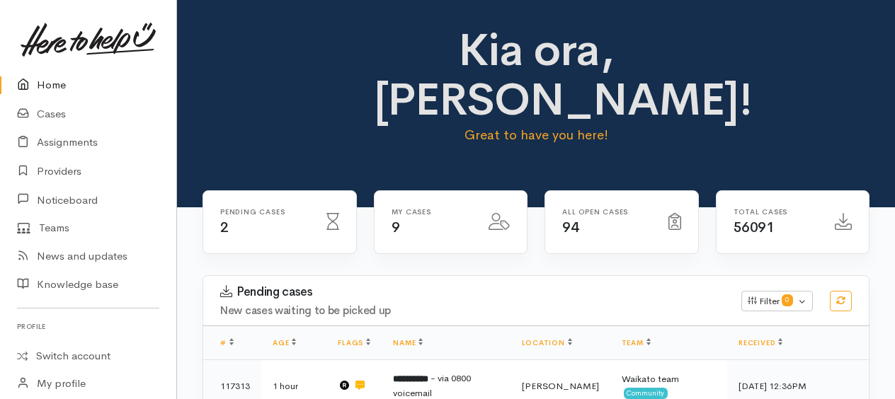
click at [45, 81] on link "Home" at bounding box center [88, 85] width 176 height 29
click at [54, 83] on link "Home" at bounding box center [88, 85] width 176 height 29
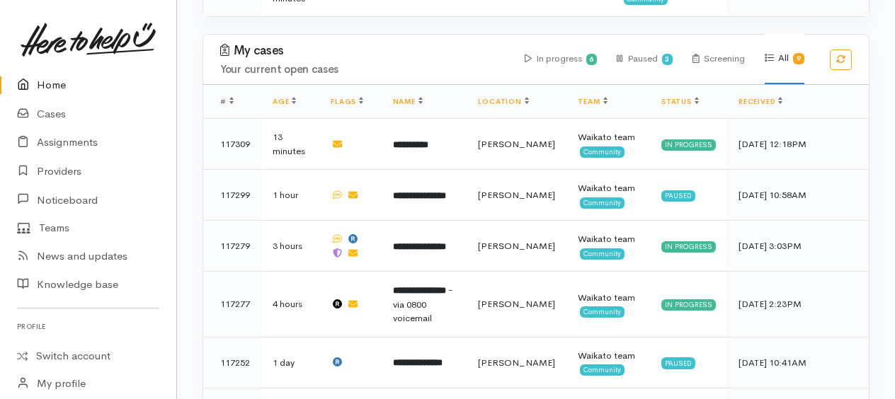
scroll to position [177, 0]
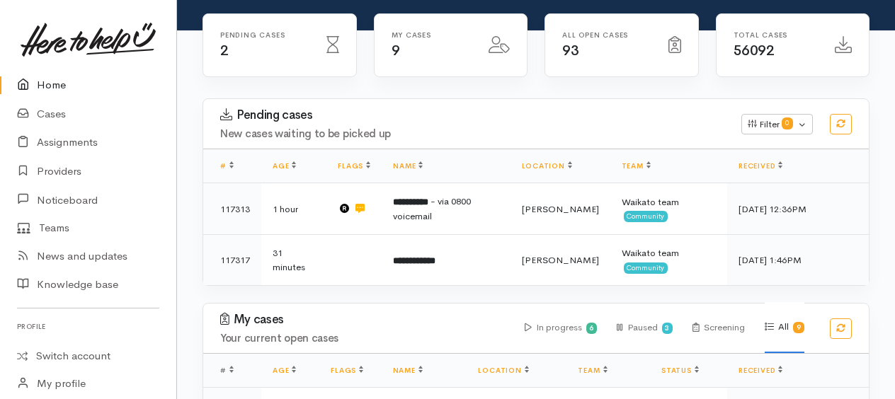
click at [54, 80] on link "Home" at bounding box center [88, 85] width 176 height 29
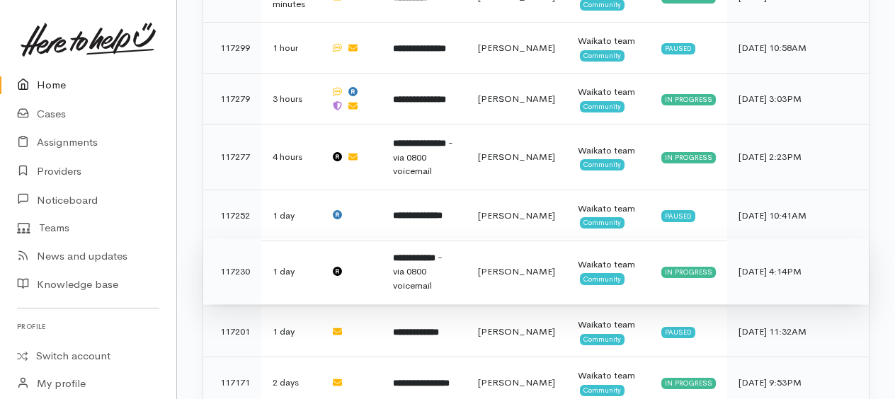
scroll to position [645, 0]
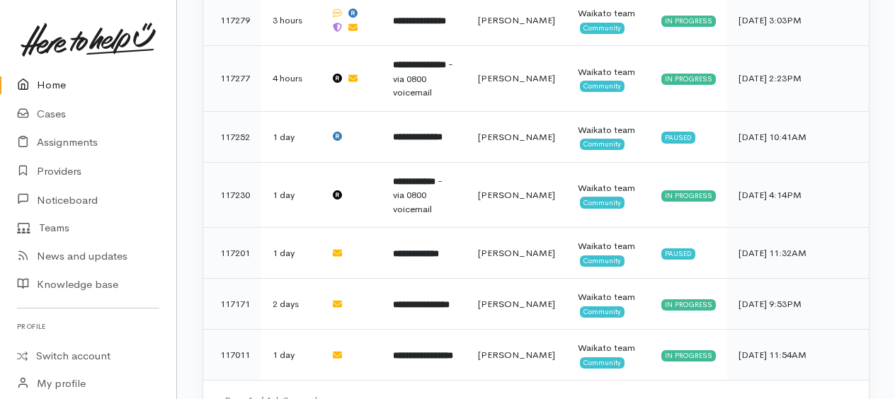
click at [44, 85] on link "Home" at bounding box center [88, 85] width 176 height 29
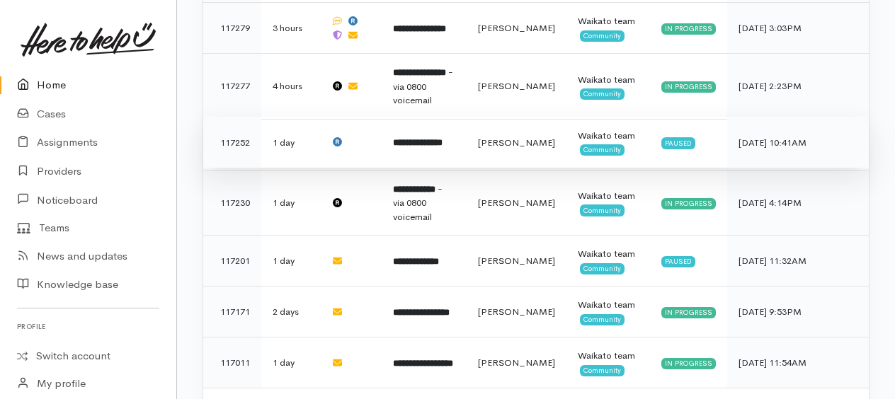
scroll to position [645, 0]
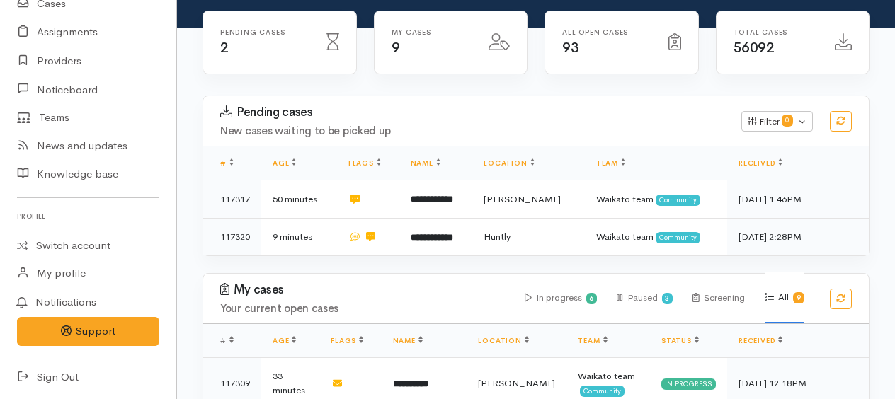
scroll to position [212, 0]
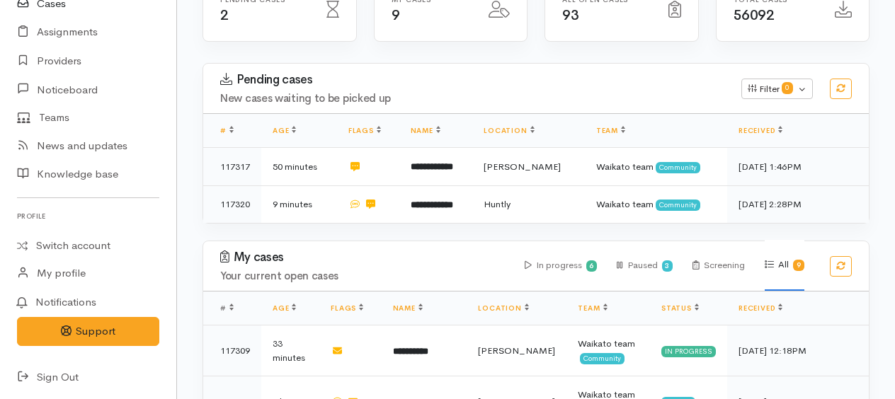
click at [55, 1] on link "Cases" at bounding box center [88, 3] width 176 height 29
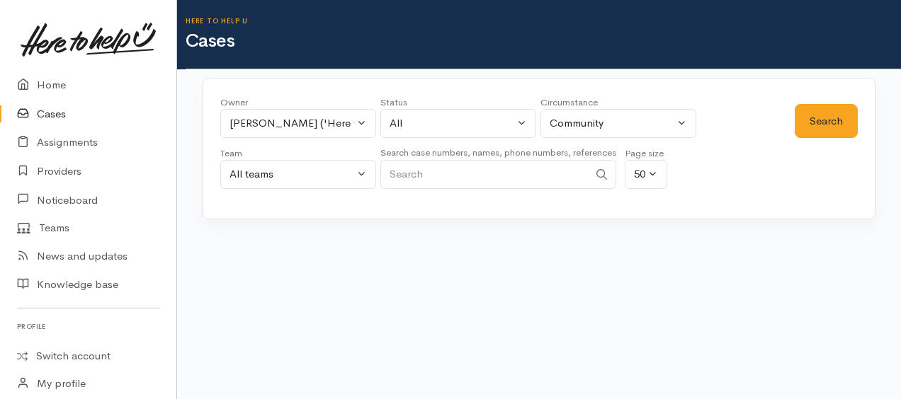
drag, startPoint x: 290, startPoint y: 152, endPoint x: 313, endPoint y: 167, distance: 27.1
click at [315, 164] on div "Team All teams HTHU Ops team Taupō Team Waikato team All teams" at bounding box center [298, 172] width 156 height 51
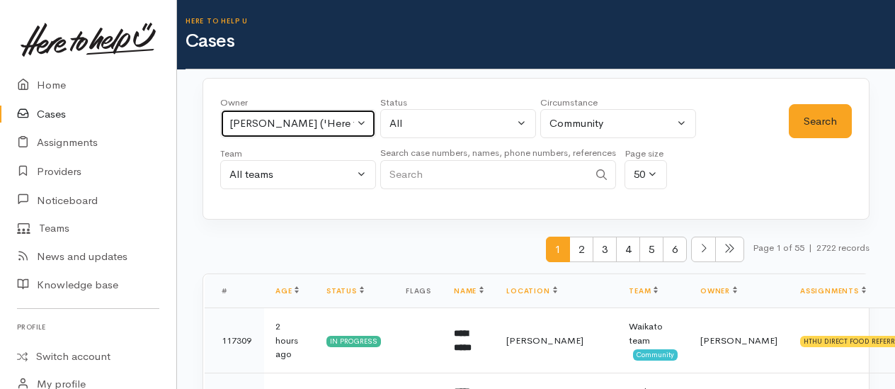
drag, startPoint x: 313, startPoint y: 167, endPoint x: 271, endPoint y: 118, distance: 65.3
click at [271, 118] on div "Kyleigh Pike ('Here to help u')" at bounding box center [291, 123] width 125 height 16
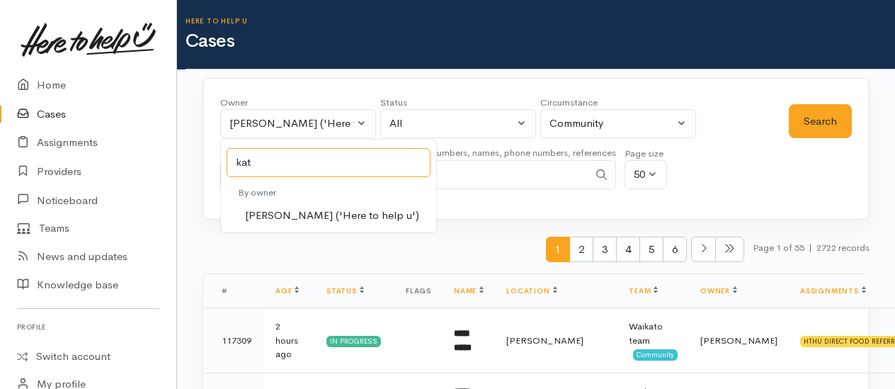
type input "kat"
click at [269, 196] on span "By owner" at bounding box center [257, 192] width 38 height 12
click at [286, 218] on span "[PERSON_NAME] ('Here to help u')" at bounding box center [332, 215] width 174 height 16
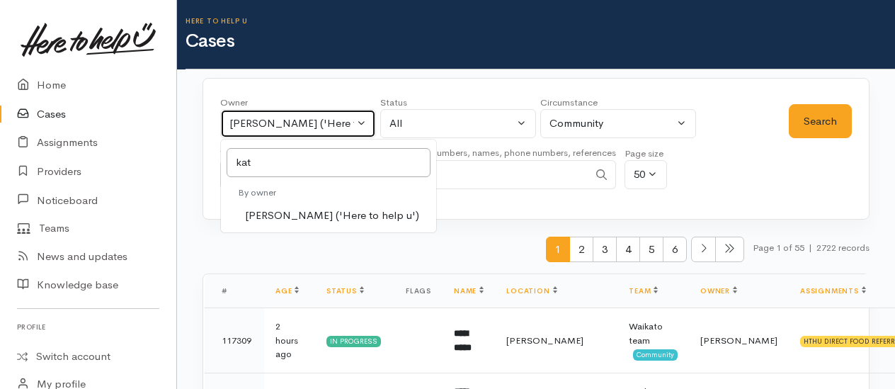
select select "1252"
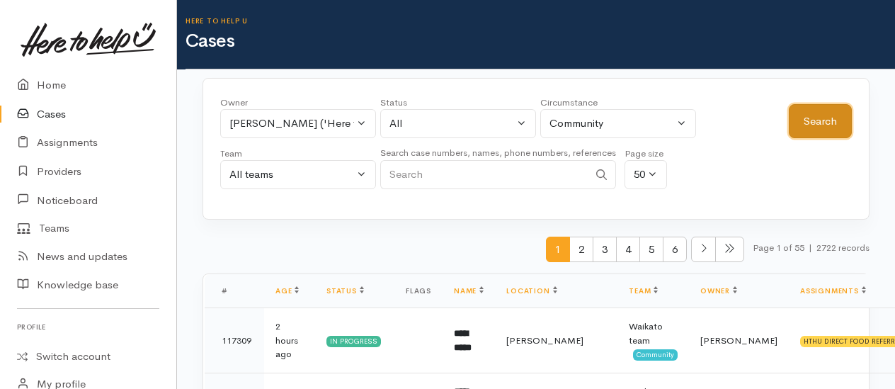
click at [819, 135] on button "Search" at bounding box center [820, 121] width 63 height 35
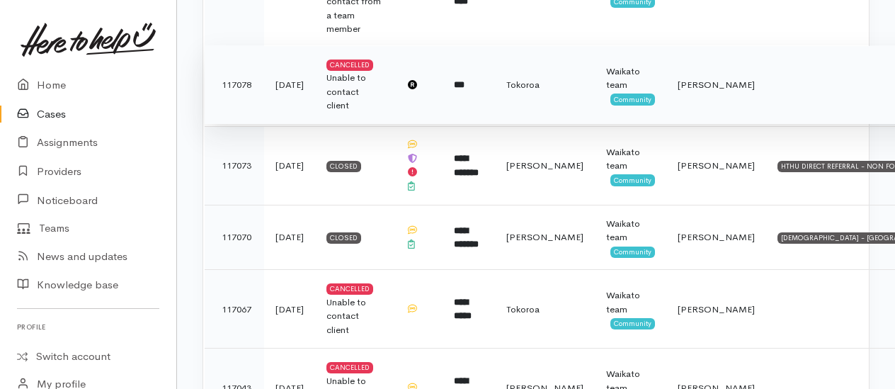
scroll to position [2549, 0]
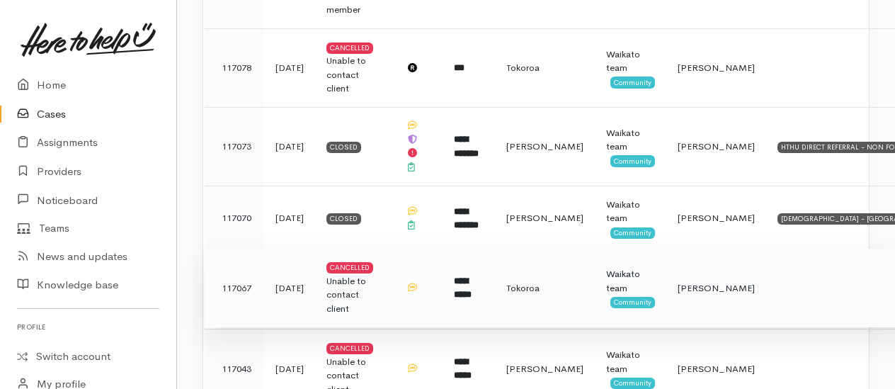
click at [357, 274] on div "Unable to contact client" at bounding box center [354, 295] width 57 height 42
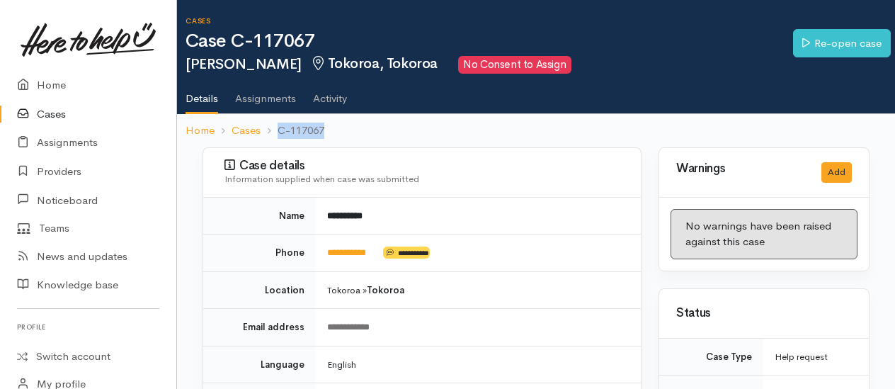
drag, startPoint x: 334, startPoint y: 127, endPoint x: 324, endPoint y: 130, distance: 9.6
click at [324, 130] on ol "Home Cases C-117067" at bounding box center [536, 130] width 701 height 33
copy li "C-117067"
click at [58, 170] on link "Providers" at bounding box center [88, 171] width 176 height 29
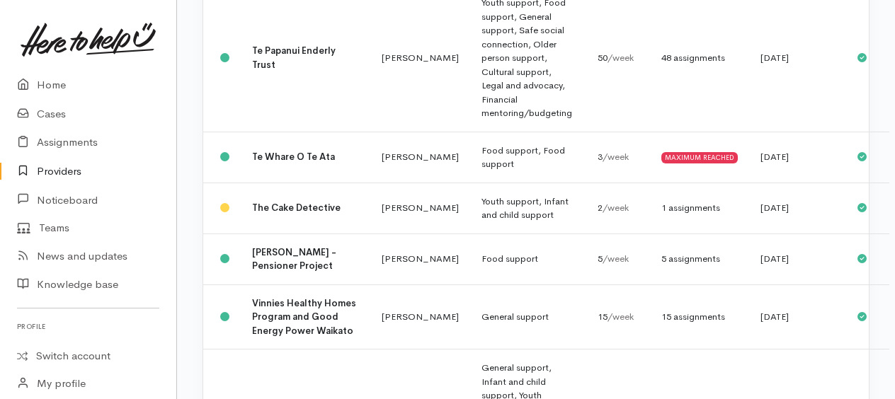
scroll to position [2408, 0]
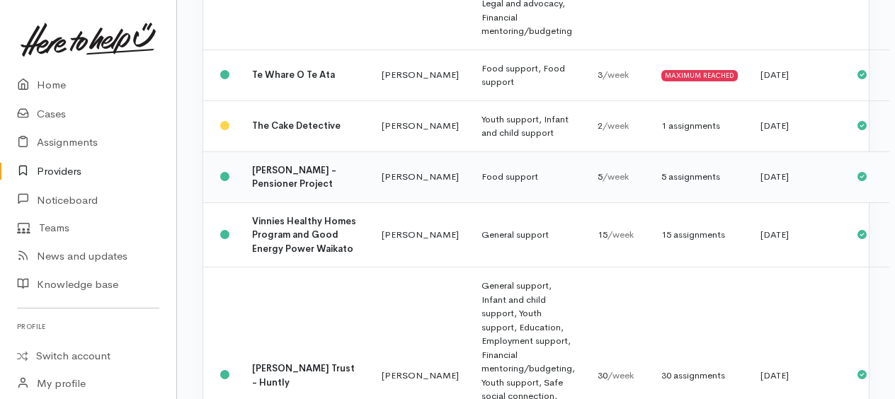
click at [268, 191] on b "[PERSON_NAME] - Pensioner Project" at bounding box center [294, 177] width 84 height 26
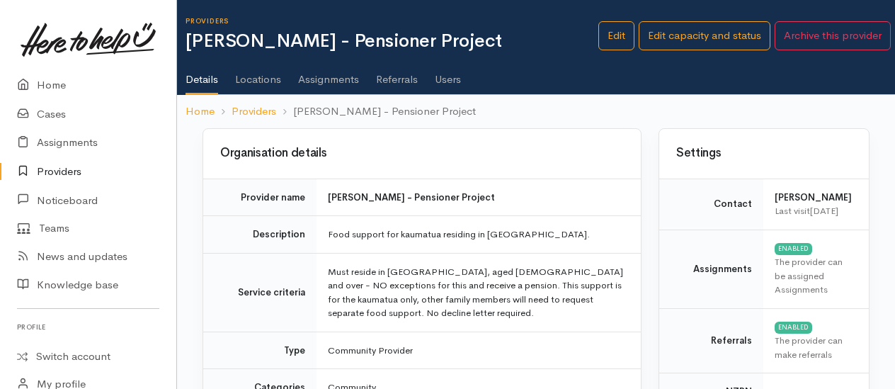
click at [328, 81] on link "Assignments" at bounding box center [328, 75] width 61 height 40
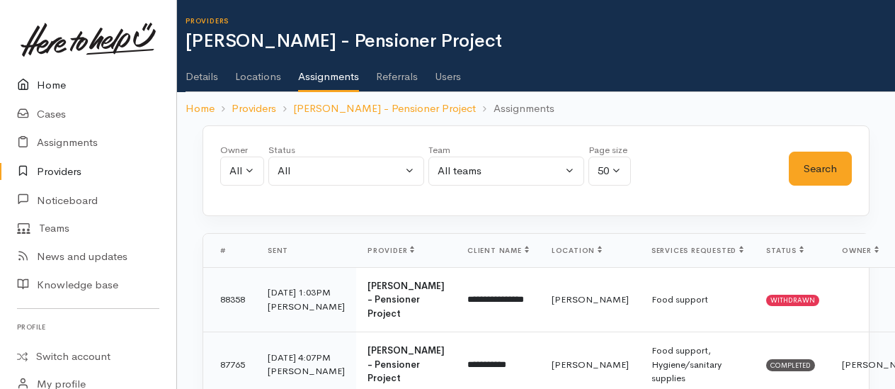
click at [41, 85] on link "Home" at bounding box center [88, 85] width 176 height 29
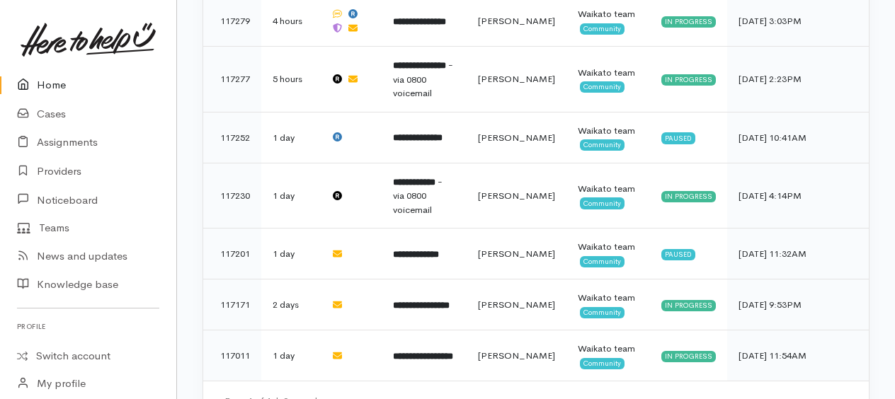
scroll to position [645, 0]
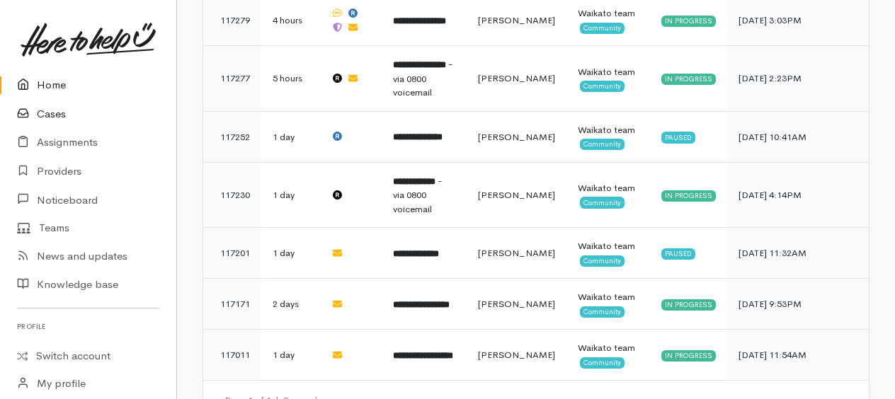
click at [56, 113] on link "Cases" at bounding box center [88, 114] width 176 height 29
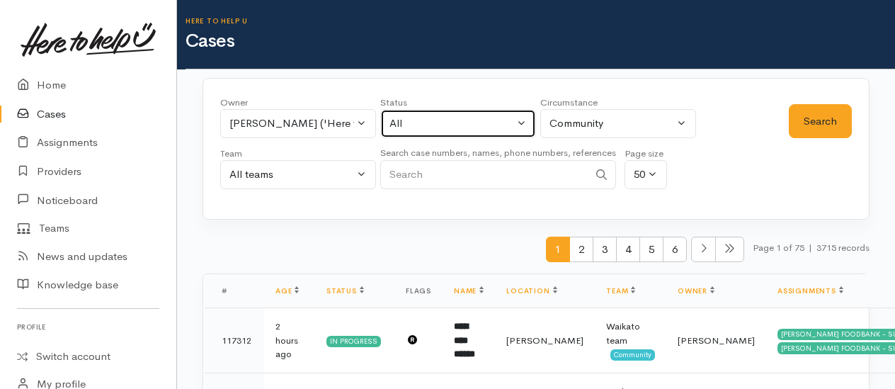
click at [440, 125] on div "All" at bounding box center [452, 123] width 125 height 16
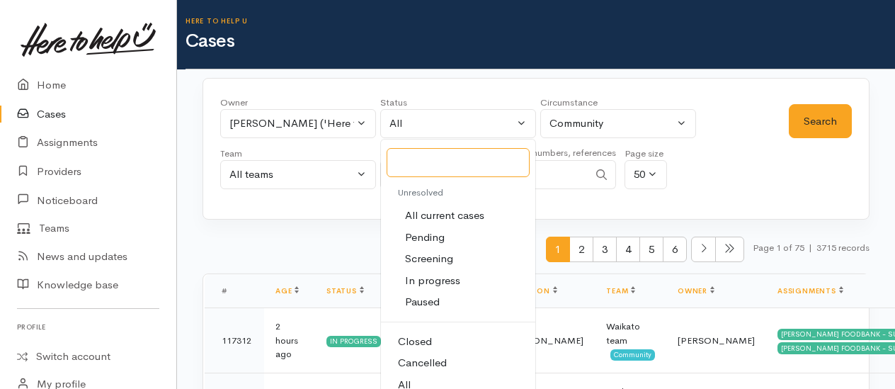
scroll to position [71, 0]
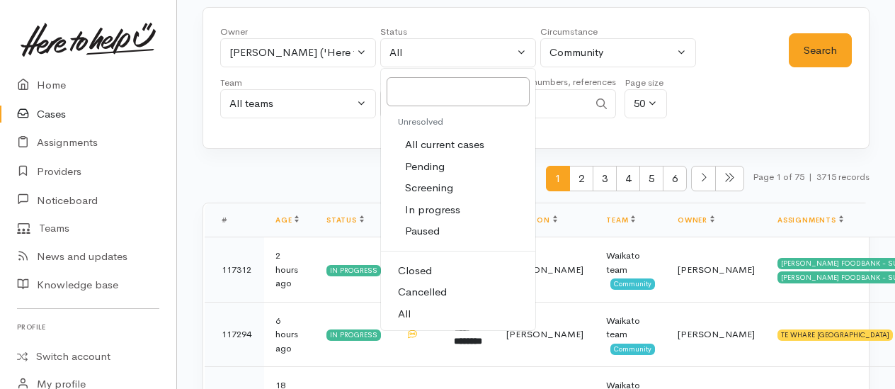
click at [412, 268] on span "Closed" at bounding box center [415, 271] width 34 height 16
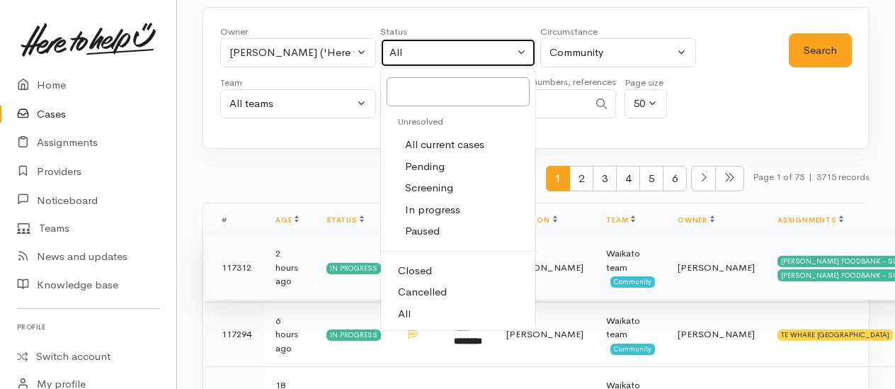
select select "Closed"
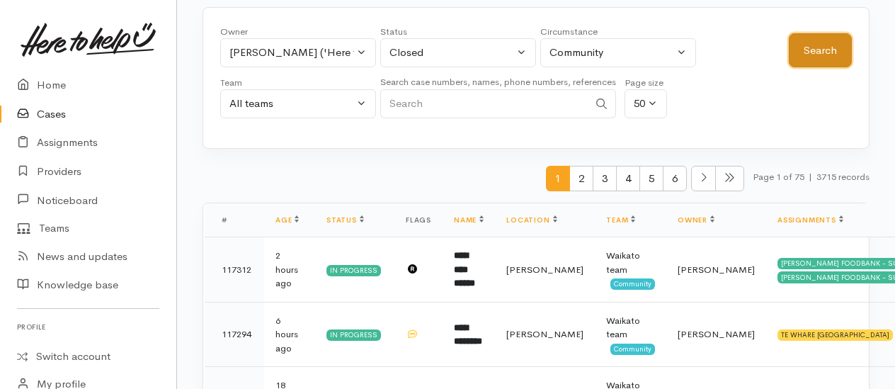
drag, startPoint x: 828, startPoint y: 58, endPoint x: 772, endPoint y: 67, distance: 56.6
click at [829, 58] on button "Search" at bounding box center [820, 50] width 63 height 35
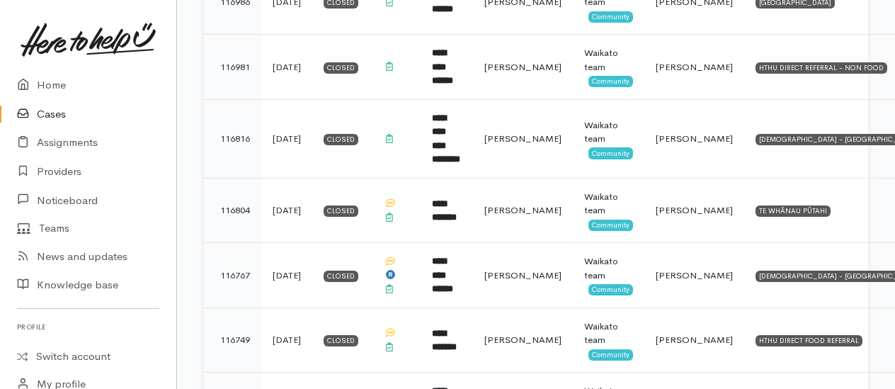
scroll to position [1062, 0]
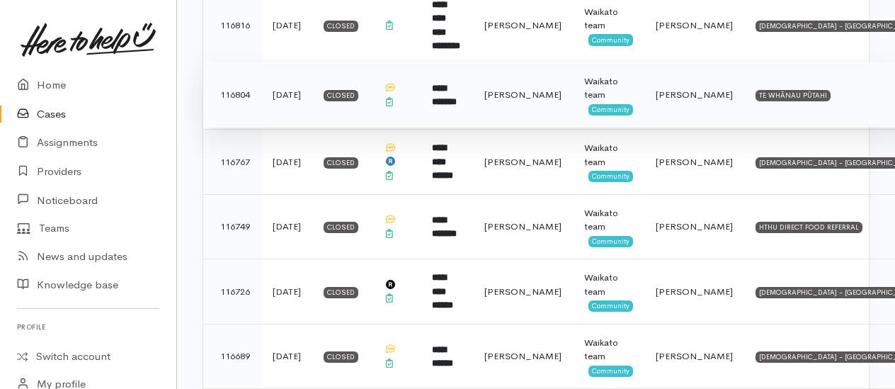
click at [457, 84] on b "**********" at bounding box center [444, 95] width 25 height 23
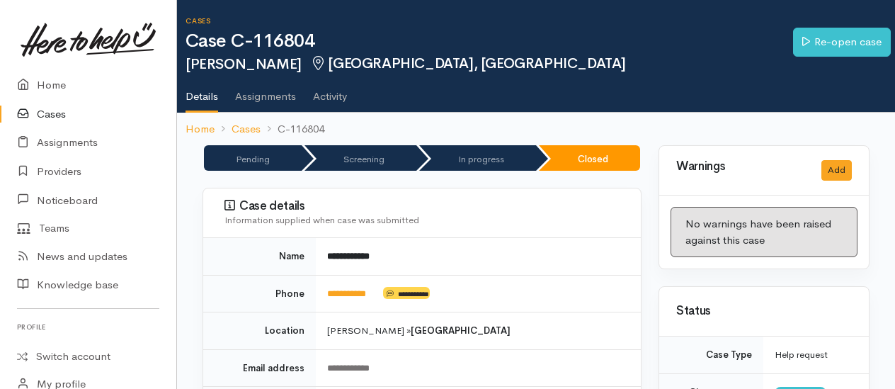
click at [336, 126] on ol "Home Cases C-116804" at bounding box center [536, 129] width 701 height 33
drag, startPoint x: 334, startPoint y: 123, endPoint x: 324, endPoint y: 125, distance: 9.4
click at [324, 125] on ol "Home Cases C-116804" at bounding box center [536, 129] width 701 height 33
copy li "C-116804"
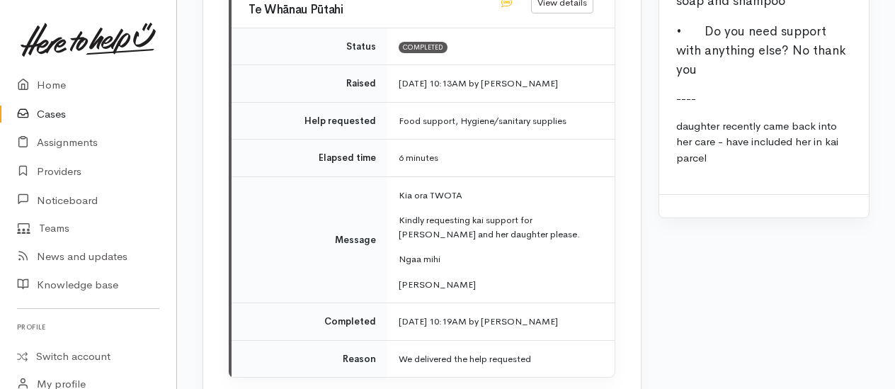
scroll to position [2266, 0]
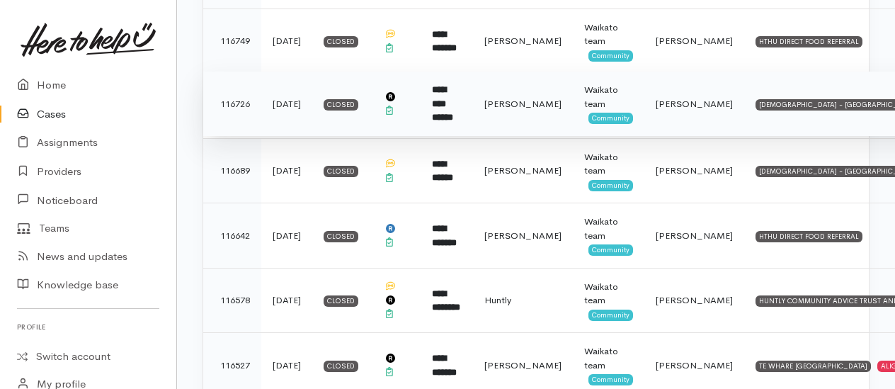
scroll to position [1319, 0]
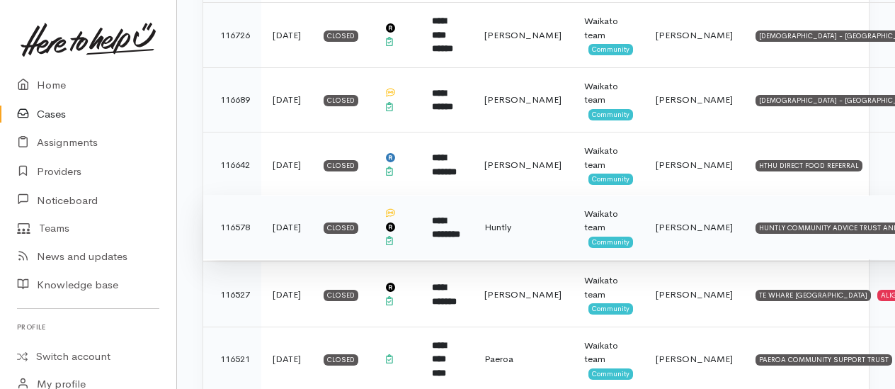
click at [460, 216] on b "**********" at bounding box center [446, 227] width 28 height 23
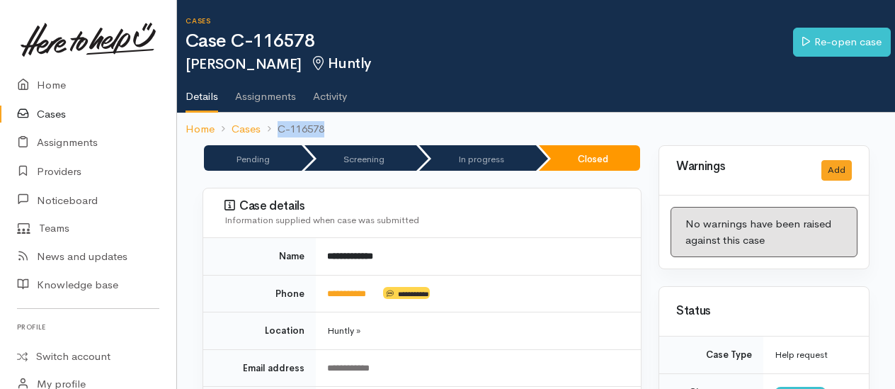
drag, startPoint x: 346, startPoint y: 125, endPoint x: 326, endPoint y: 127, distance: 20.0
click at [326, 127] on ol "Home Cases C-116578" at bounding box center [536, 129] width 701 height 33
drag, startPoint x: 326, startPoint y: 127, endPoint x: 314, endPoint y: 130, distance: 11.5
copy li "C-116578"
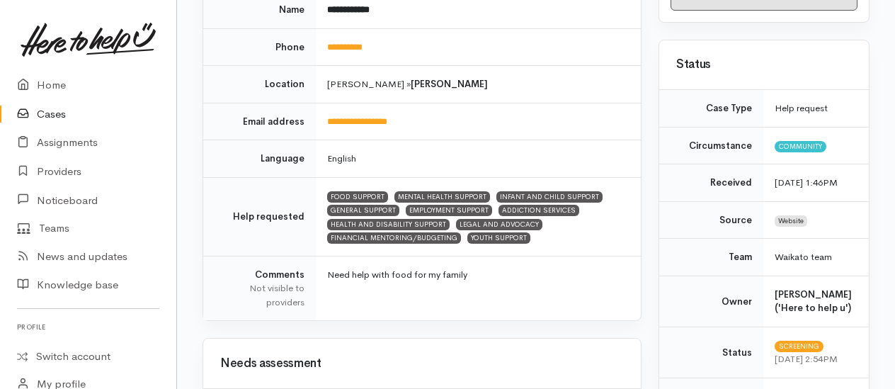
scroll to position [71, 0]
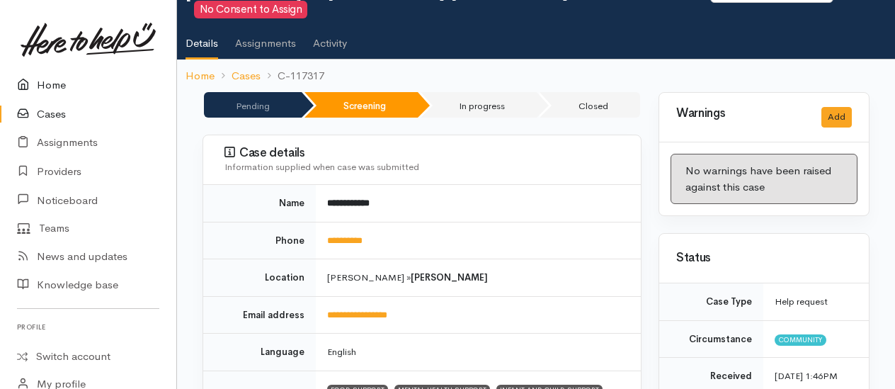
click at [56, 82] on link "Home" at bounding box center [88, 85] width 176 height 29
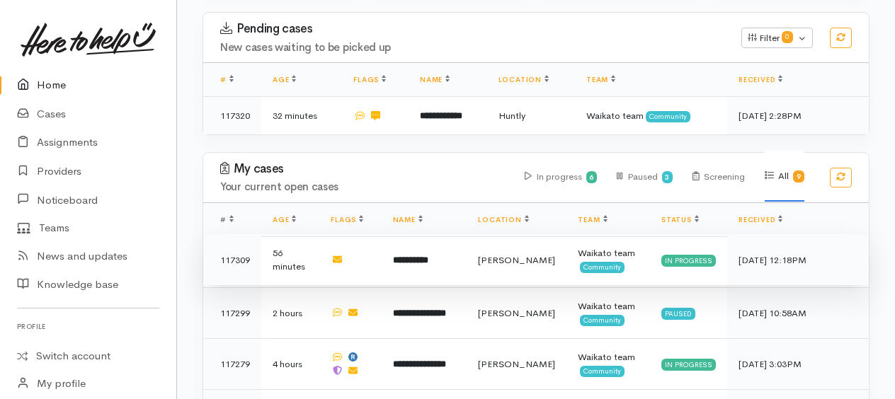
scroll to position [354, 0]
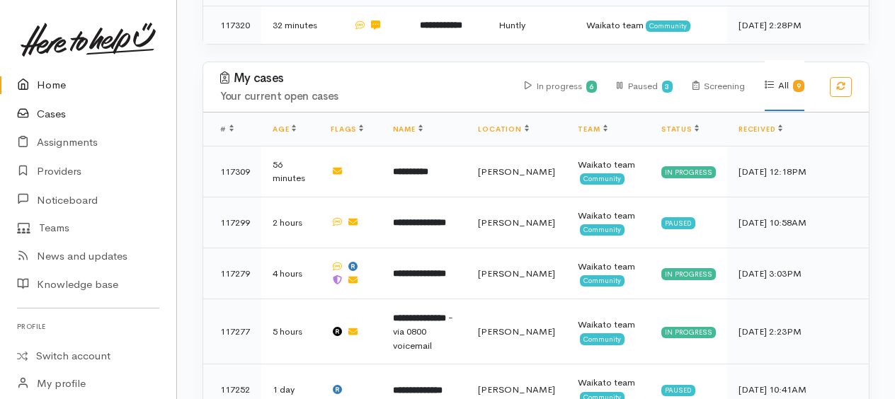
click at [49, 115] on link "Cases" at bounding box center [88, 114] width 176 height 29
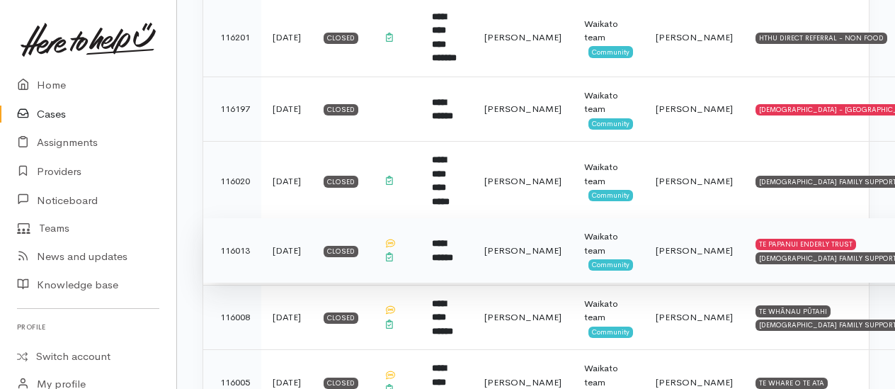
scroll to position [2691, 0]
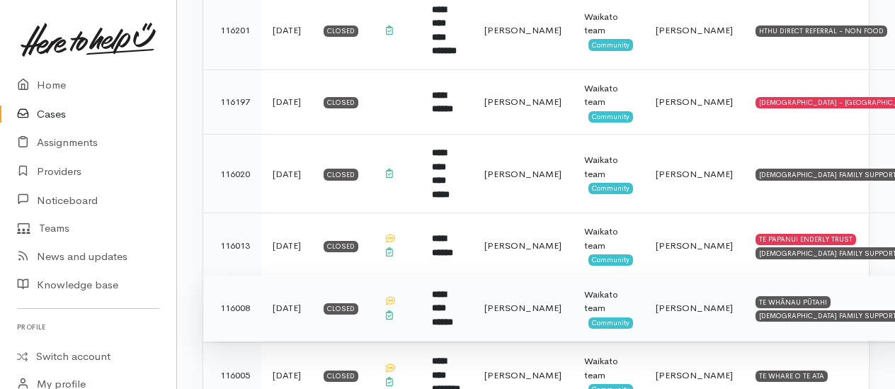
click at [453, 290] on b "**********" at bounding box center [442, 308] width 21 height 37
